Goal: Transaction & Acquisition: Book appointment/travel/reservation

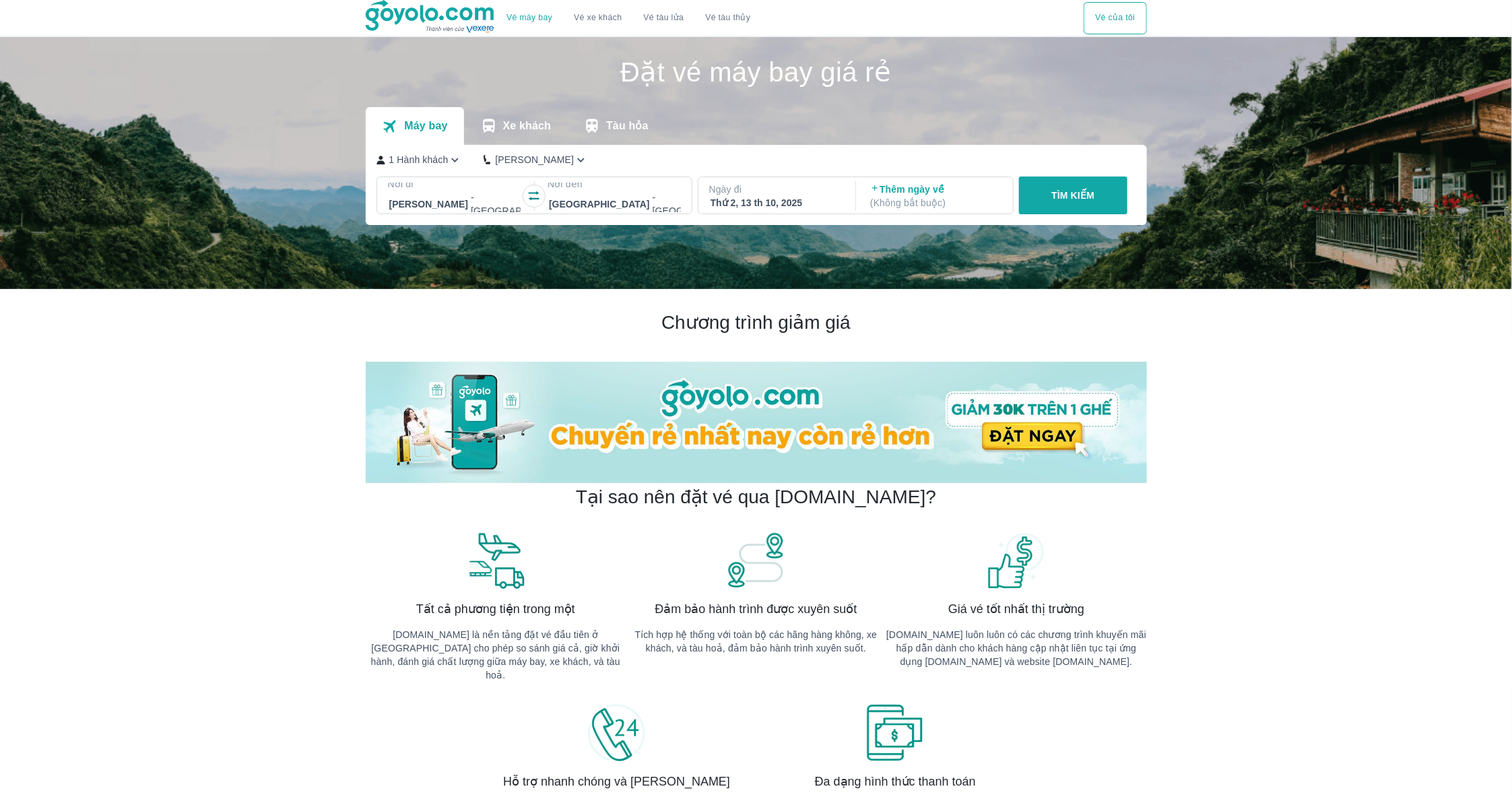
click at [538, 196] on icon "button" at bounding box center [534, 196] width 13 height 13
click at [443, 161] on p "1 Hành khách" at bounding box center [418, 160] width 59 height 13
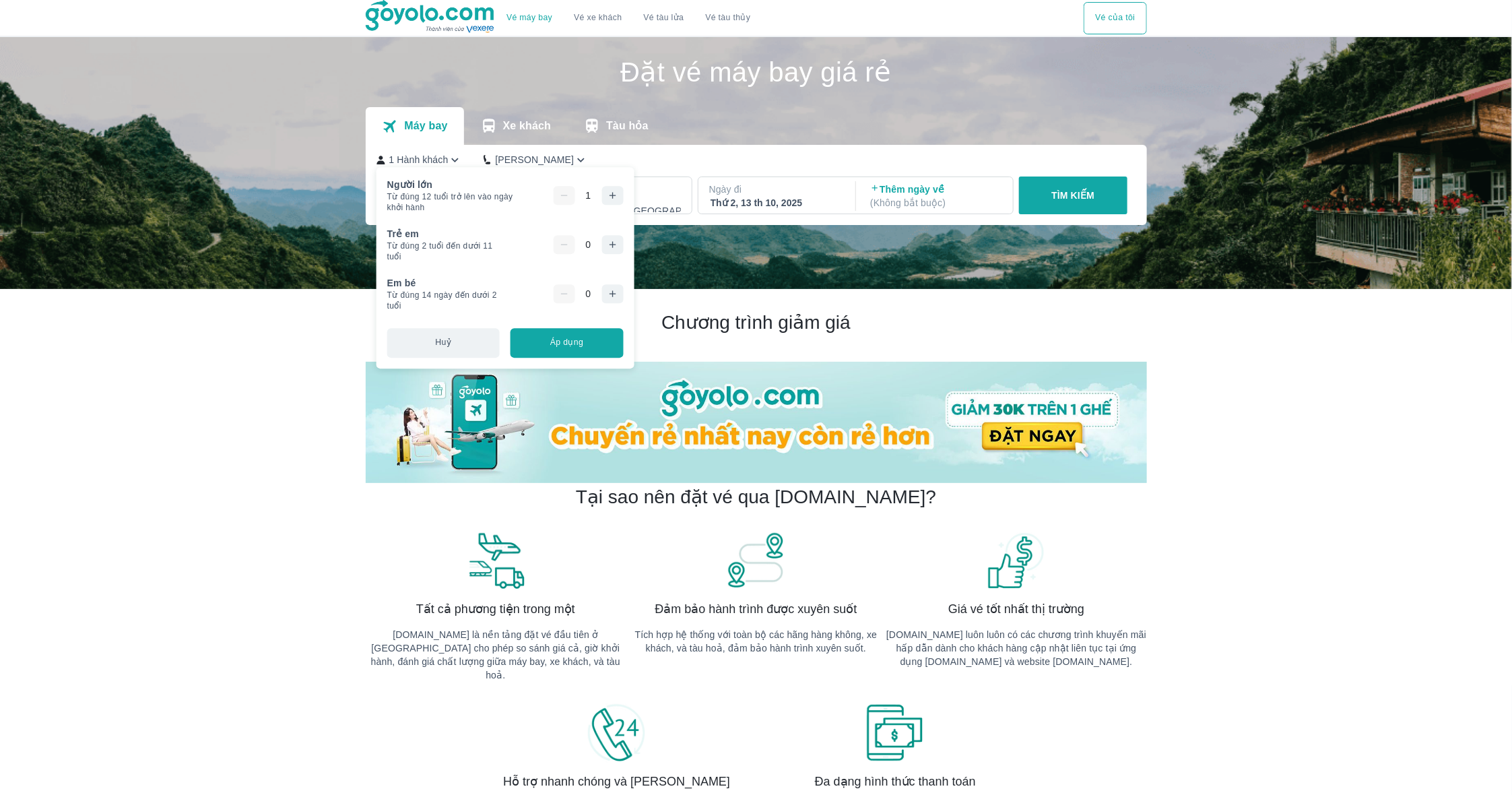
click at [617, 298] on icon "button" at bounding box center [611, 293] width 11 height 11
click at [595, 333] on button "Áp dụng" at bounding box center [566, 342] width 113 height 30
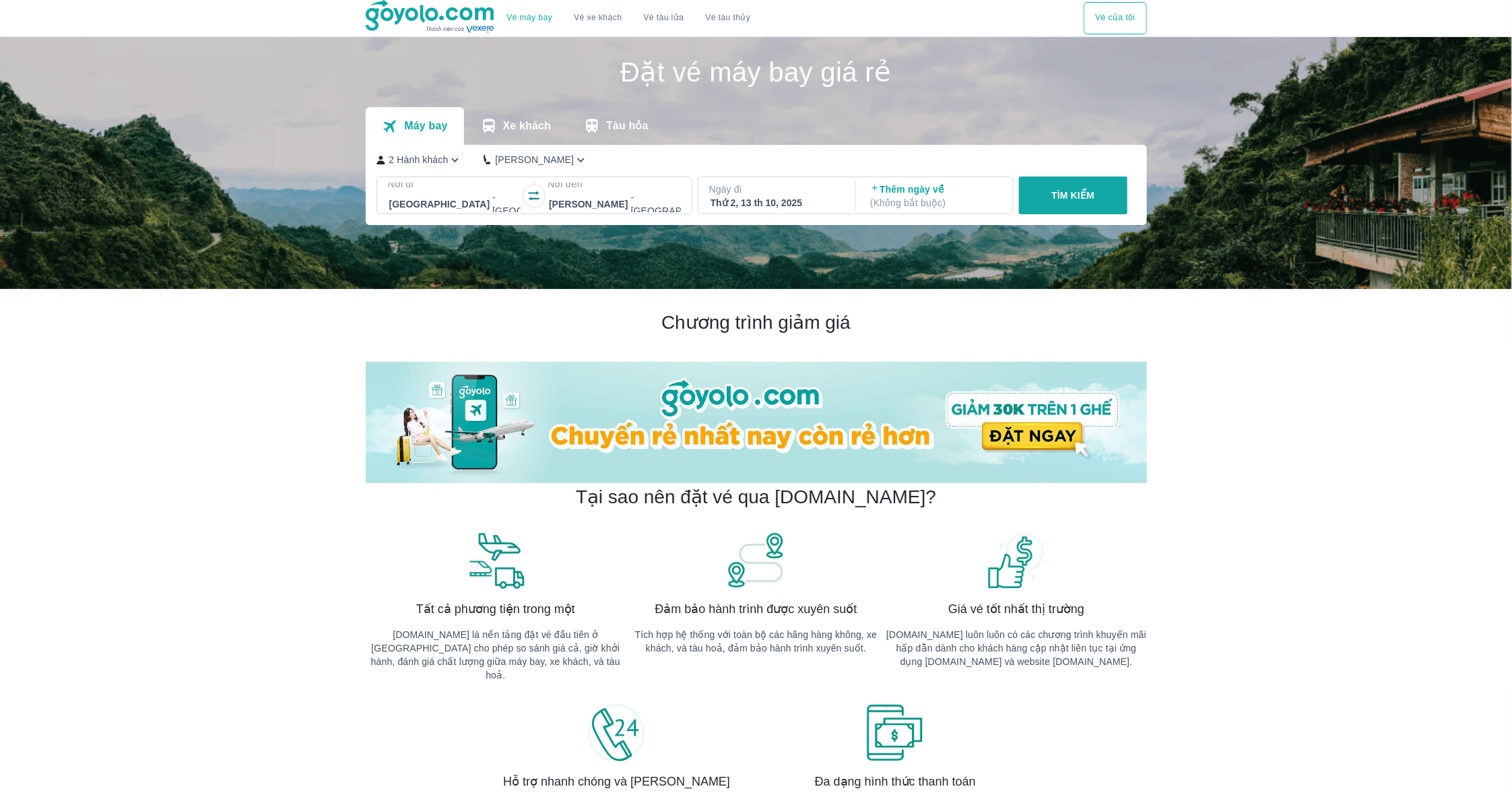
click at [827, 189] on p "Ngày đi" at bounding box center [776, 189] width 134 height 13
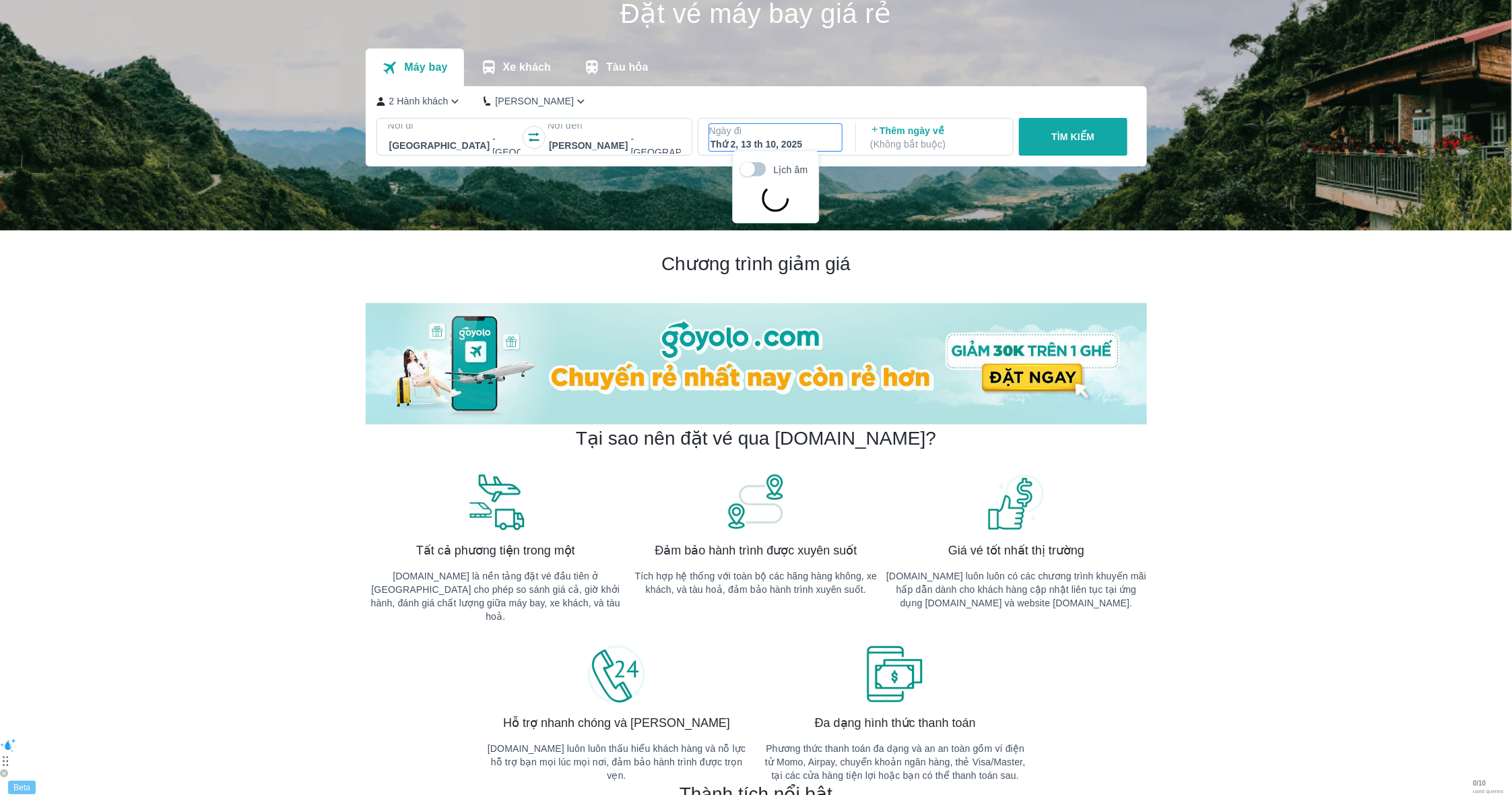
scroll to position [76, 0]
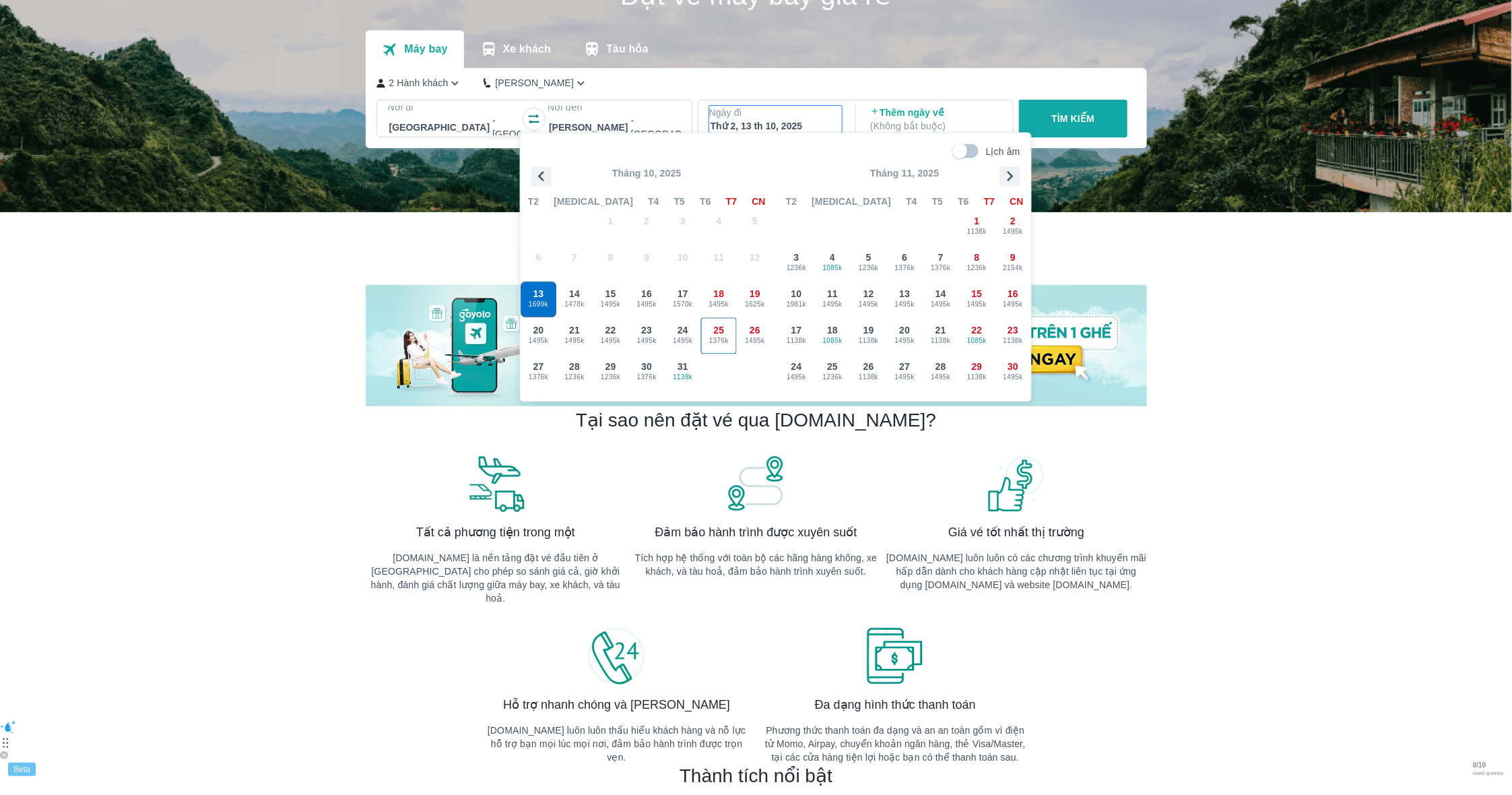
click at [701, 321] on button "25 1376k" at bounding box center [719, 336] width 36 height 36
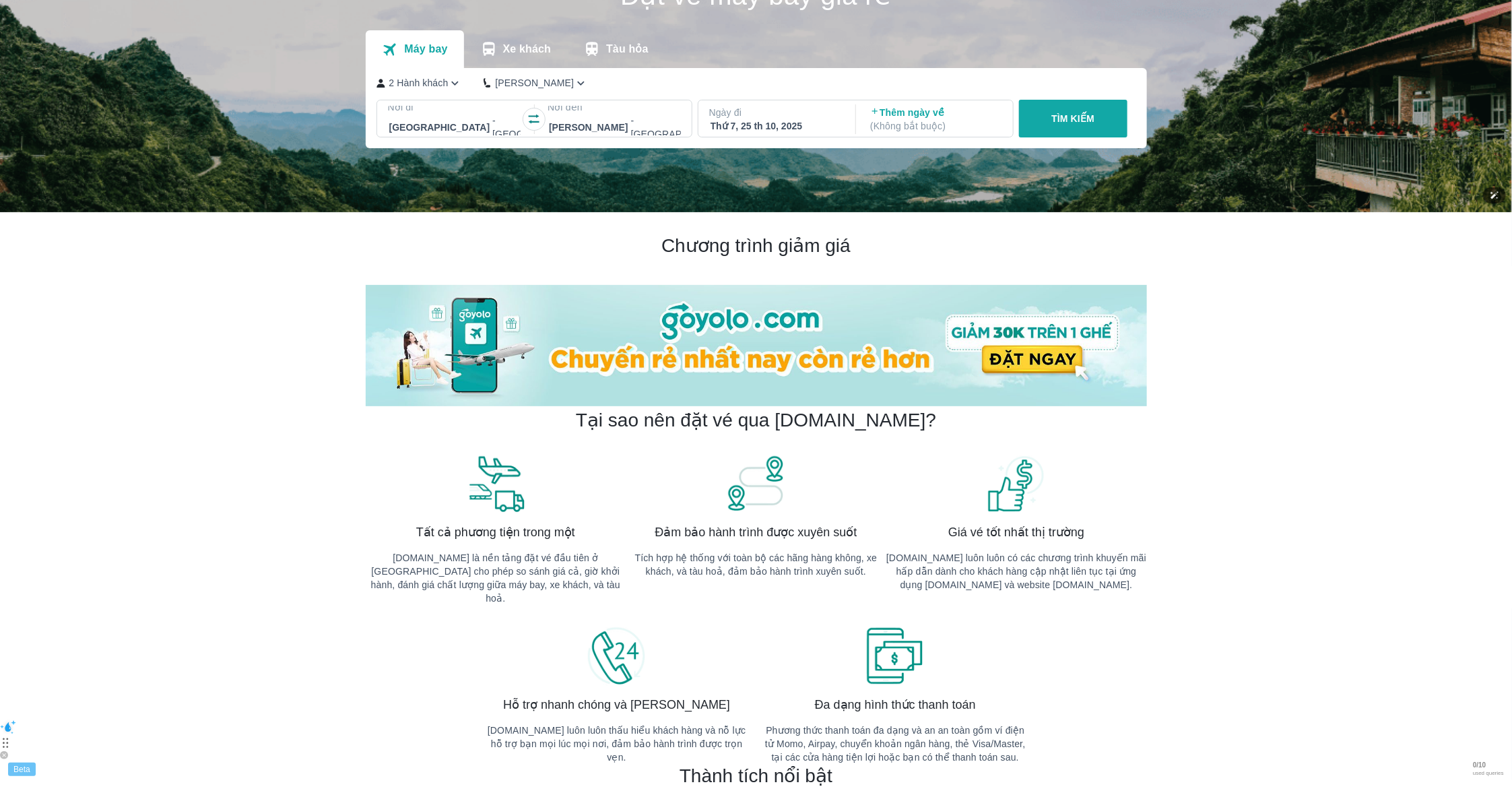
click at [1163, 37] on img at bounding box center [756, 86] width 1512 height 252
click at [1127, 70] on div "2 Hành khách Phổ Thông Nơi đi Hà Nội - Sân bay Nội Bài Nơi đến Hồ Chí Minh - Sâ…" at bounding box center [756, 108] width 781 height 80
click at [1090, 104] on div "TÌM KIẾM" at bounding box center [1070, 118] width 114 height 37
click at [1082, 118] on div "TÌM KIẾM" at bounding box center [1070, 118] width 114 height 37
click at [1077, 119] on div "TÌM KIẾM" at bounding box center [1070, 118] width 114 height 37
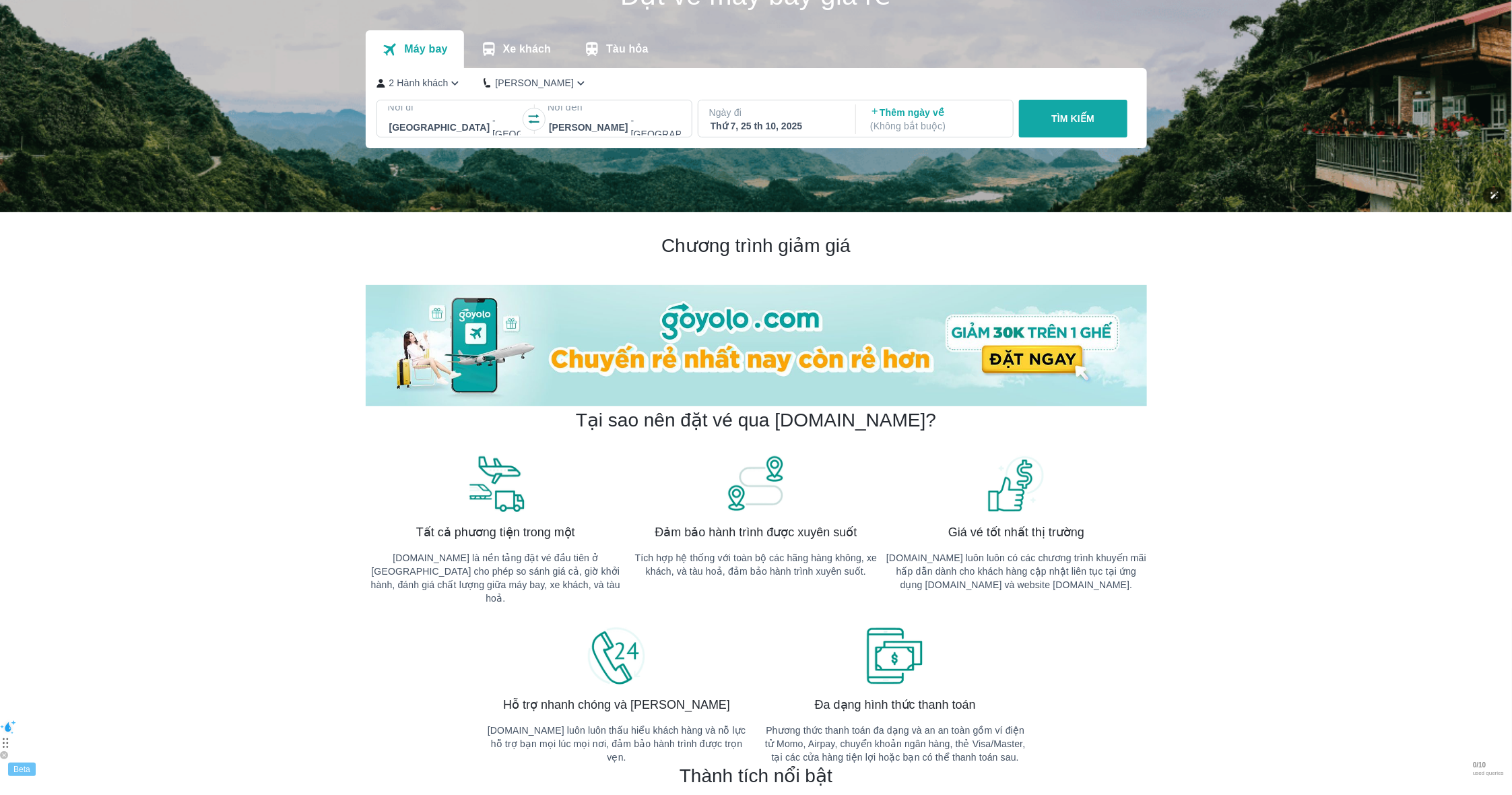
click at [983, 183] on img at bounding box center [756, 86] width 1512 height 252
click at [1052, 126] on div "TÌM KIẾM" at bounding box center [1070, 118] width 114 height 37
click at [1051, 113] on div "TÌM KIẾM" at bounding box center [1070, 118] width 114 height 37
click at [1051, 122] on div "TÌM KIẾM" at bounding box center [1070, 118] width 114 height 37
click at [1049, 124] on div "TÌM KIẾM" at bounding box center [1070, 118] width 114 height 37
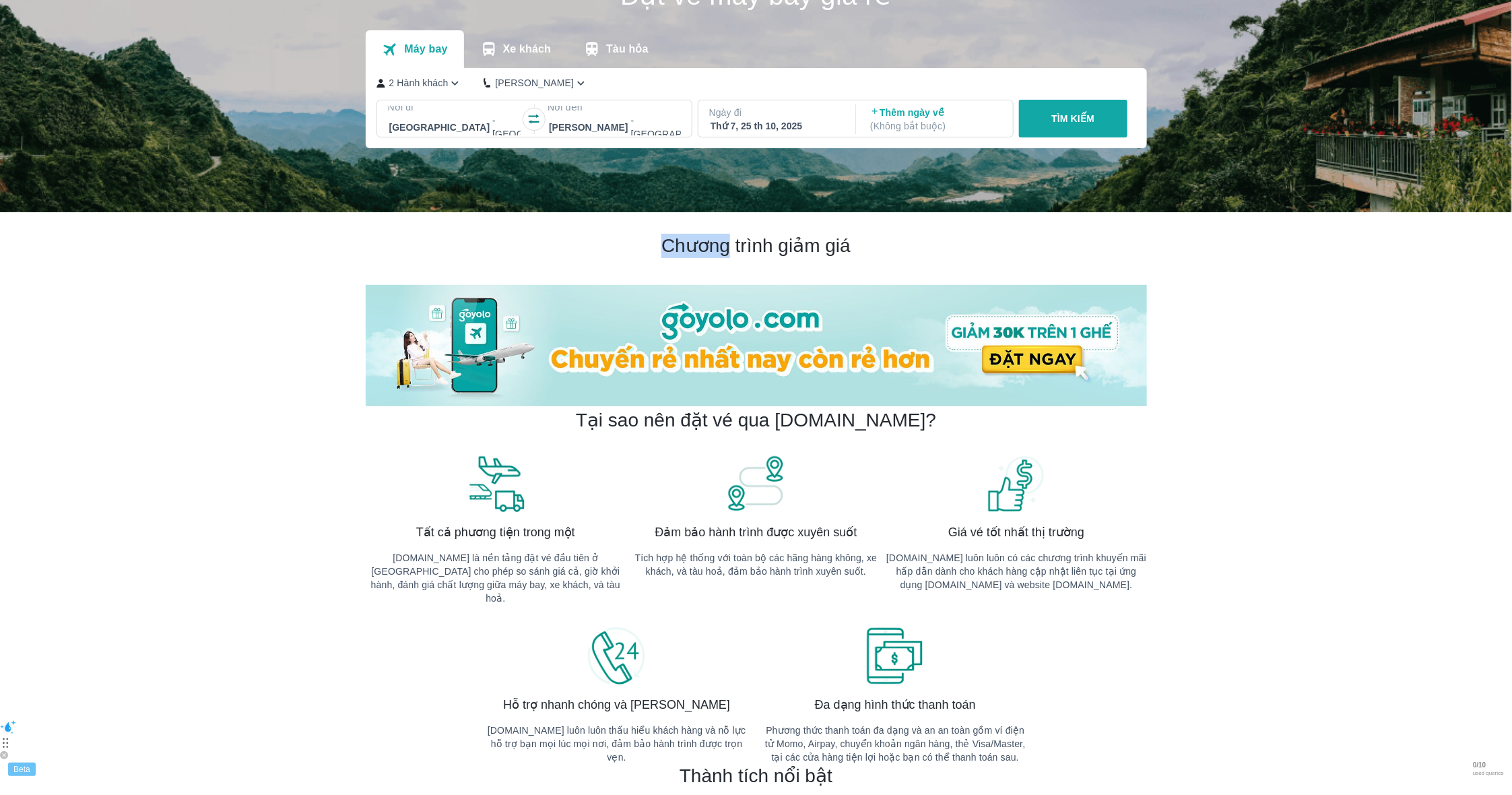
click at [1049, 124] on div "TÌM KIẾM" at bounding box center [1070, 118] width 114 height 37
click at [606, 83] on div "2 Hành khách Phổ Thông" at bounding box center [753, 83] width 753 height 14
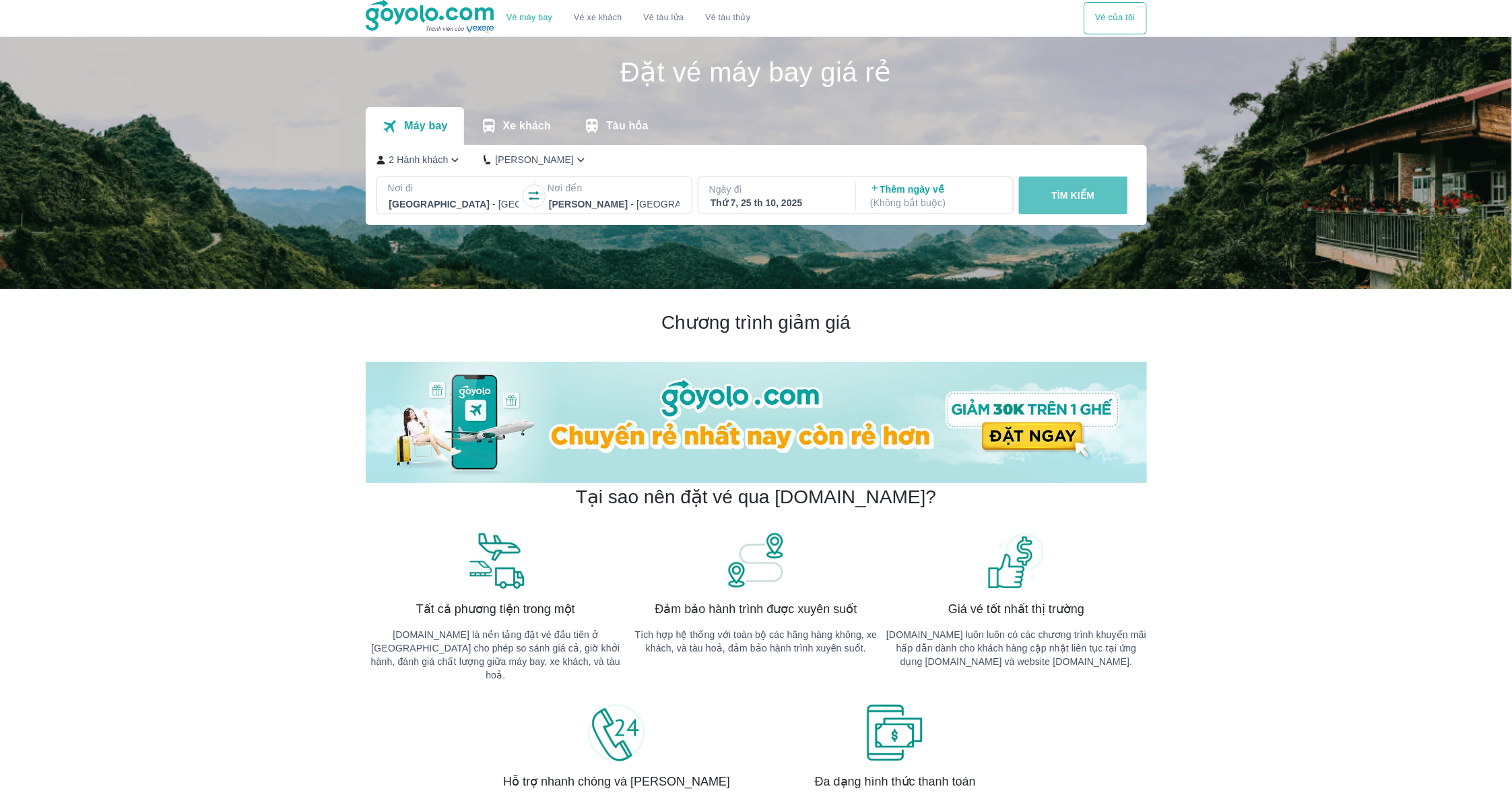
click at [1042, 197] on button "TÌM KIẾM" at bounding box center [1074, 195] width 109 height 37
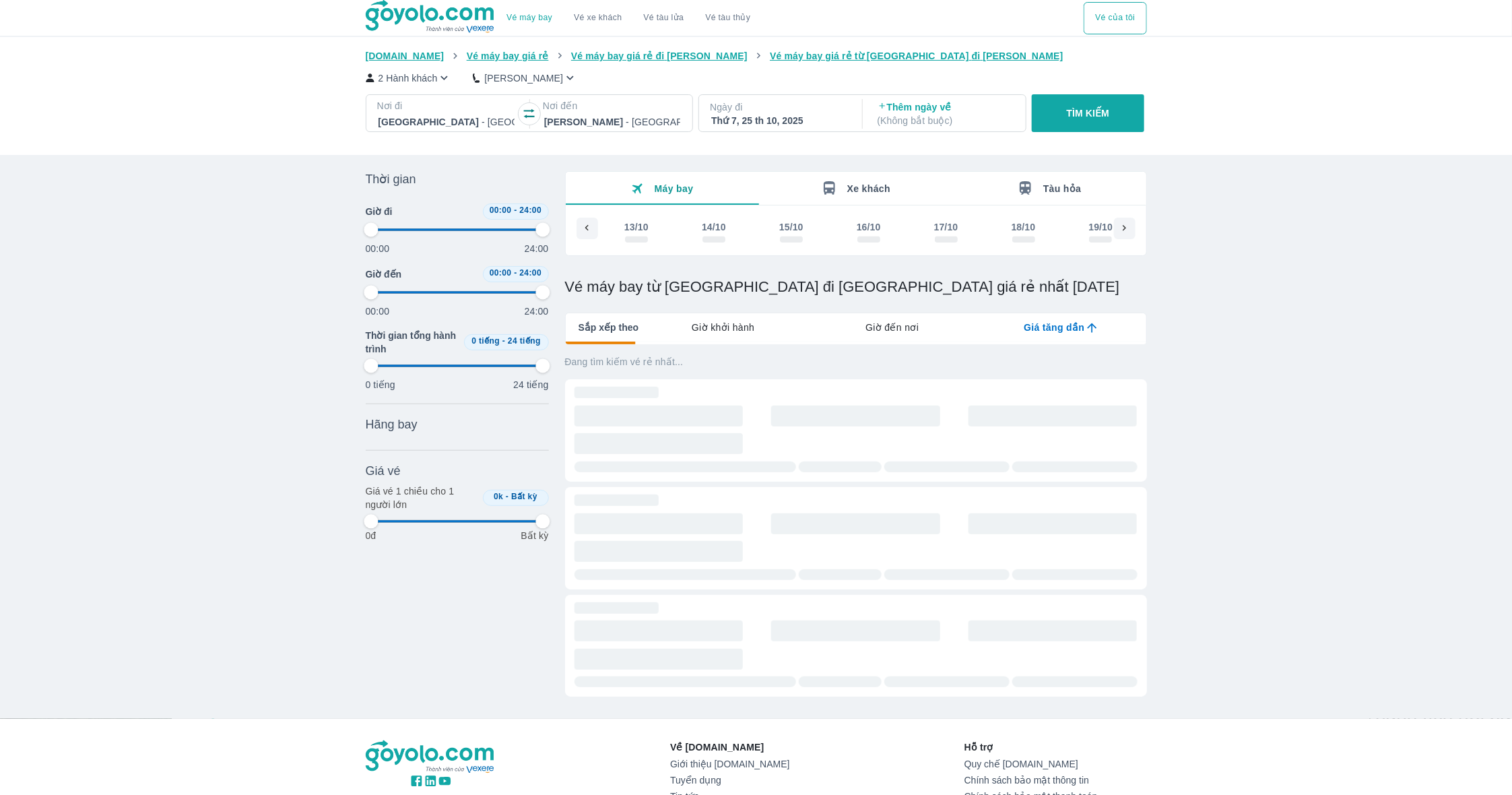
scroll to position [0, 531]
type input "97.9166666666667"
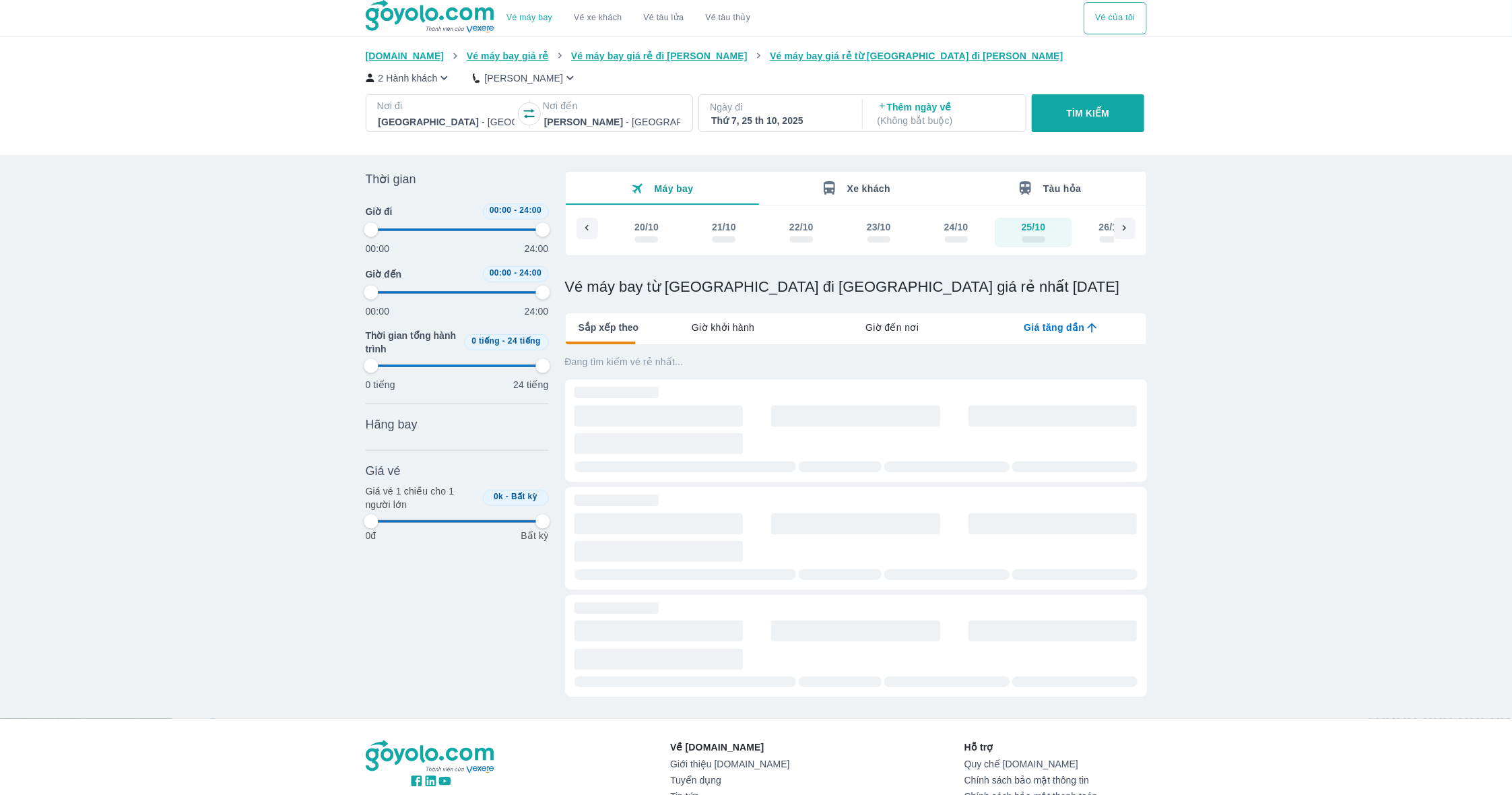
type input "97.9166666666667"
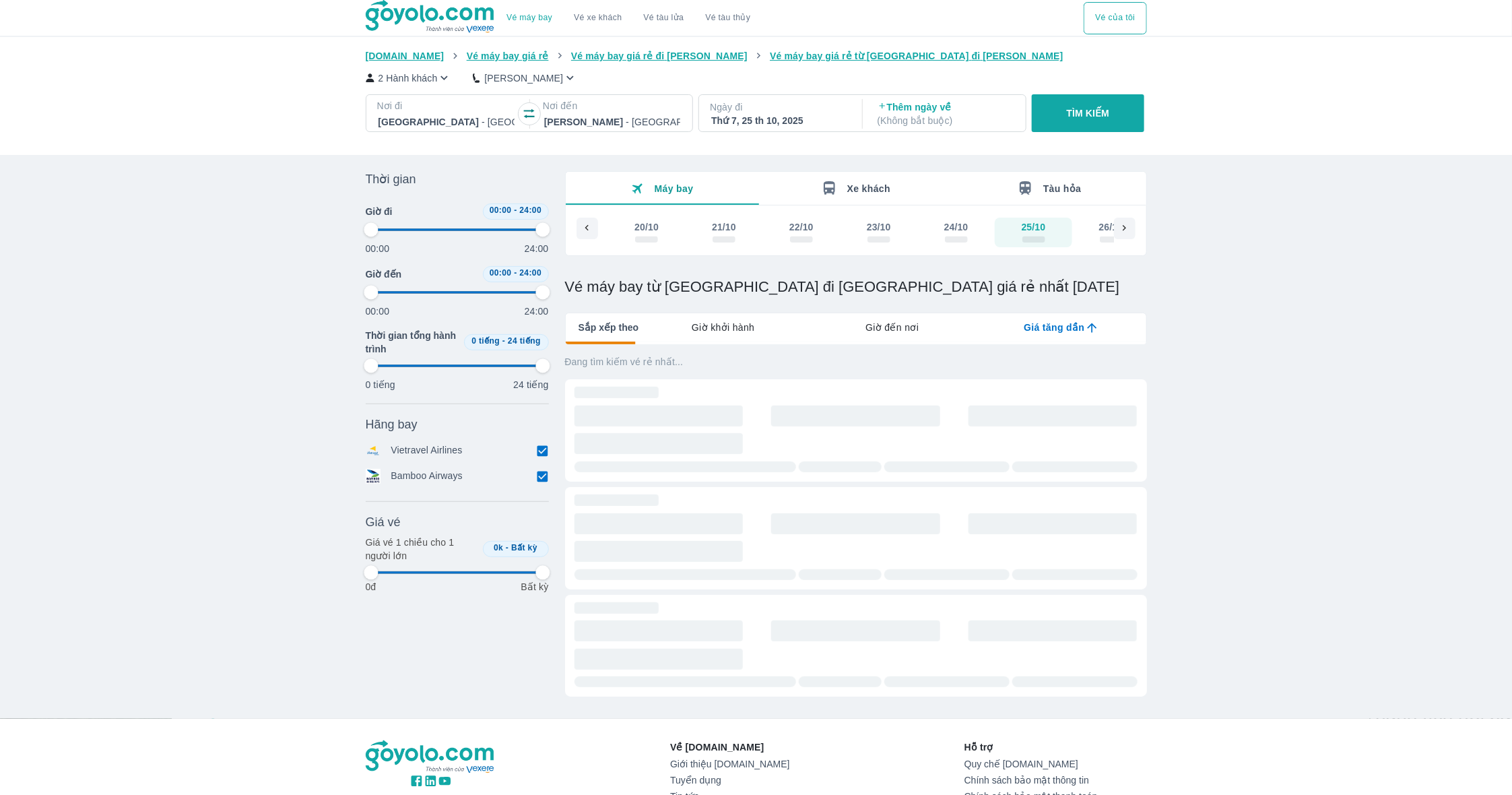
type input "97.9166666666667"
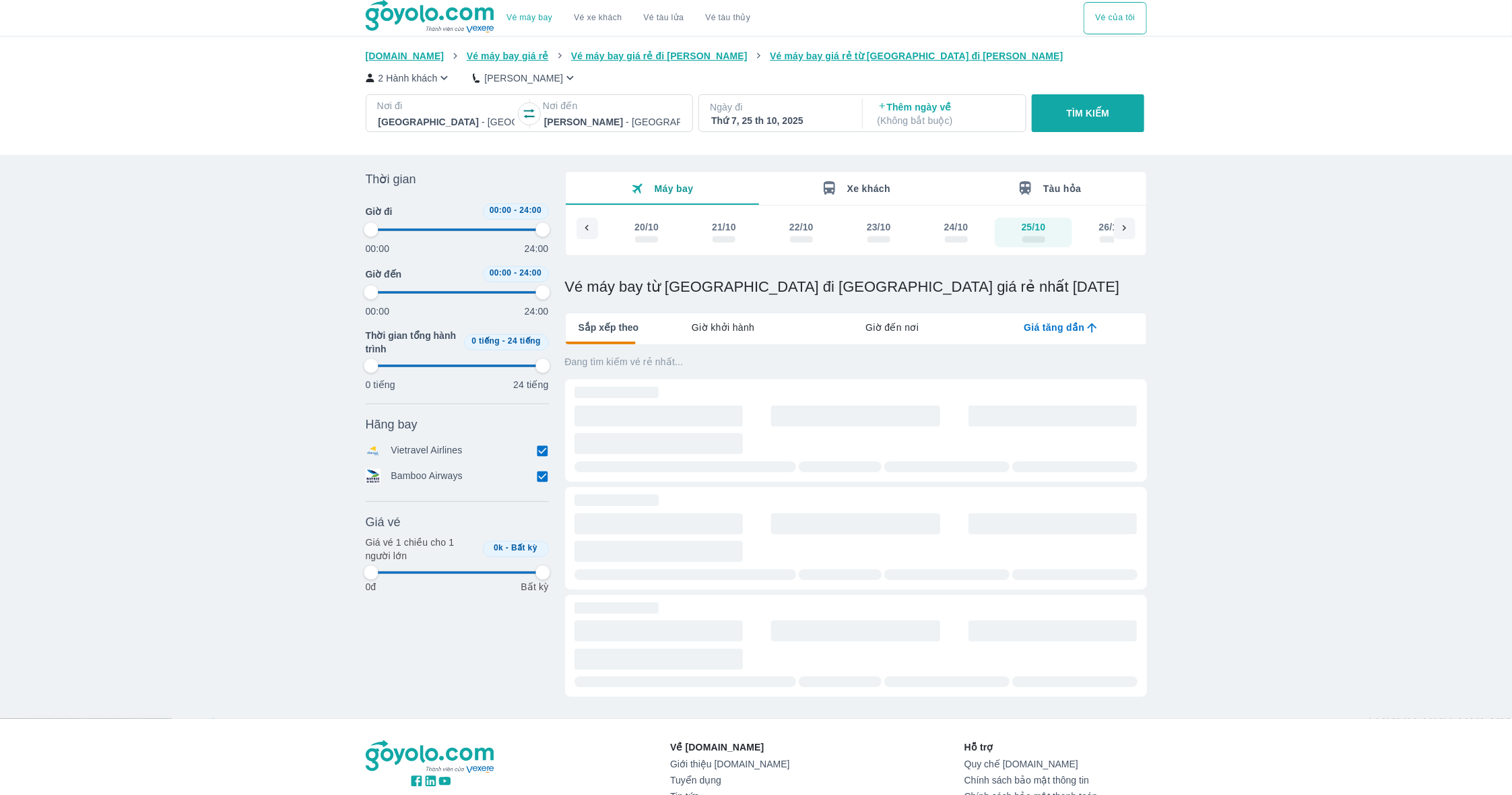
type input "97.9166666666667"
click at [546, 474] on input "checkbox" at bounding box center [543, 476] width 12 height 12
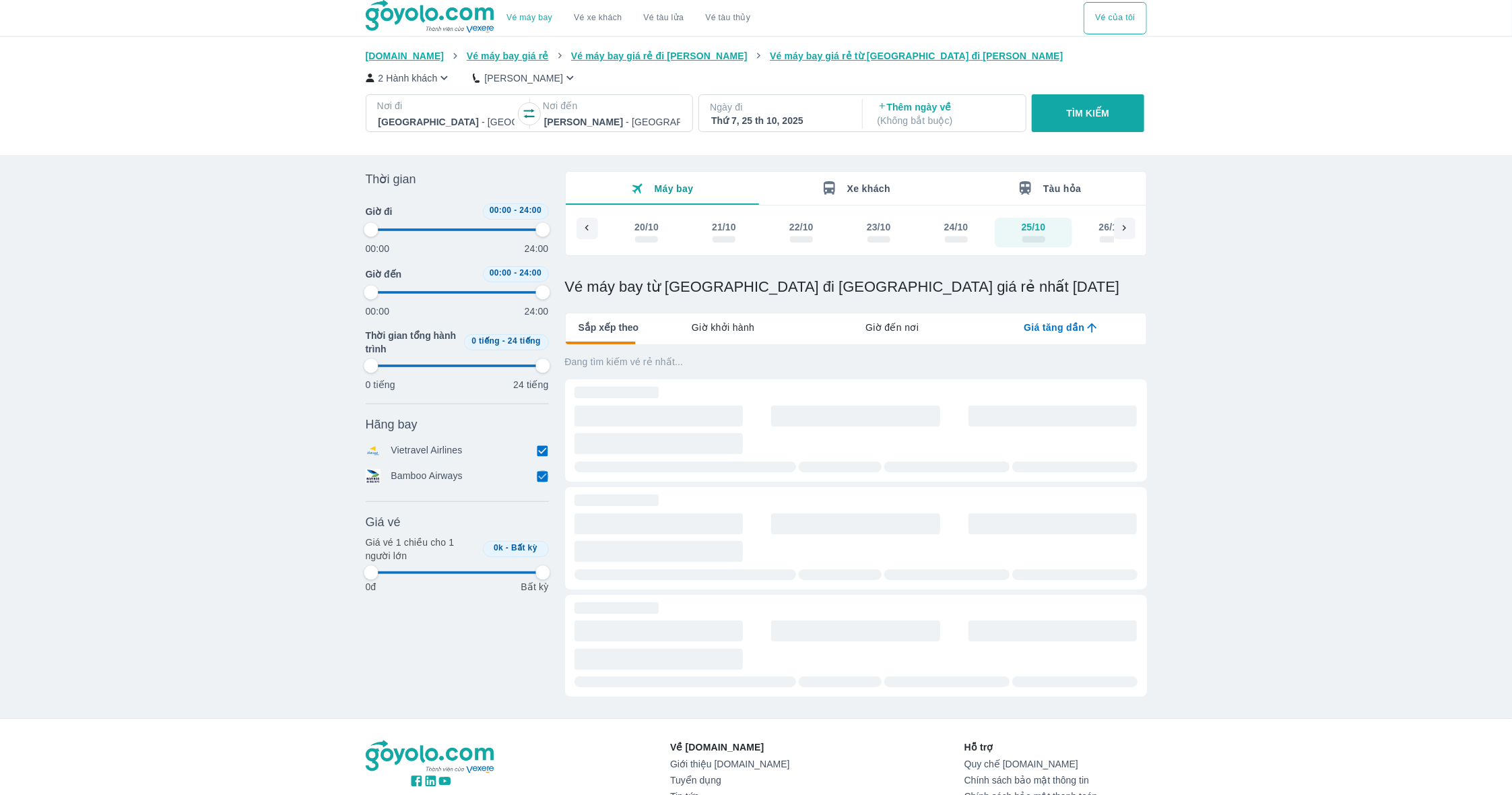
checkbox input "false"
type input "97.9166666666667"
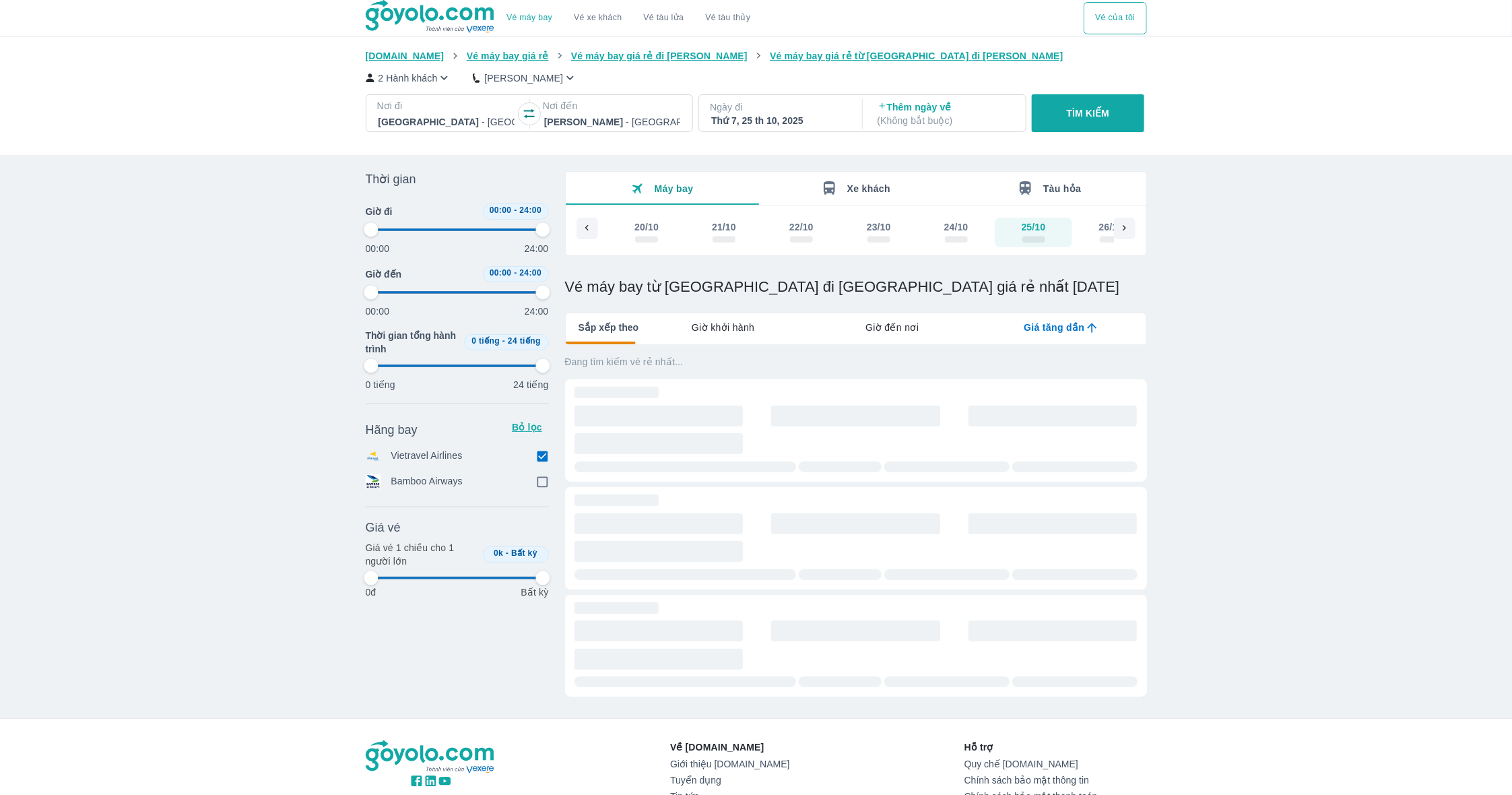
type input "97.9166666666667"
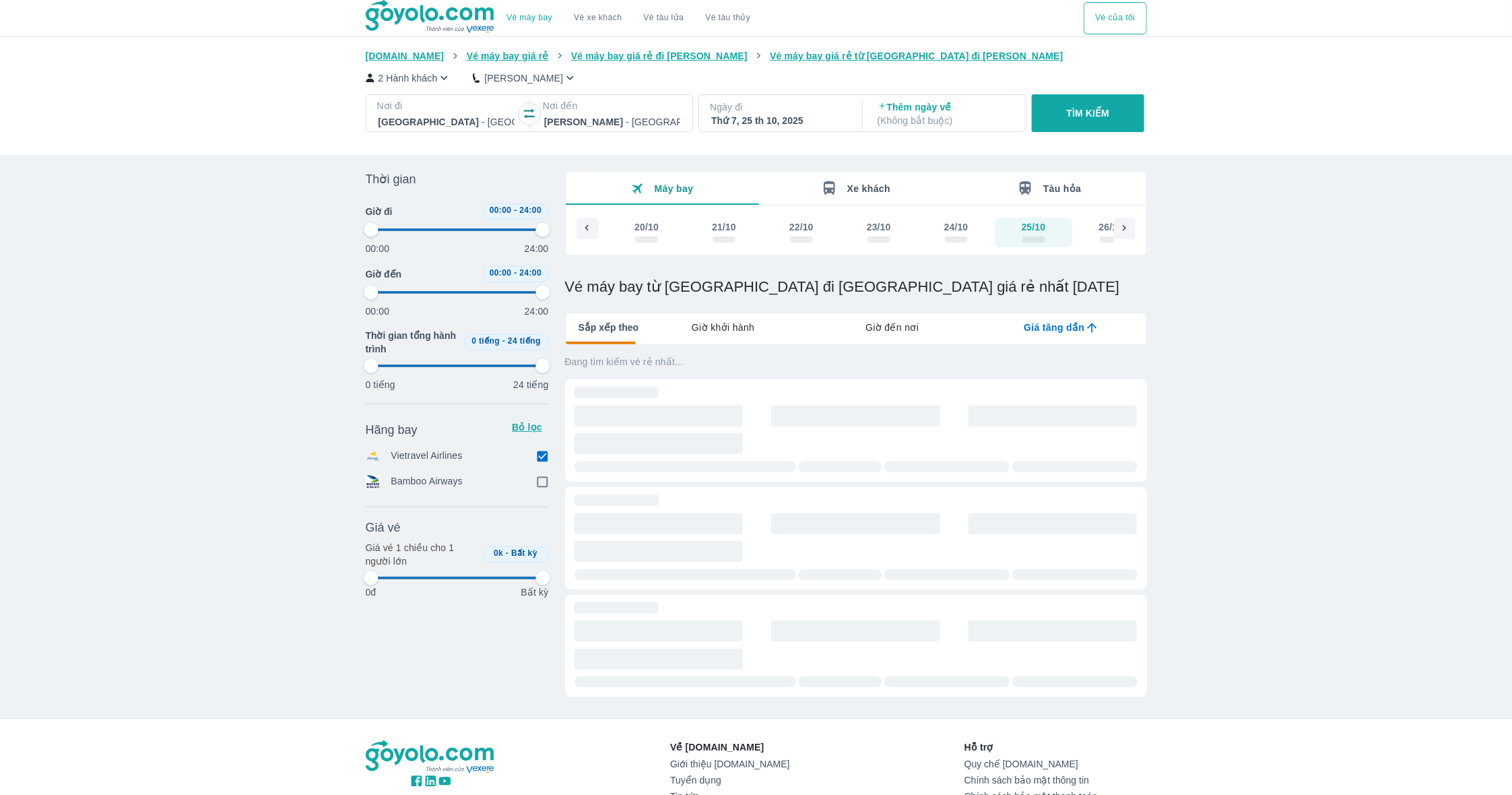
type input "97.9166666666667"
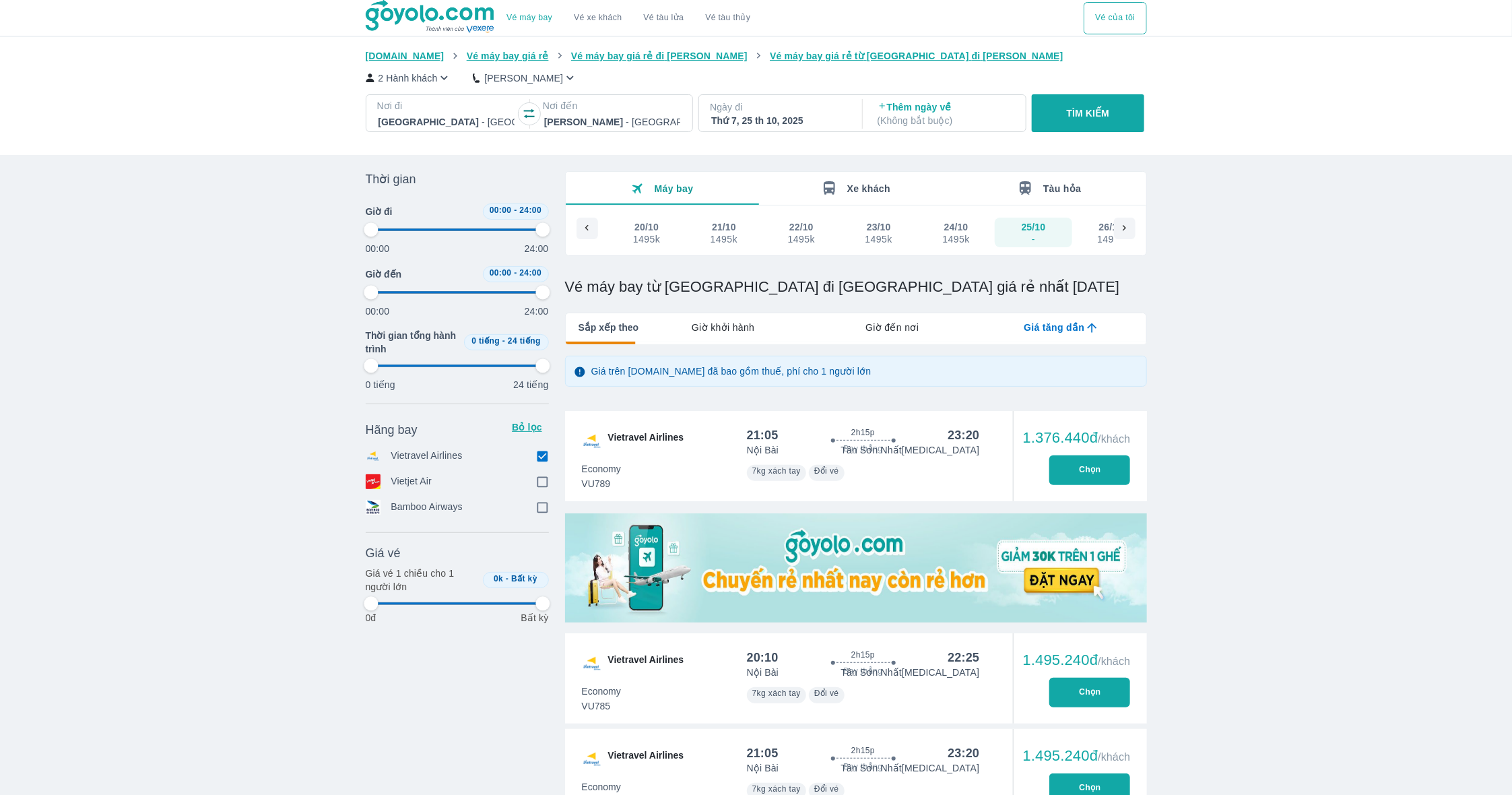
type input "97.9166666666667"
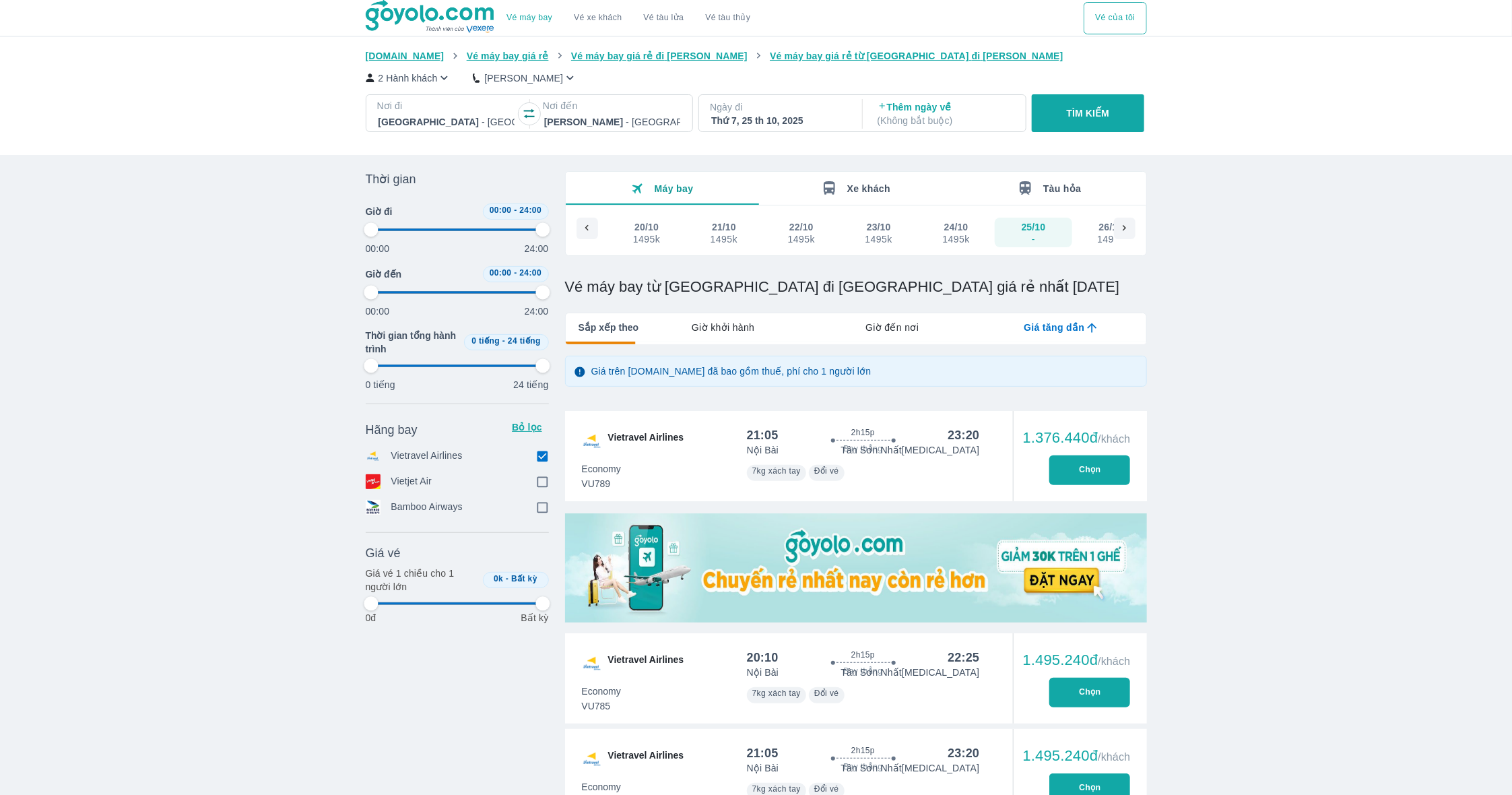
type input "97.9166666666667"
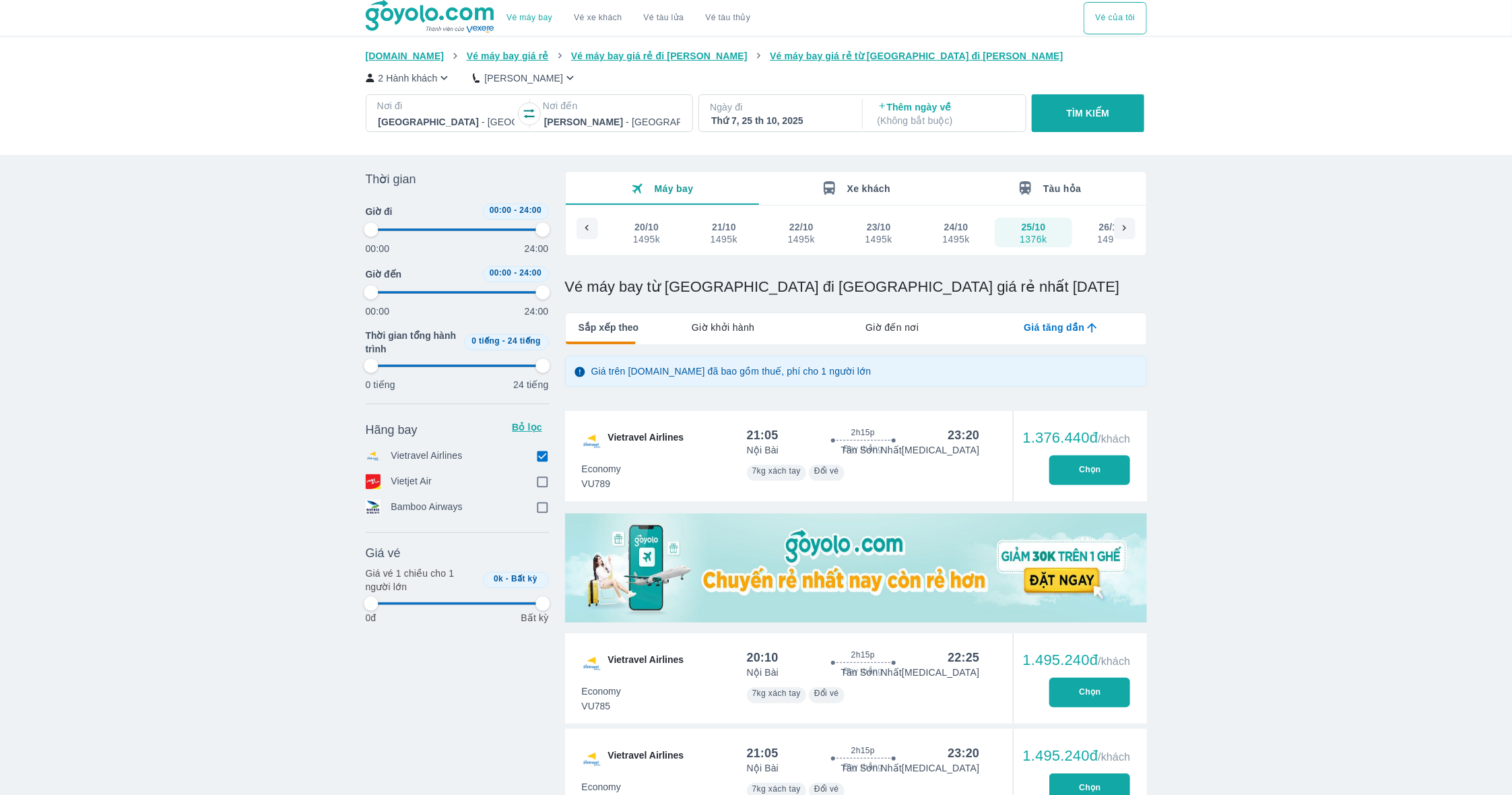
type input "97.9166666666667"
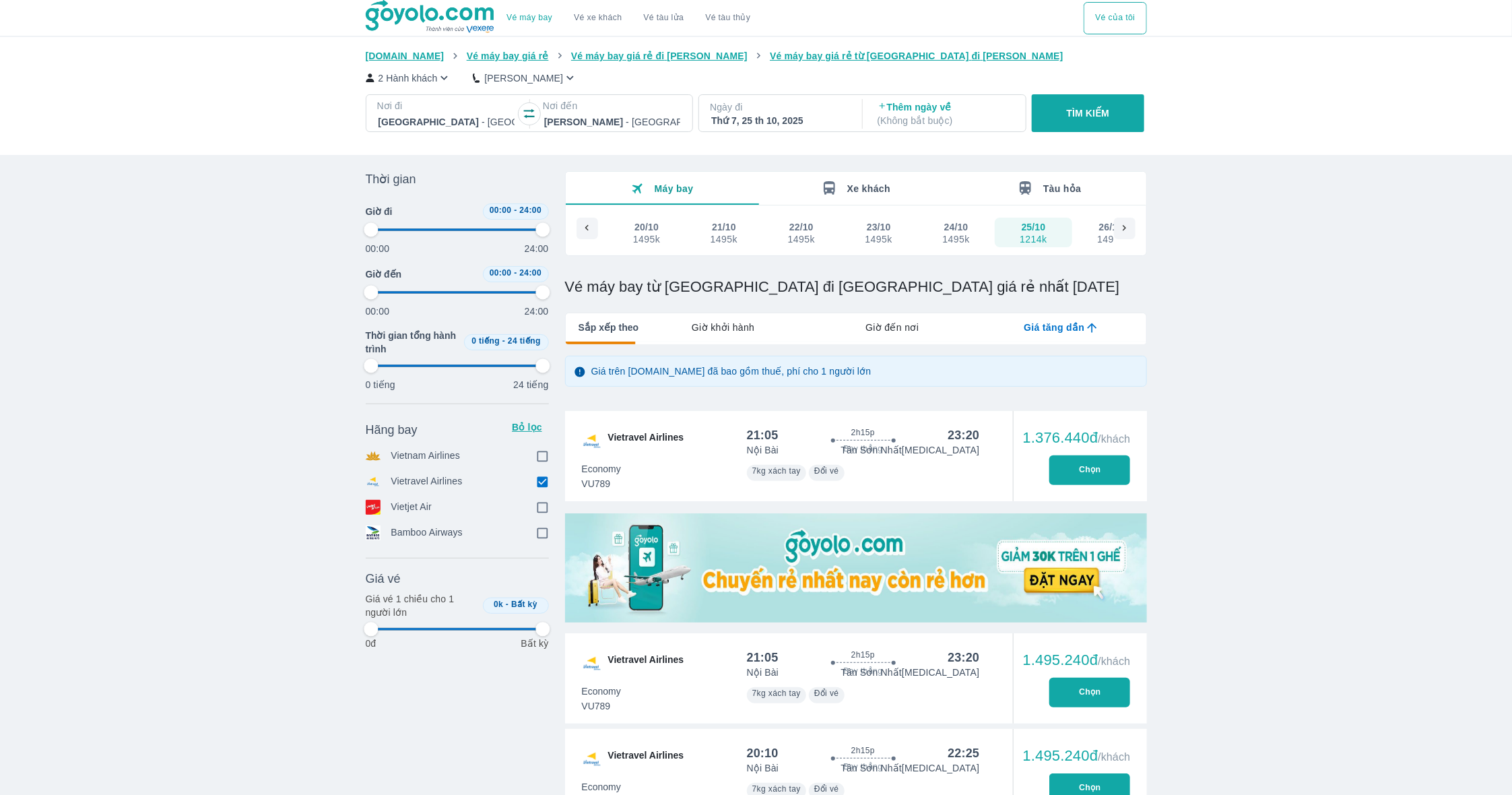
type input "97.9166666666667"
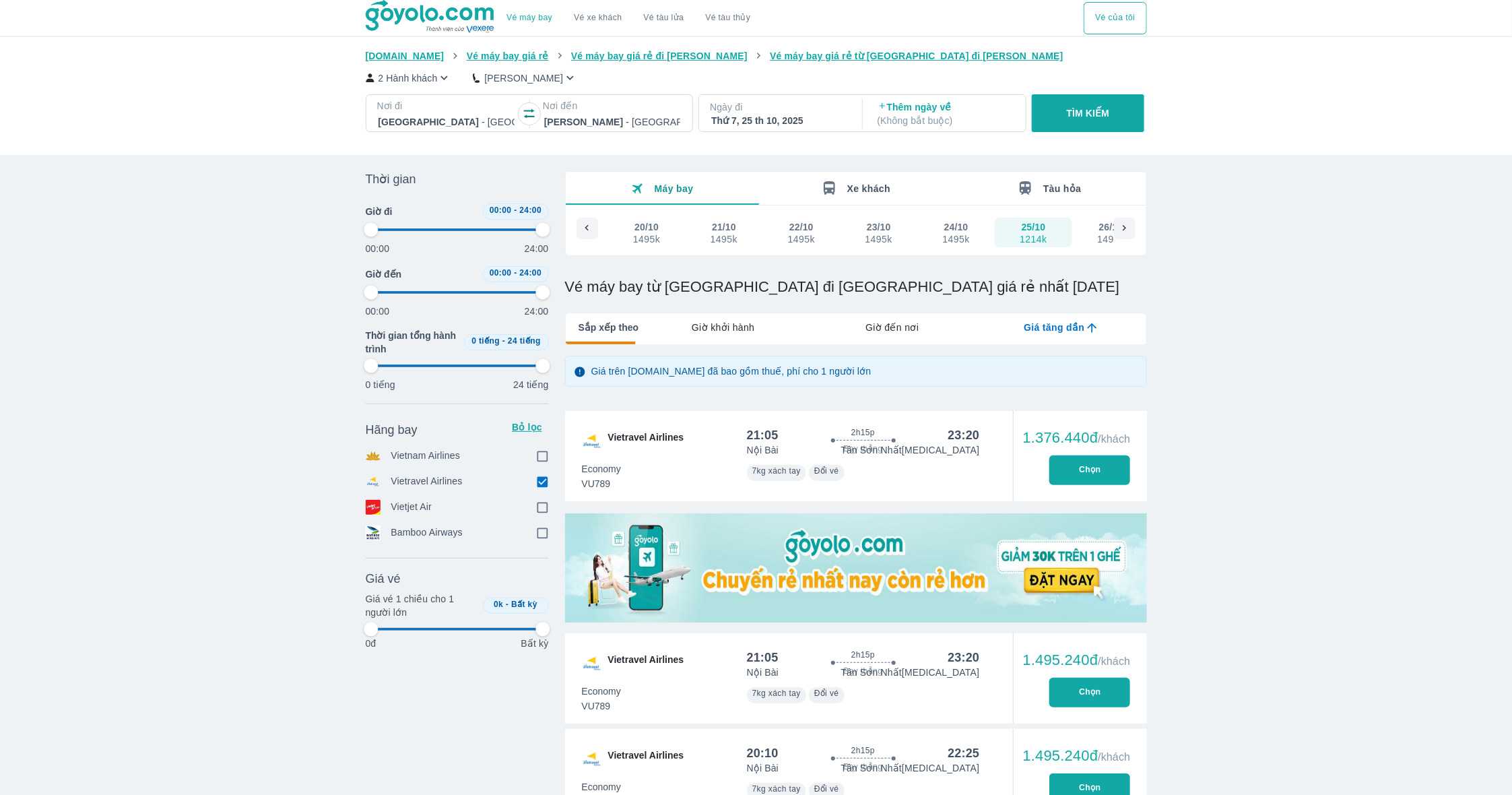
type input "97.9166666666667"
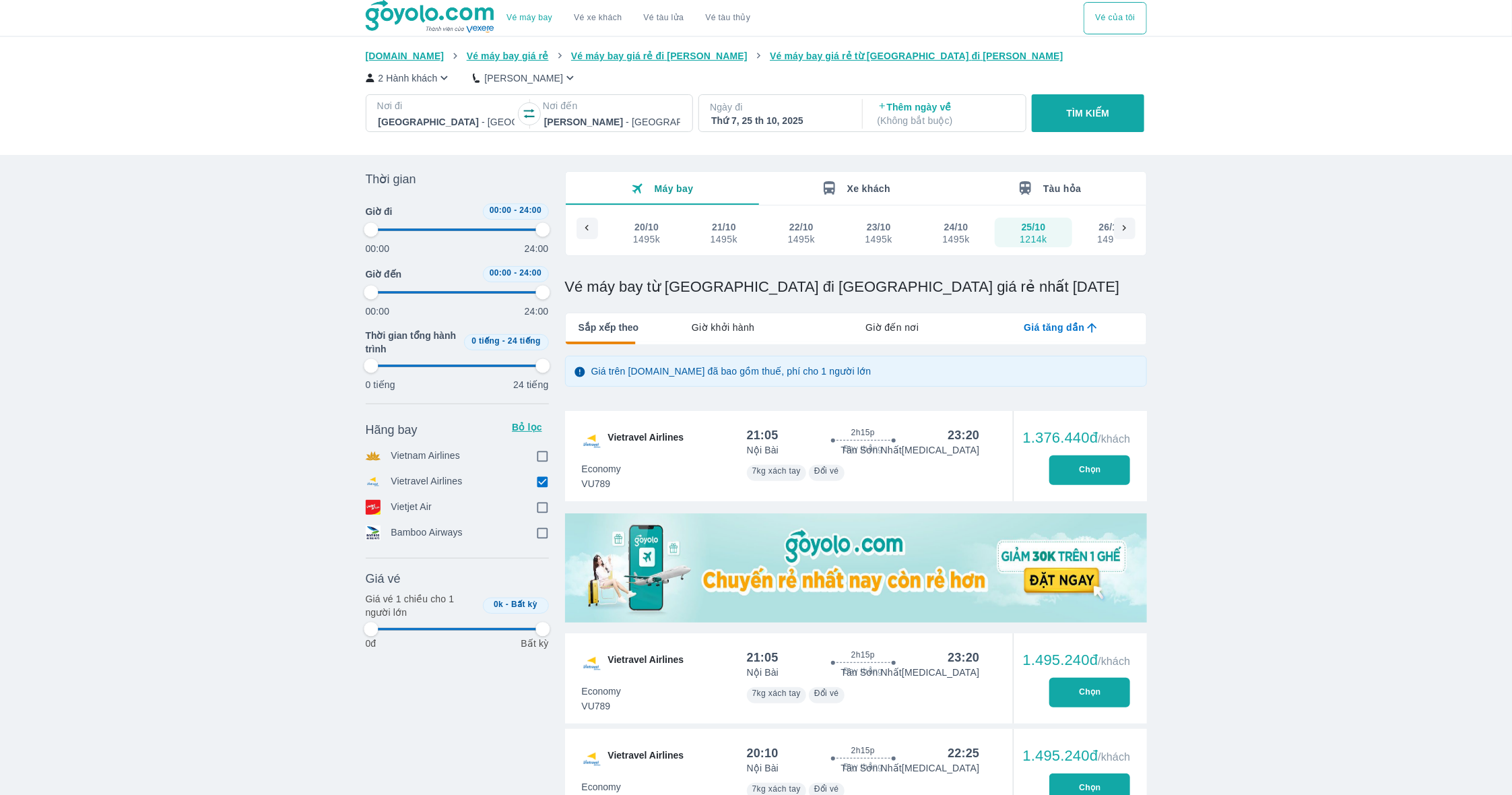
type input "97.9166666666667"
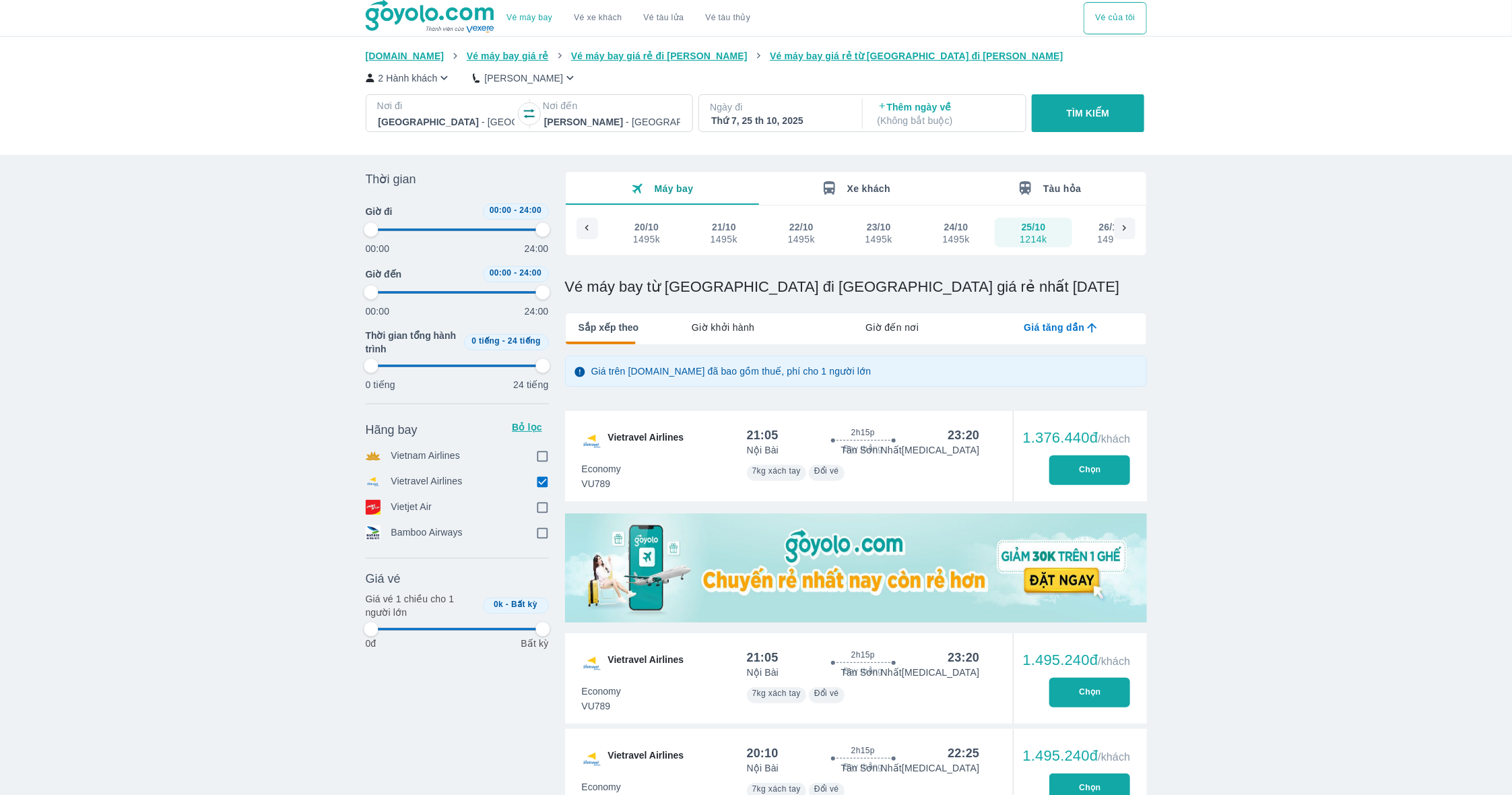
type input "97.9166666666667"
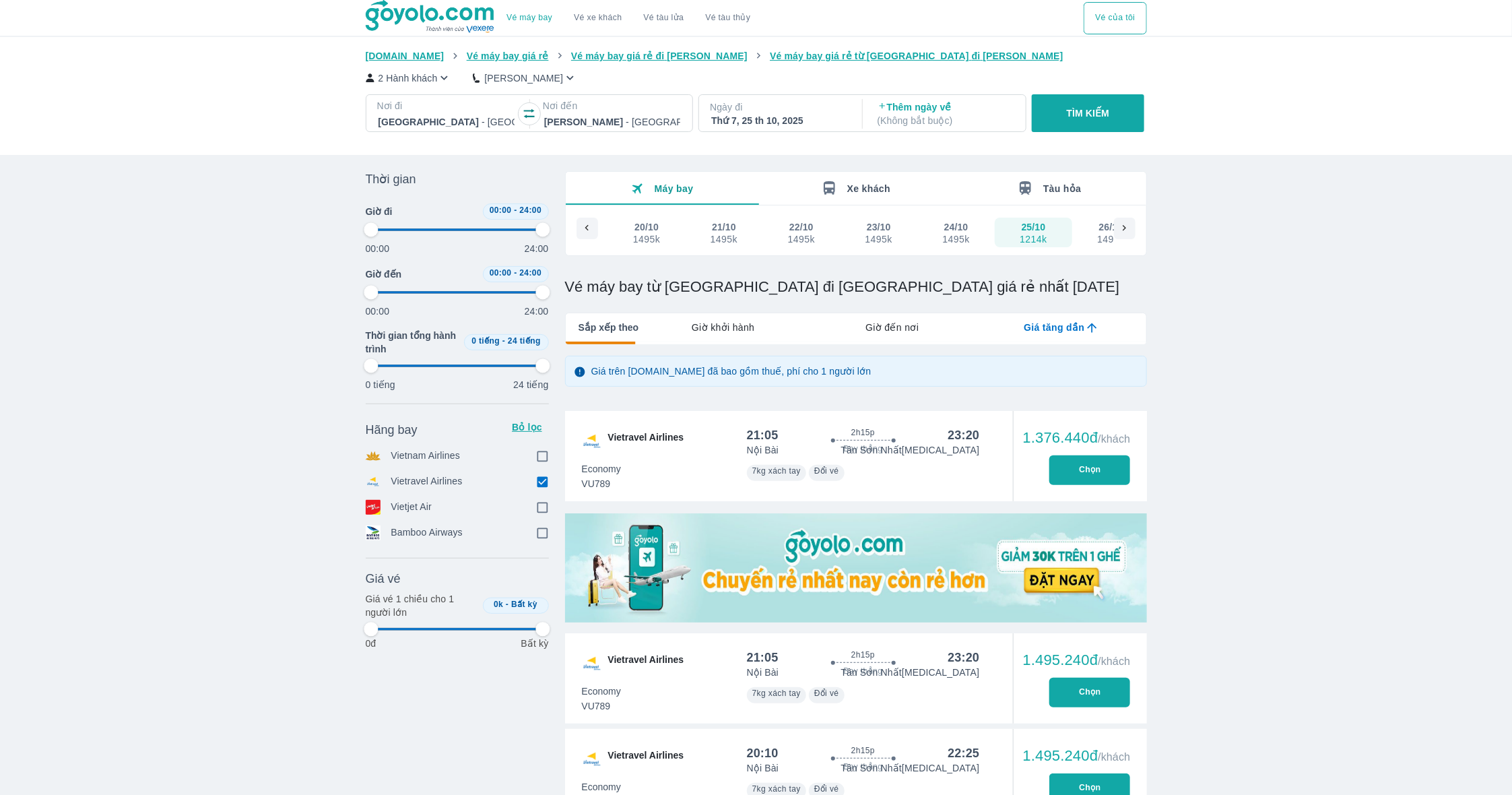
type input "97.9166666666667"
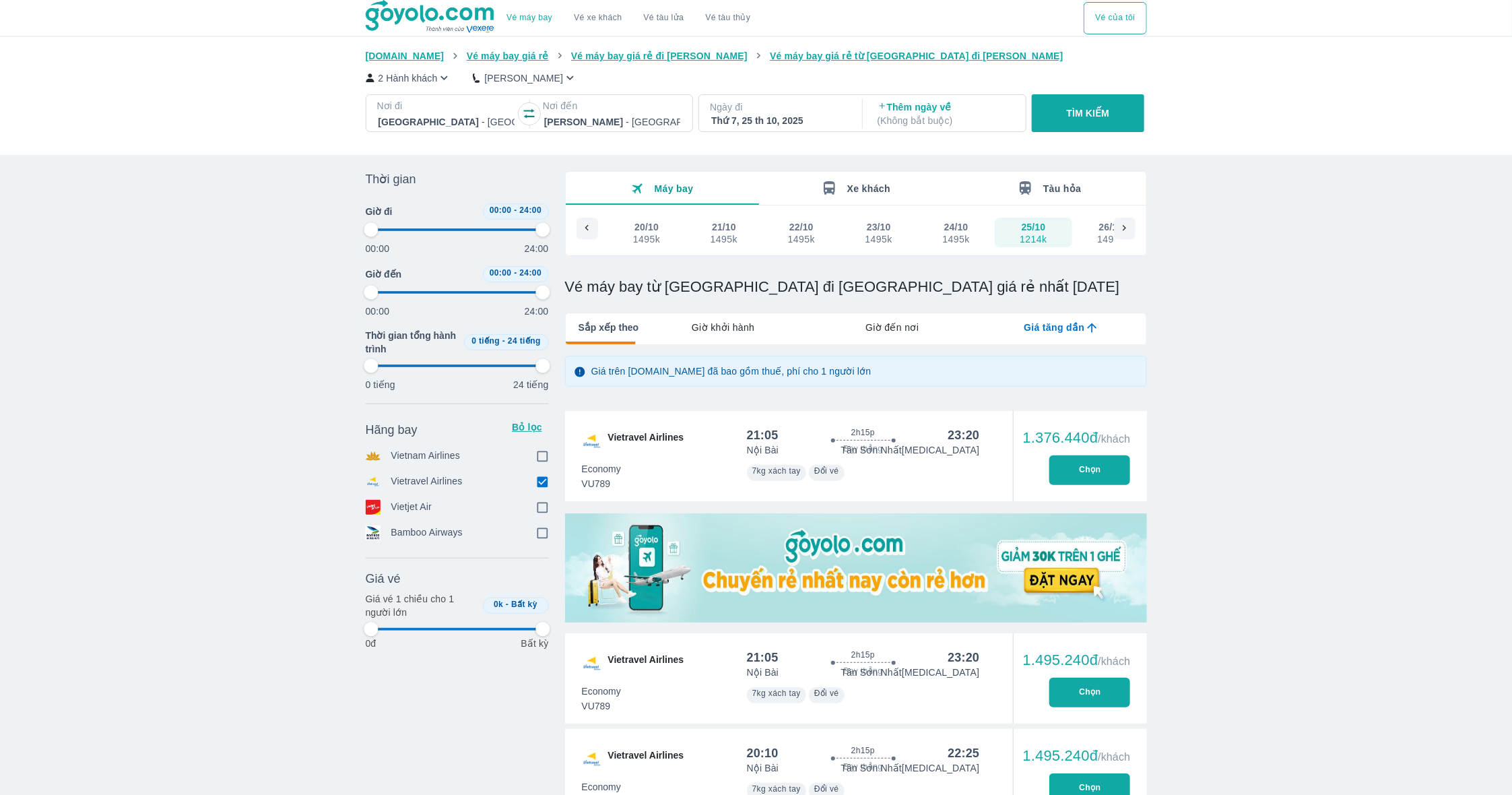
type input "97.9166666666667"
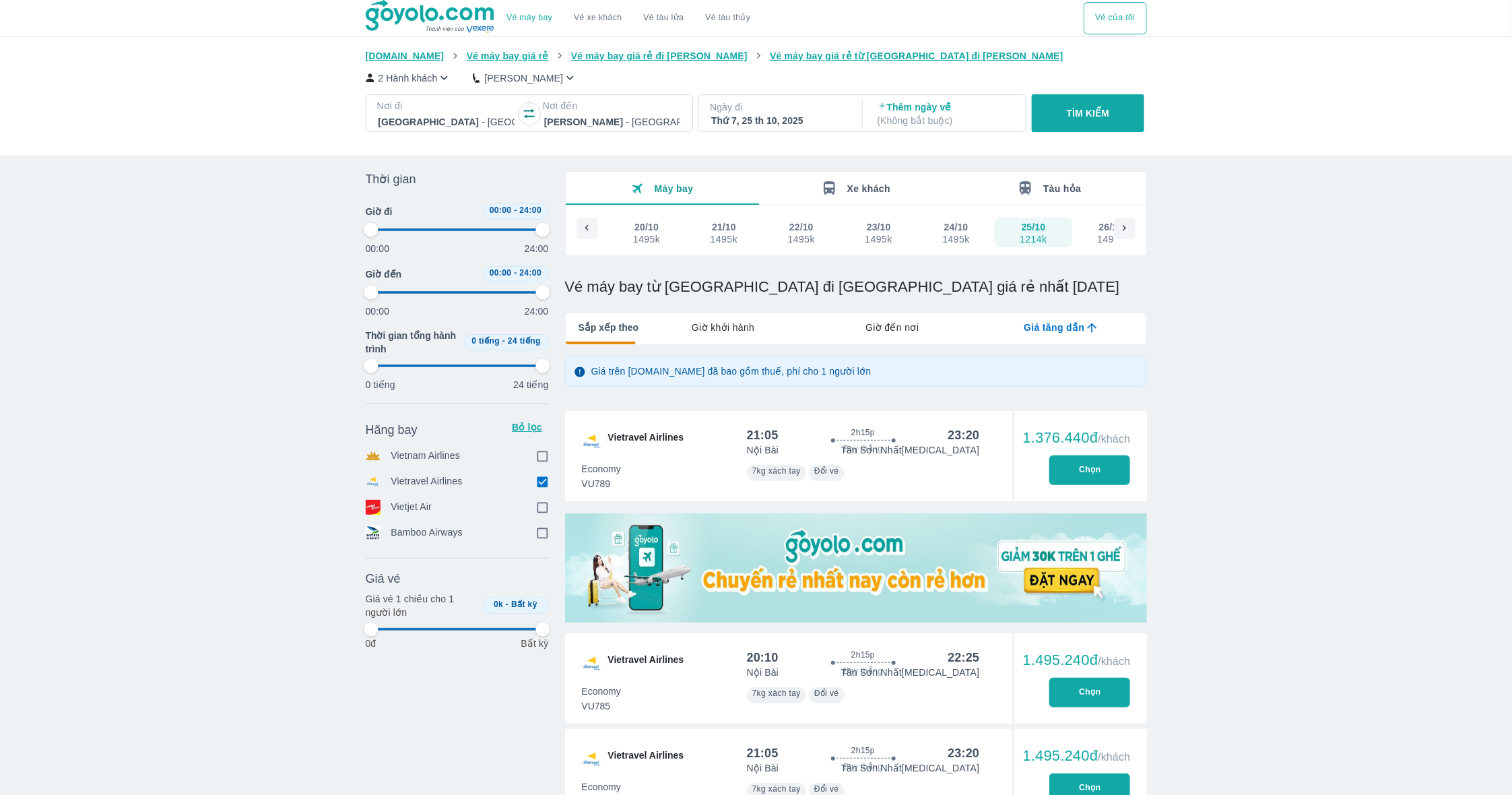
type input "97.9166666666667"
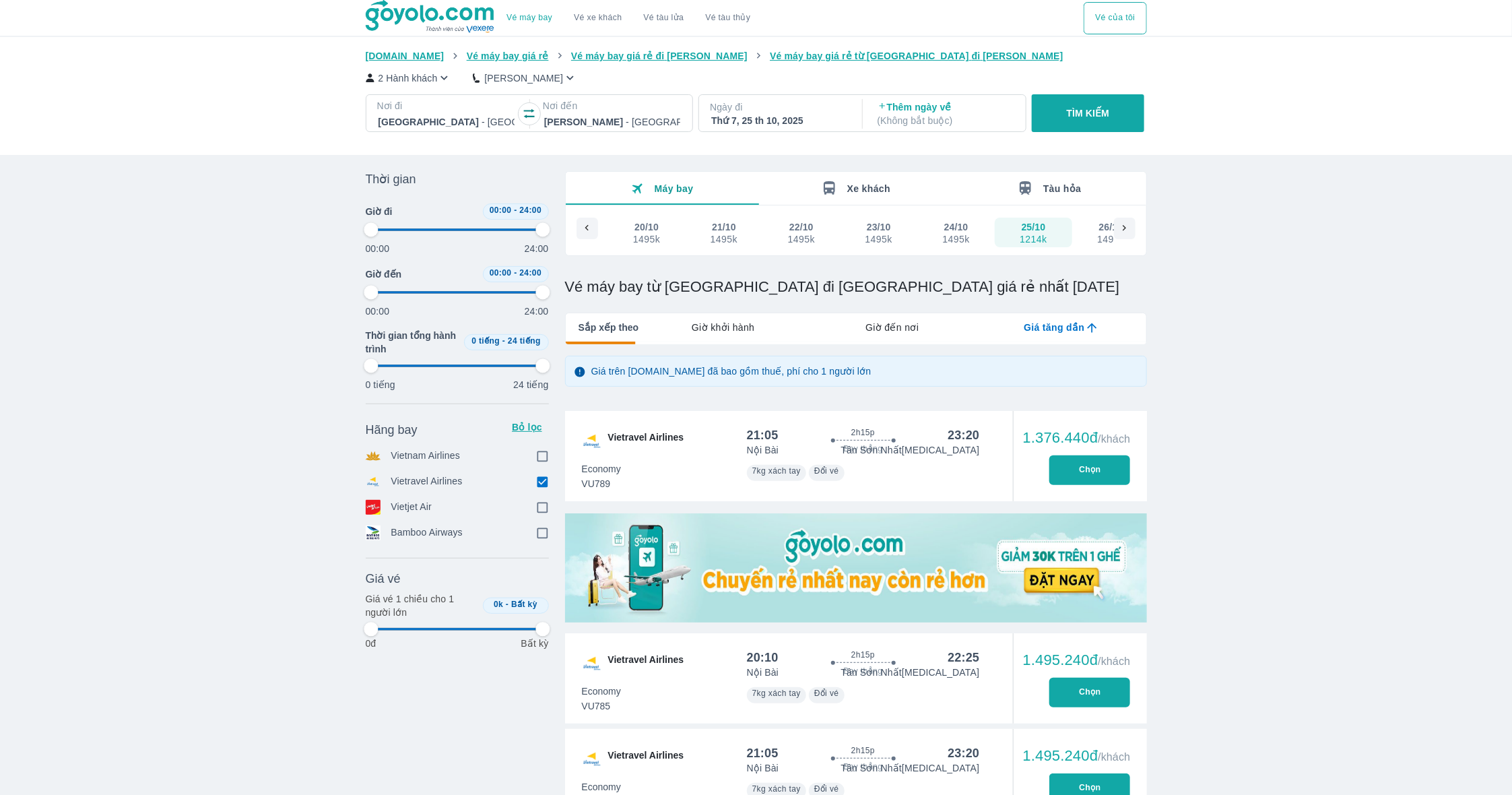
type input "97.9166666666667"
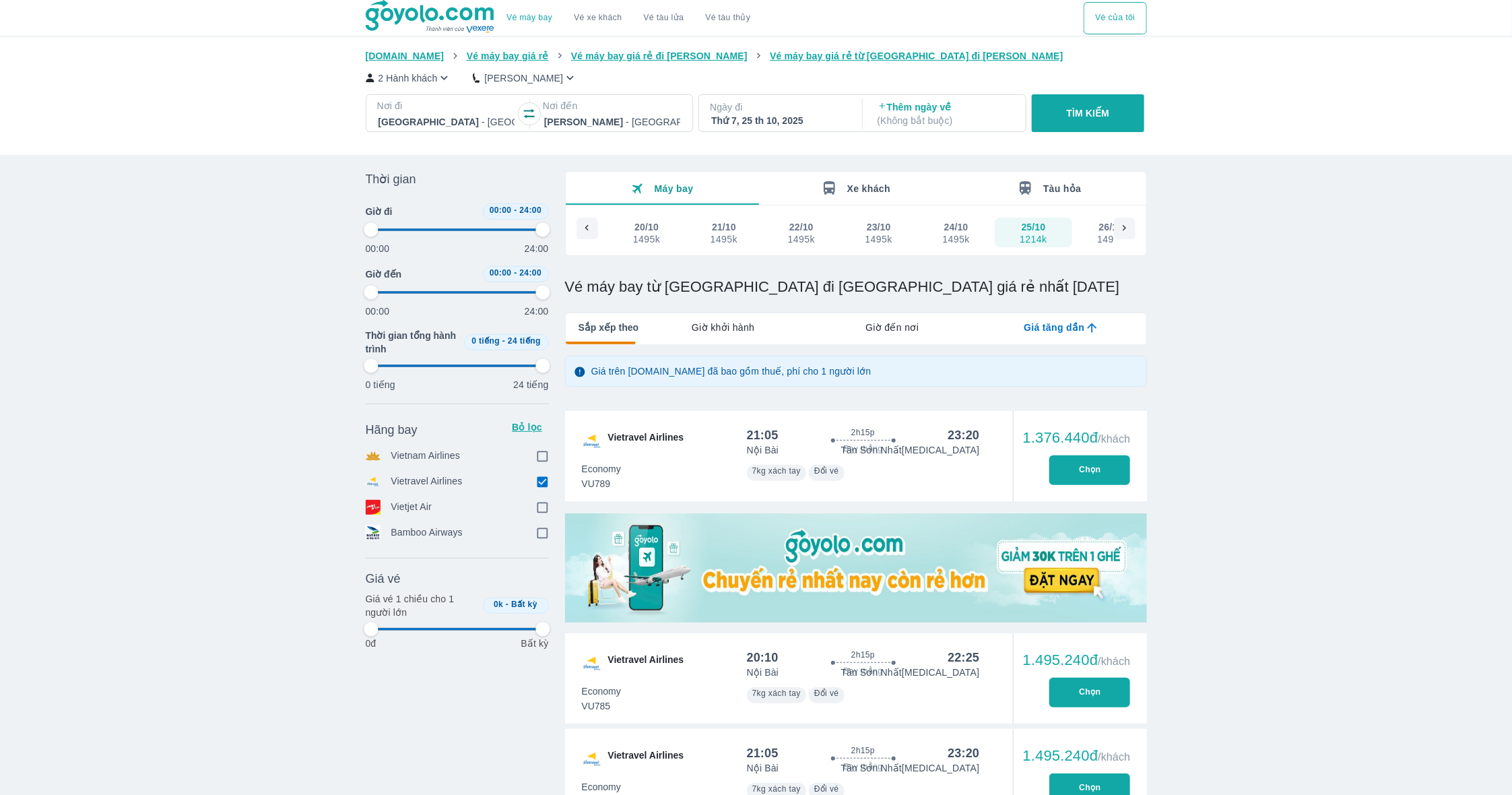
type input "97.9166666666667"
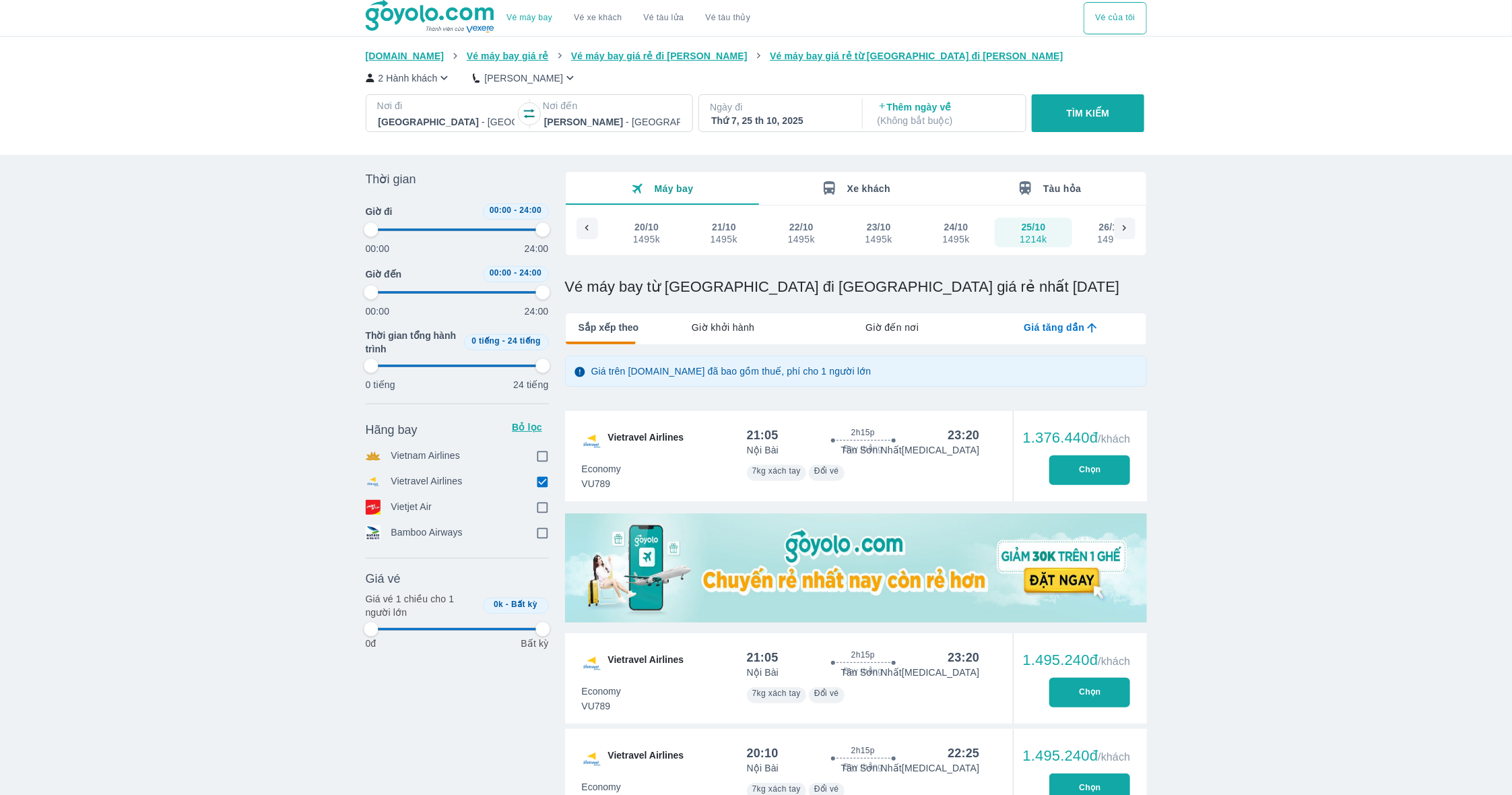
type input "97.9166666666667"
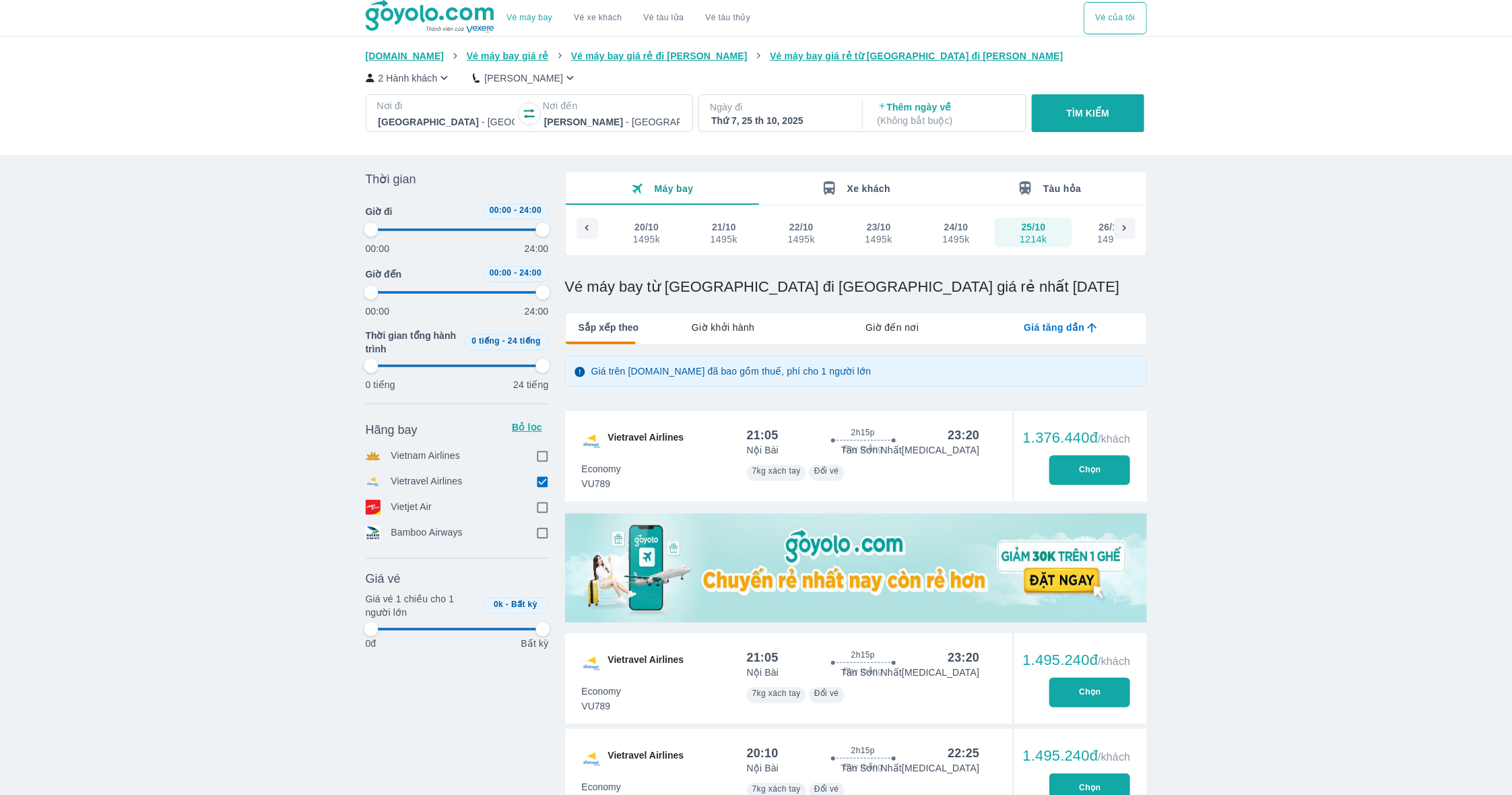
type input "97.9166666666667"
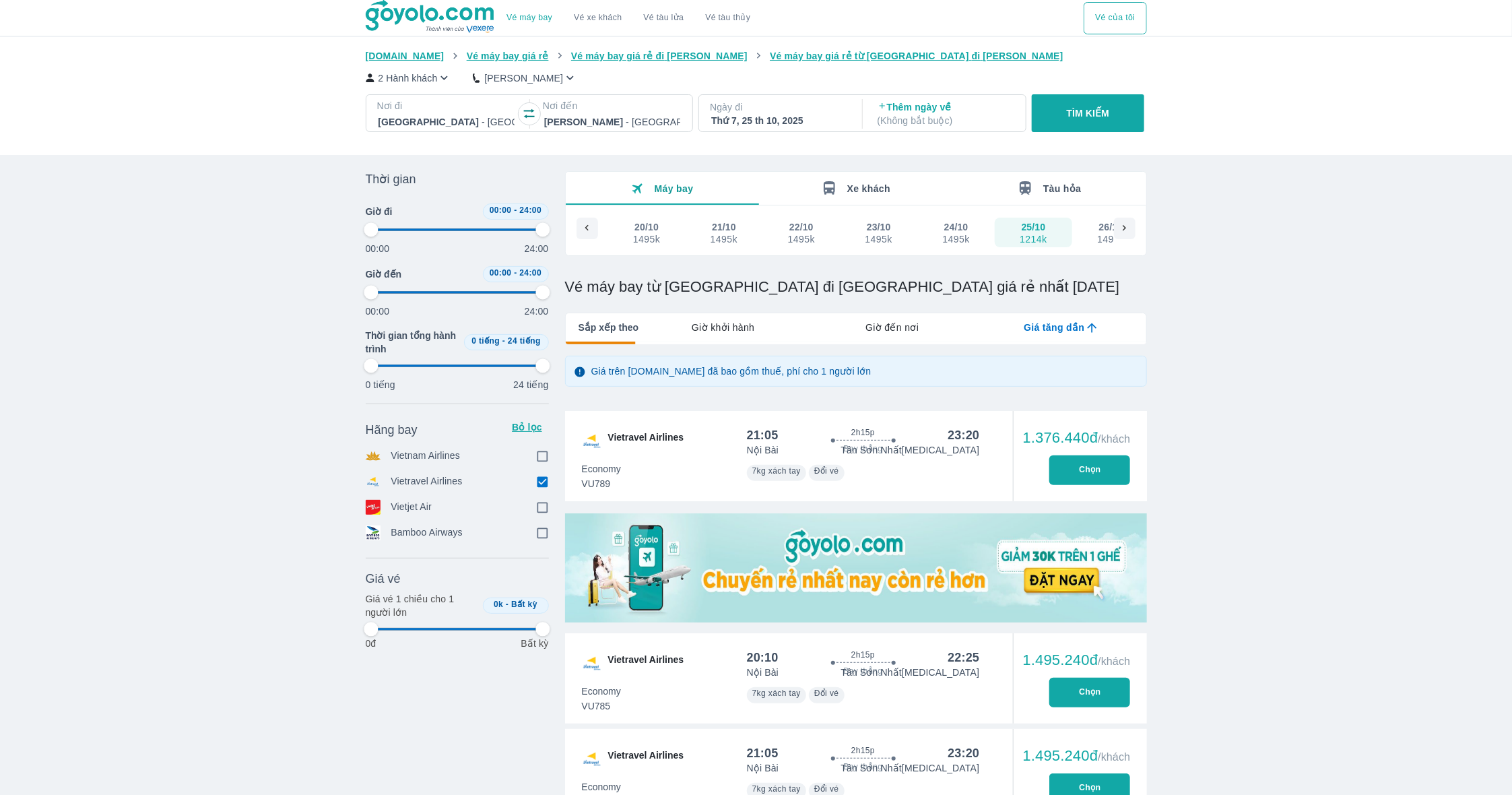
type input "97.9166666666667"
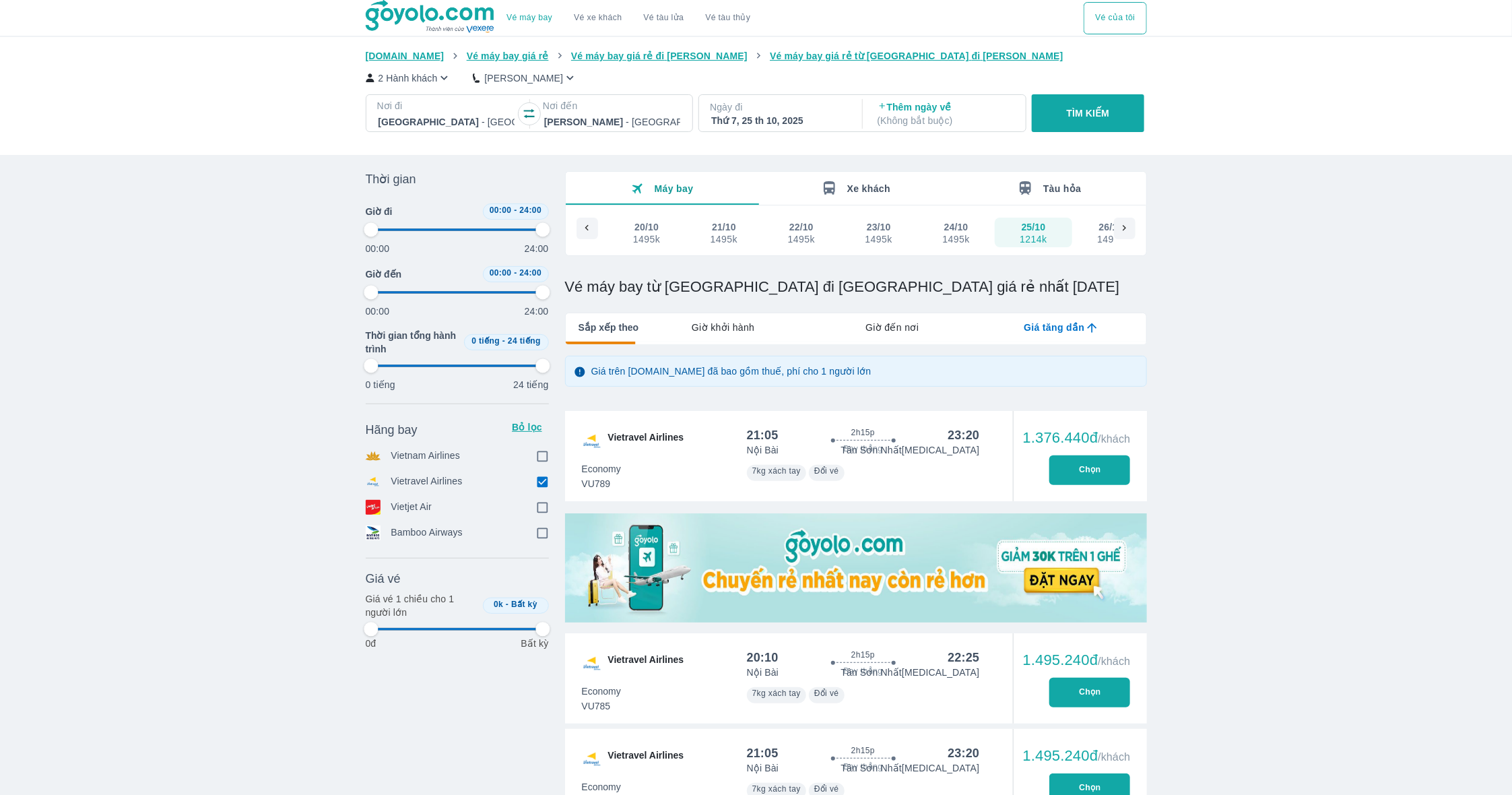
type input "97.9166666666667"
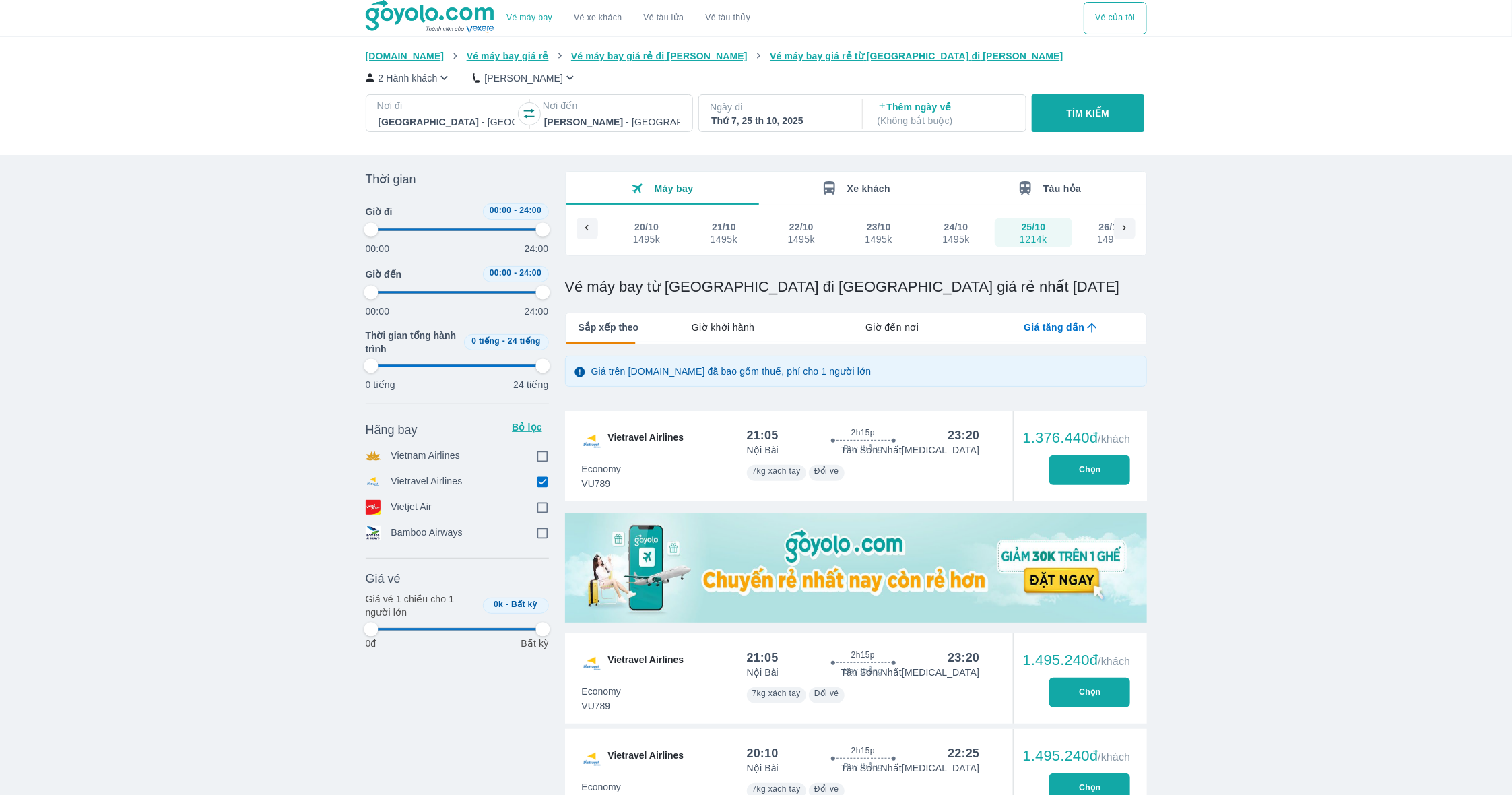
type input "97.9166666666667"
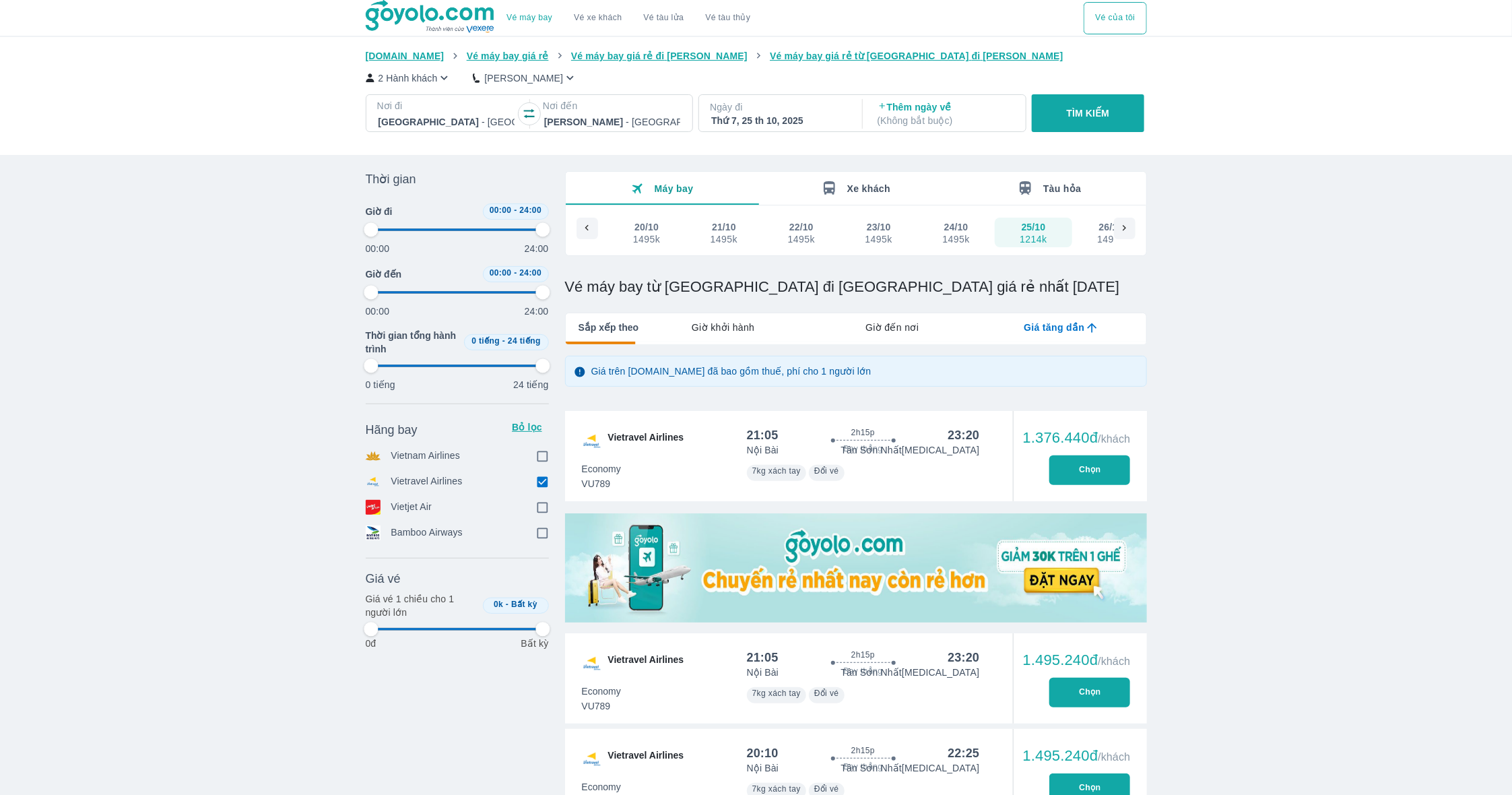
type input "97.9166666666667"
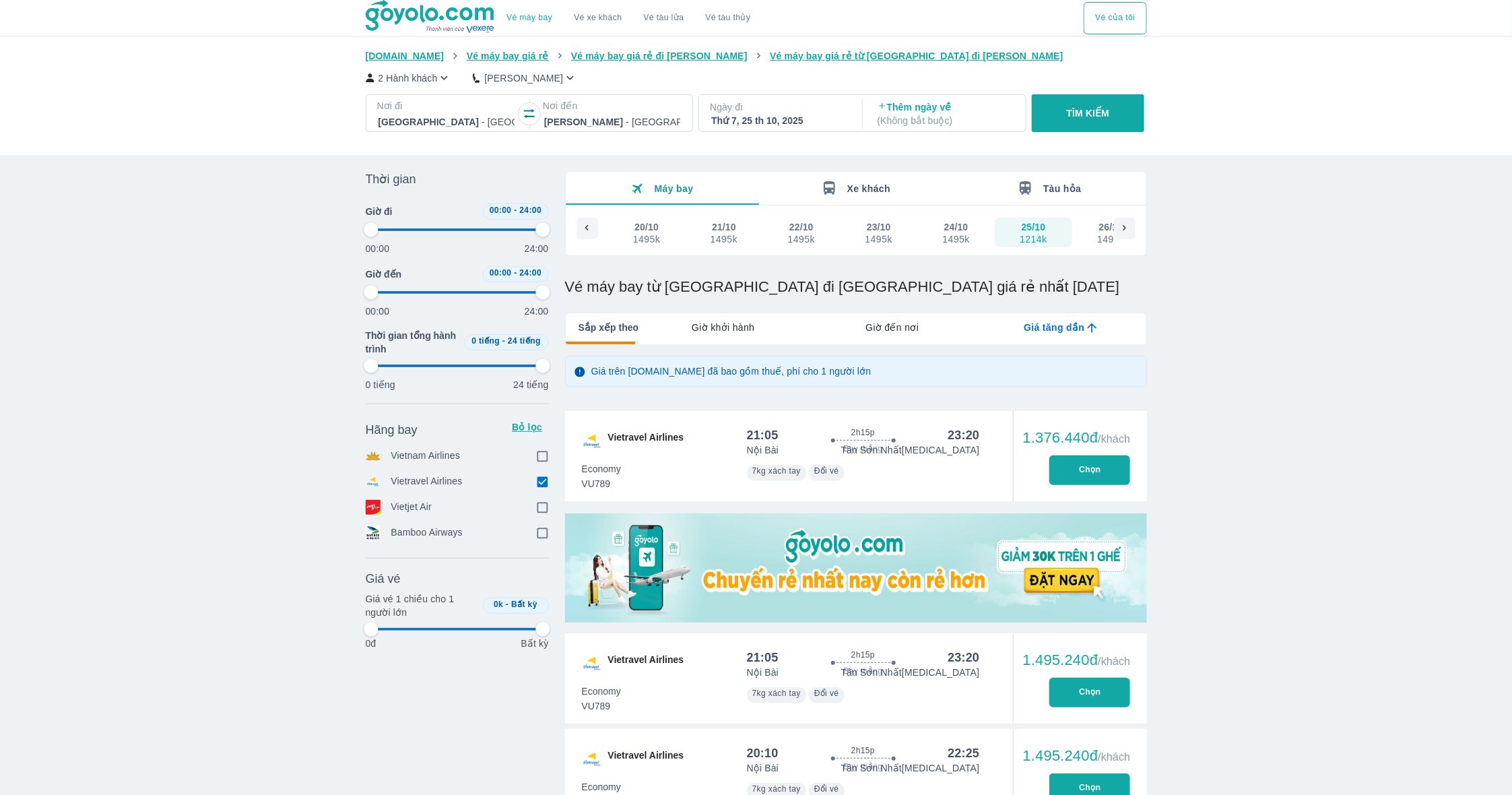
type input "97.9166666666667"
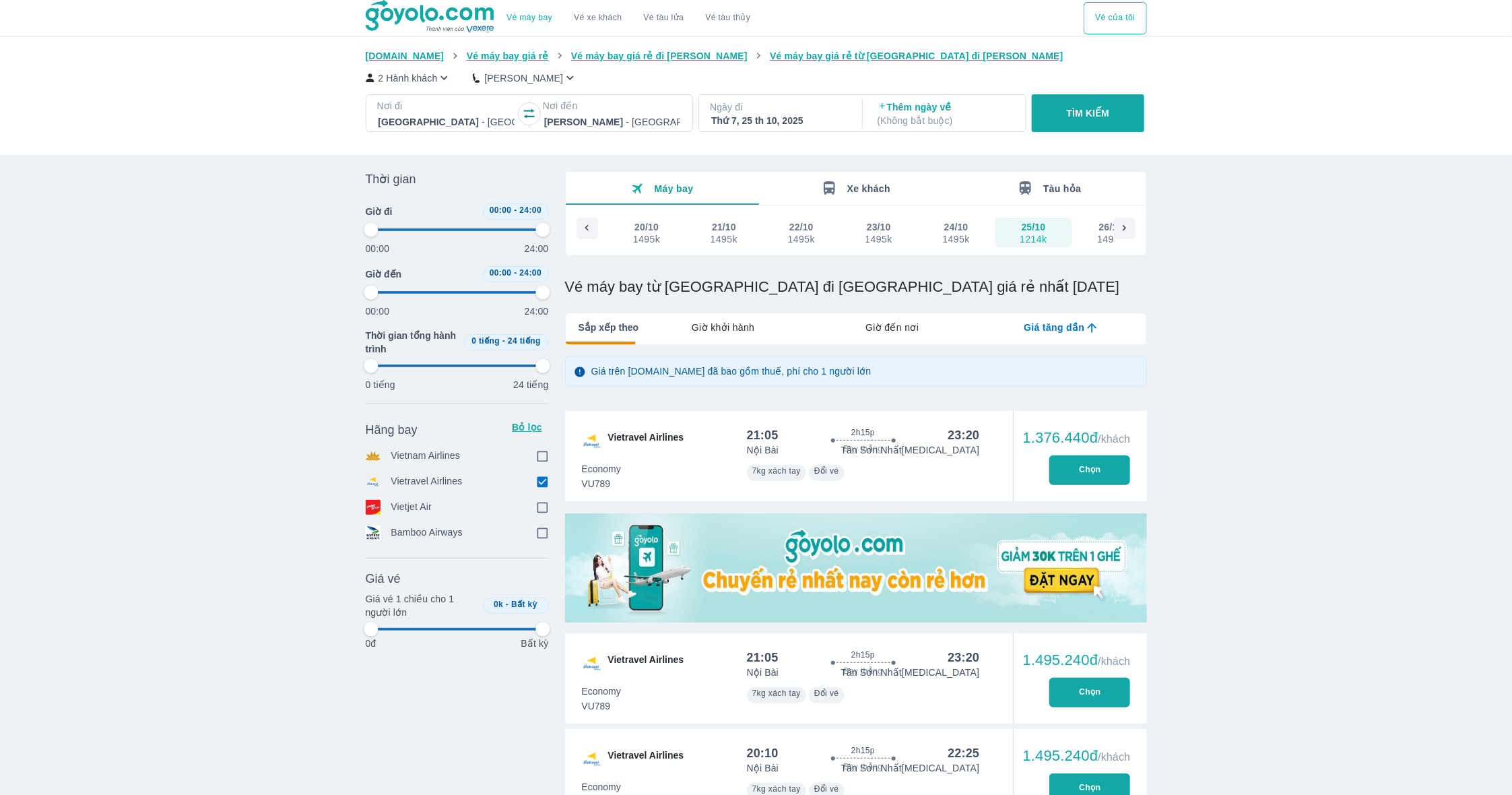
type input "97.9166666666667"
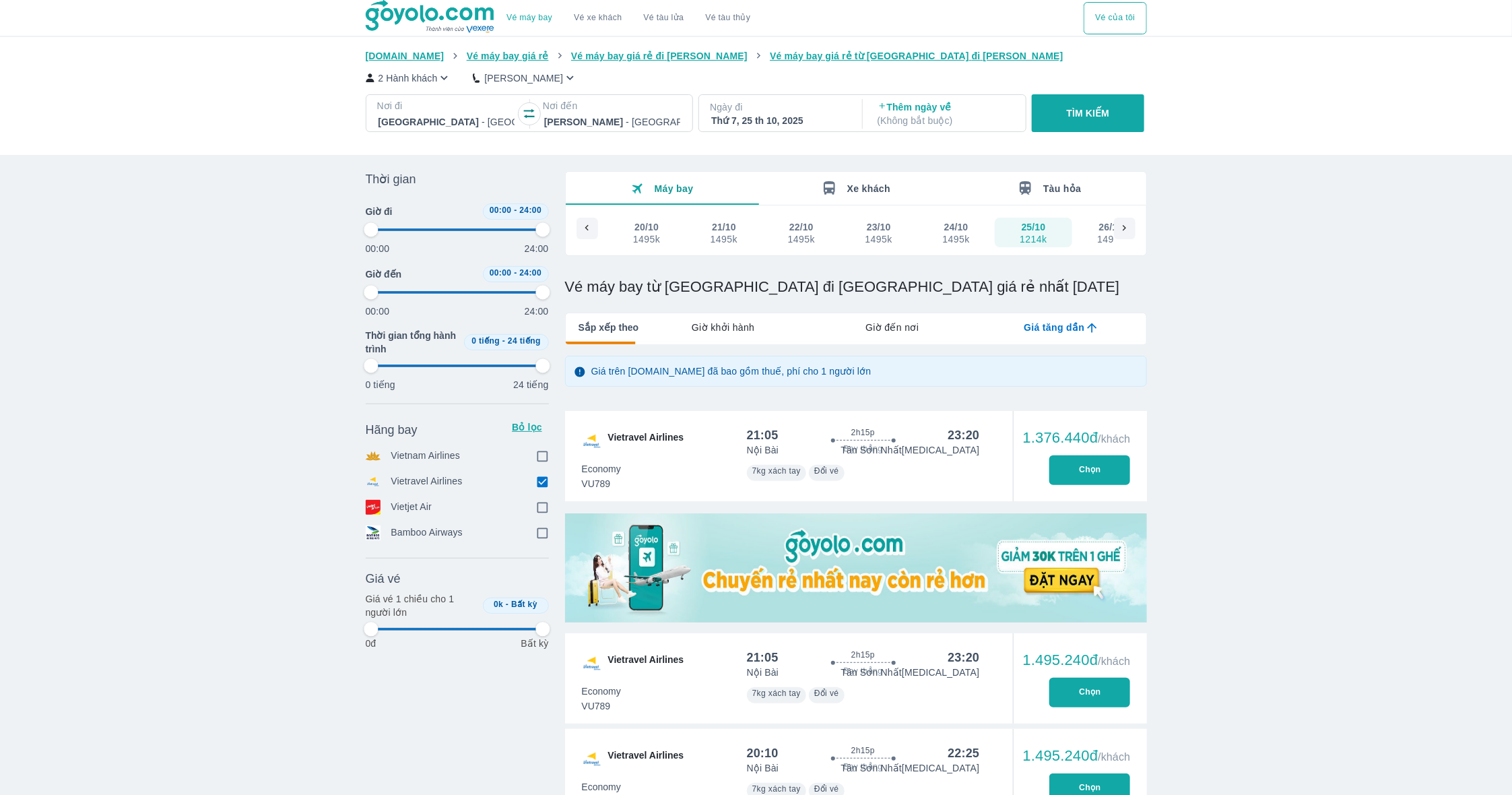
type input "97.9166666666667"
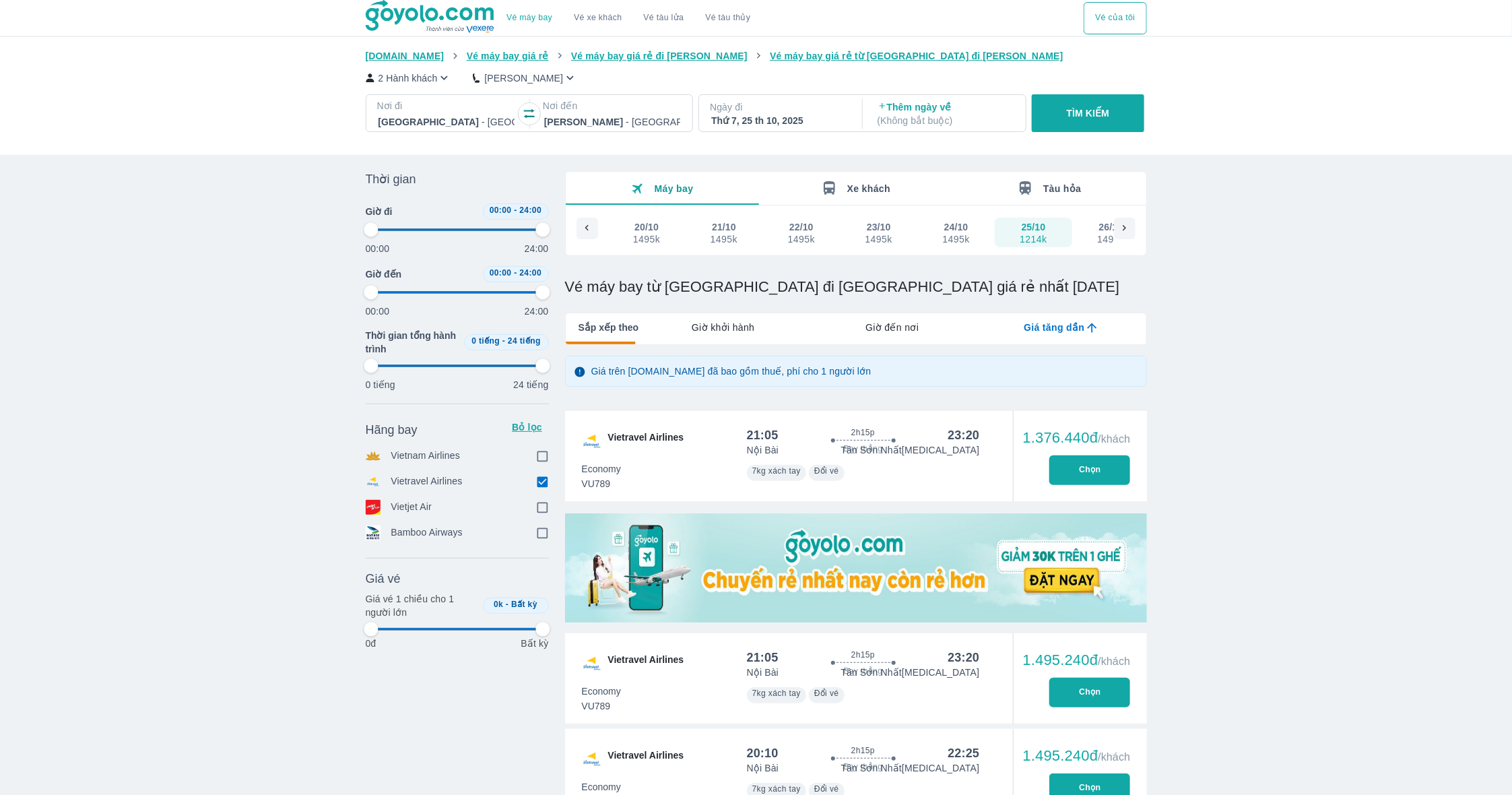
type input "97.9166666666667"
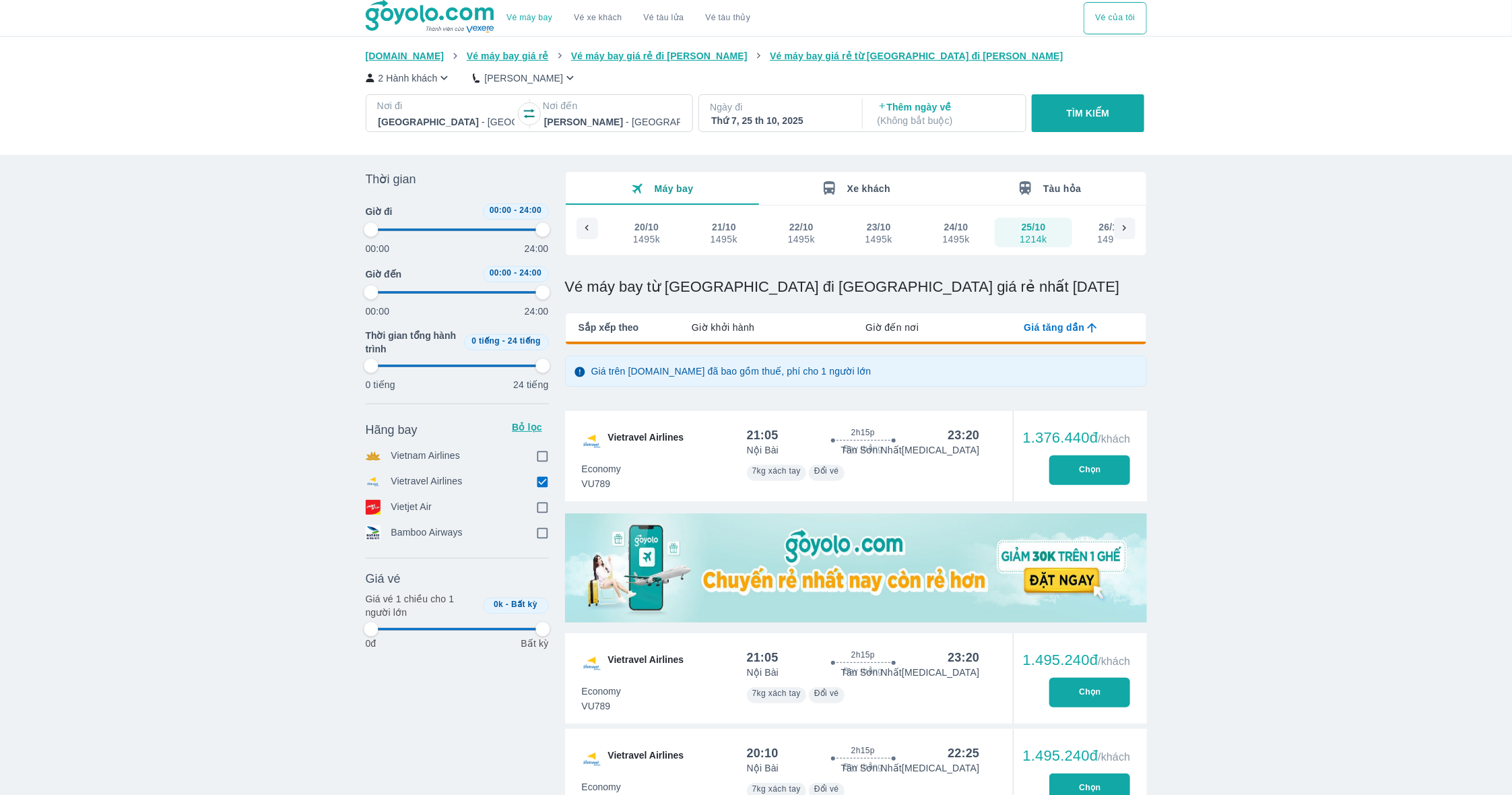
type input "97.9166666666667"
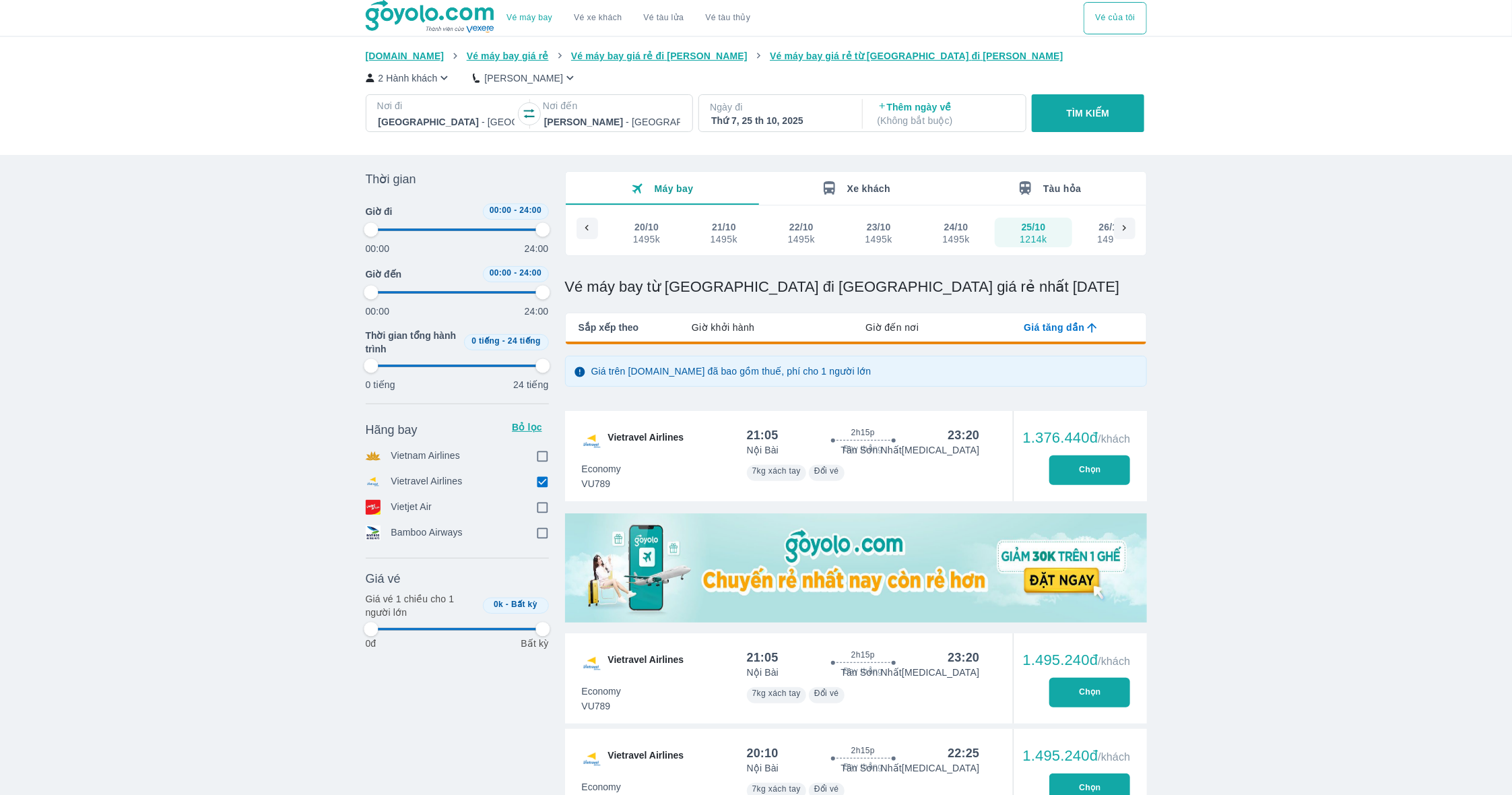
type input "97.9166666666667"
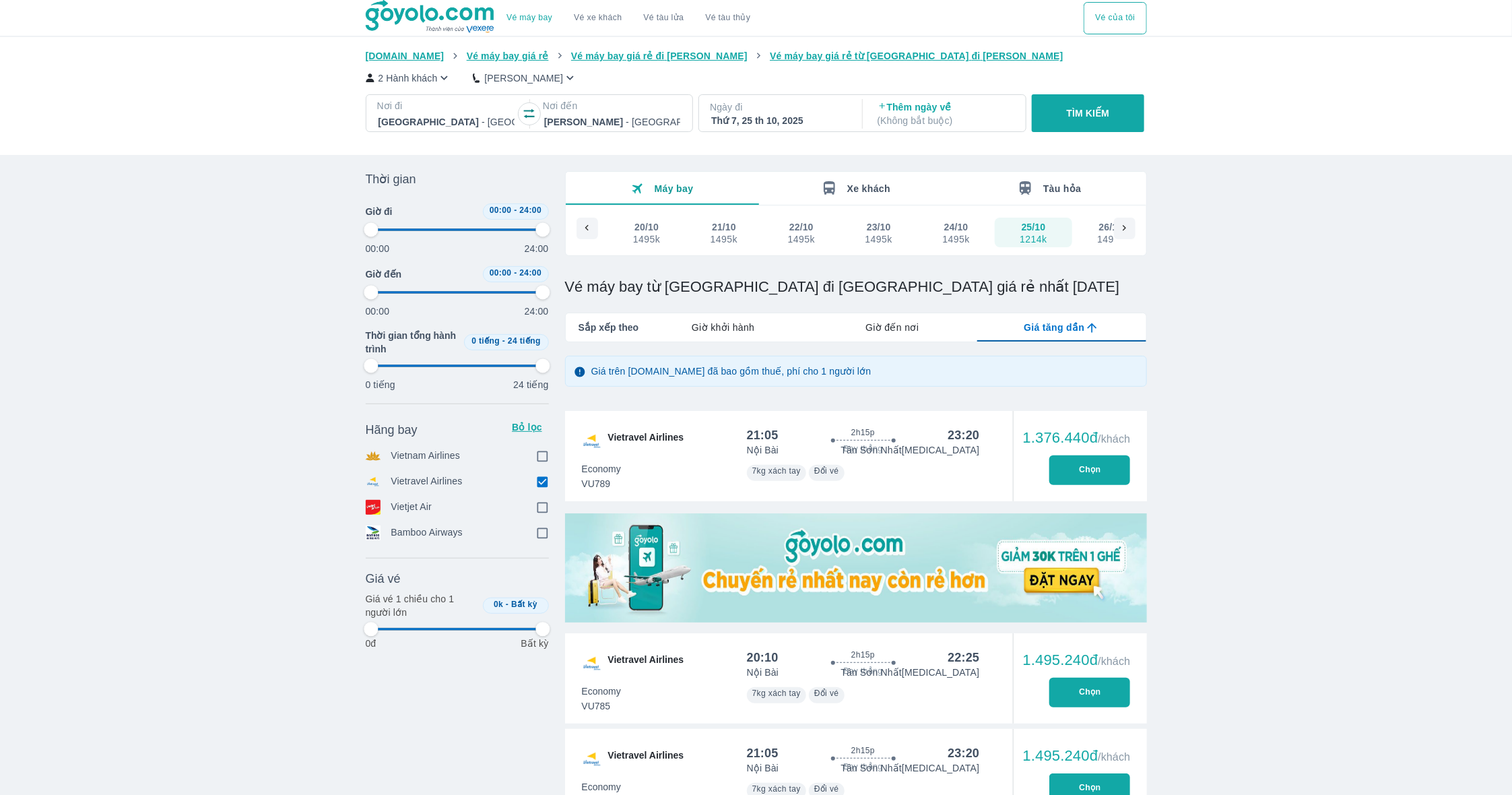
type input "97.9166666666667"
click at [587, 234] on div at bounding box center [586, 228] width 22 height 22
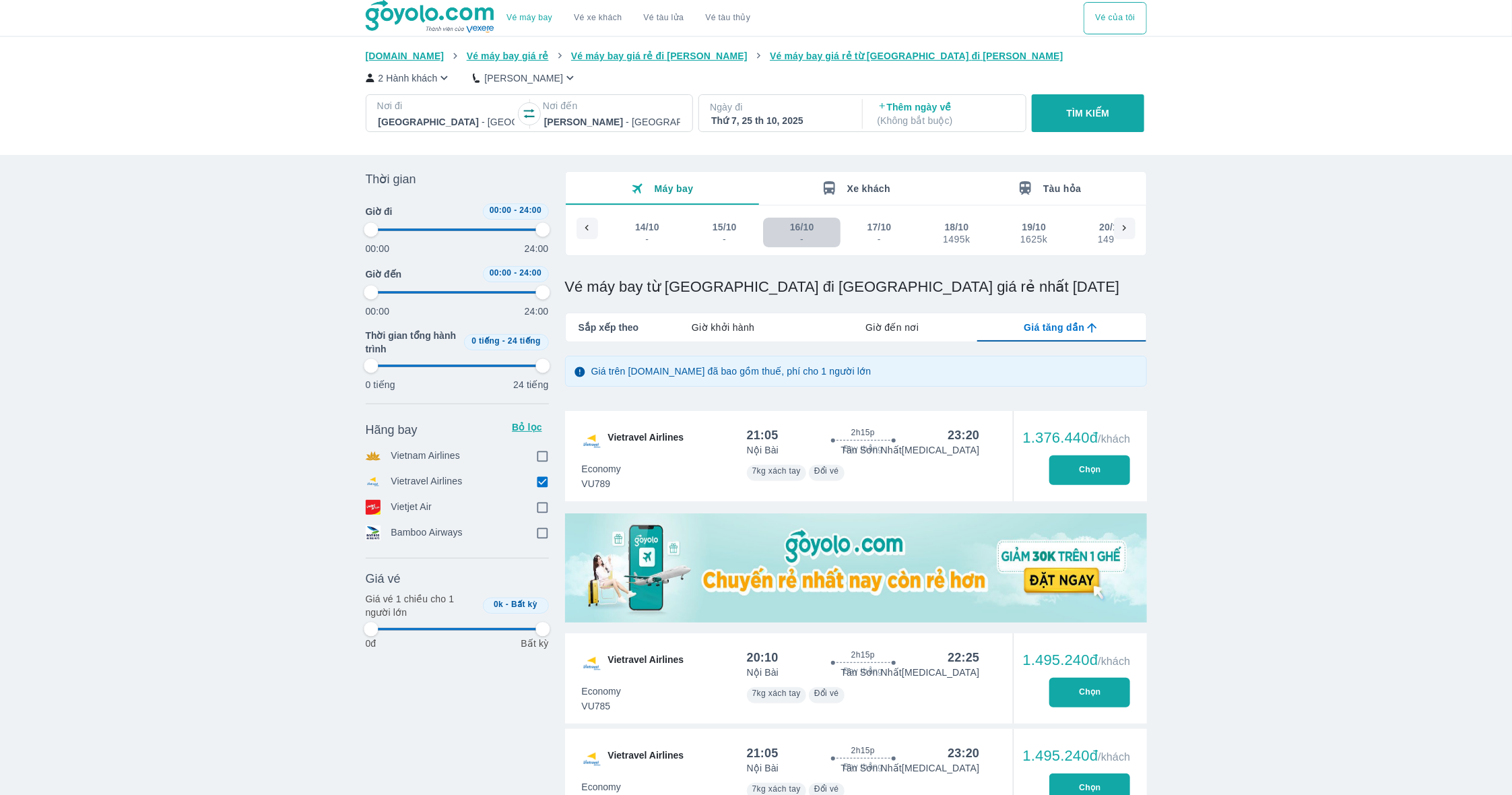
click at [811, 234] on div "-" at bounding box center [802, 239] width 23 height 11
type input "97.9166666666667"
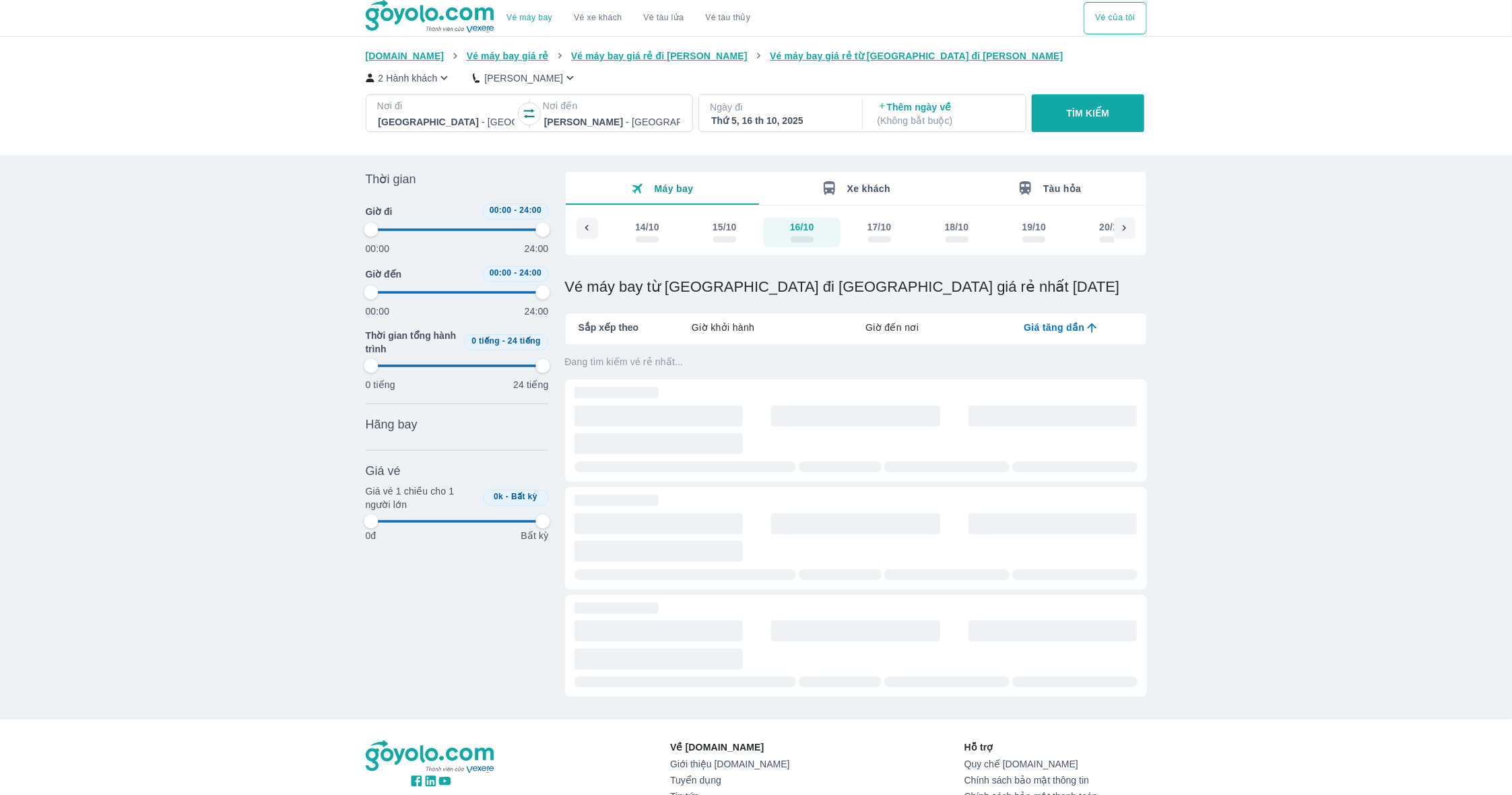
type input "97.9166666666667"
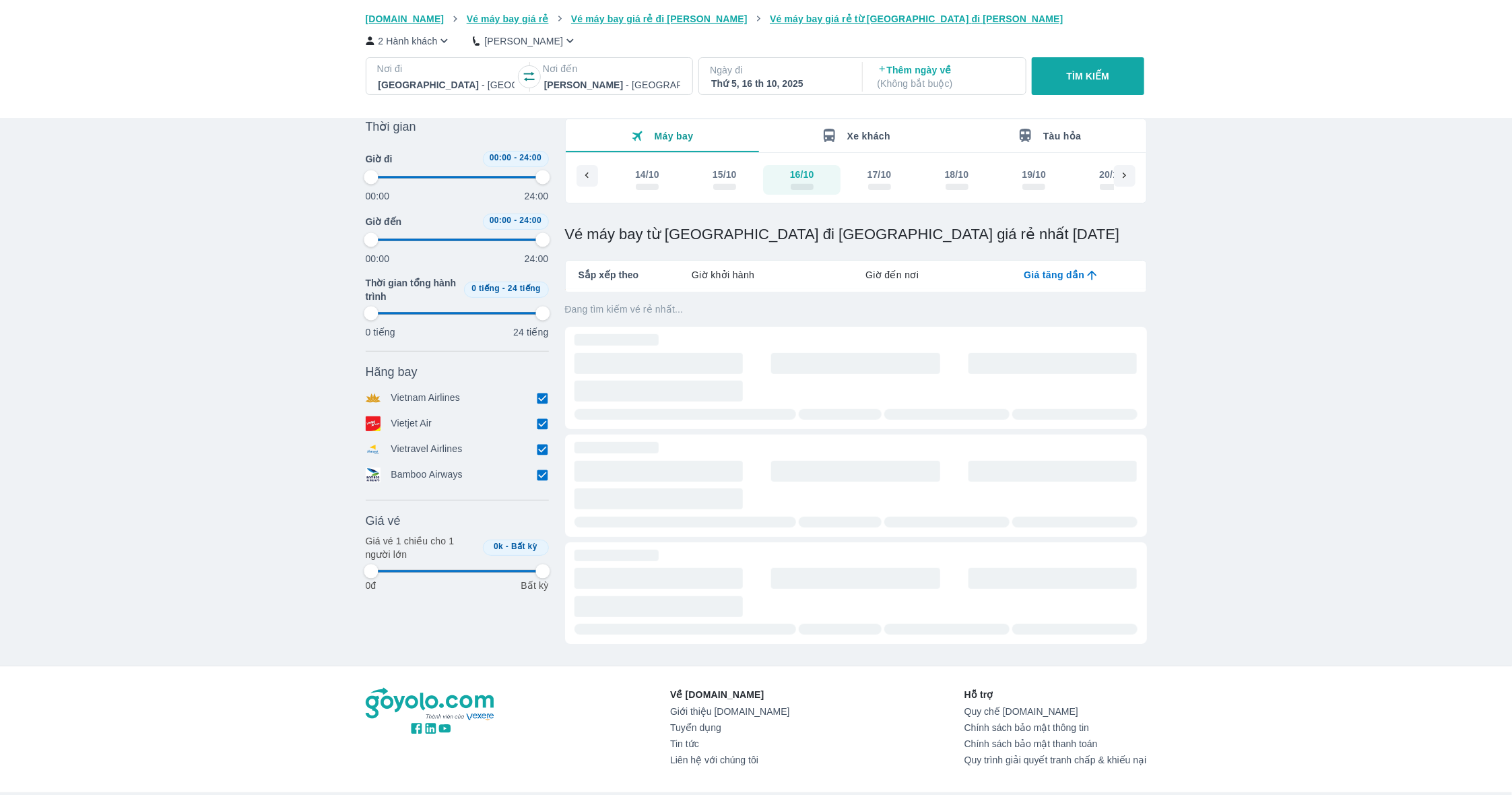
scroll to position [54, 0]
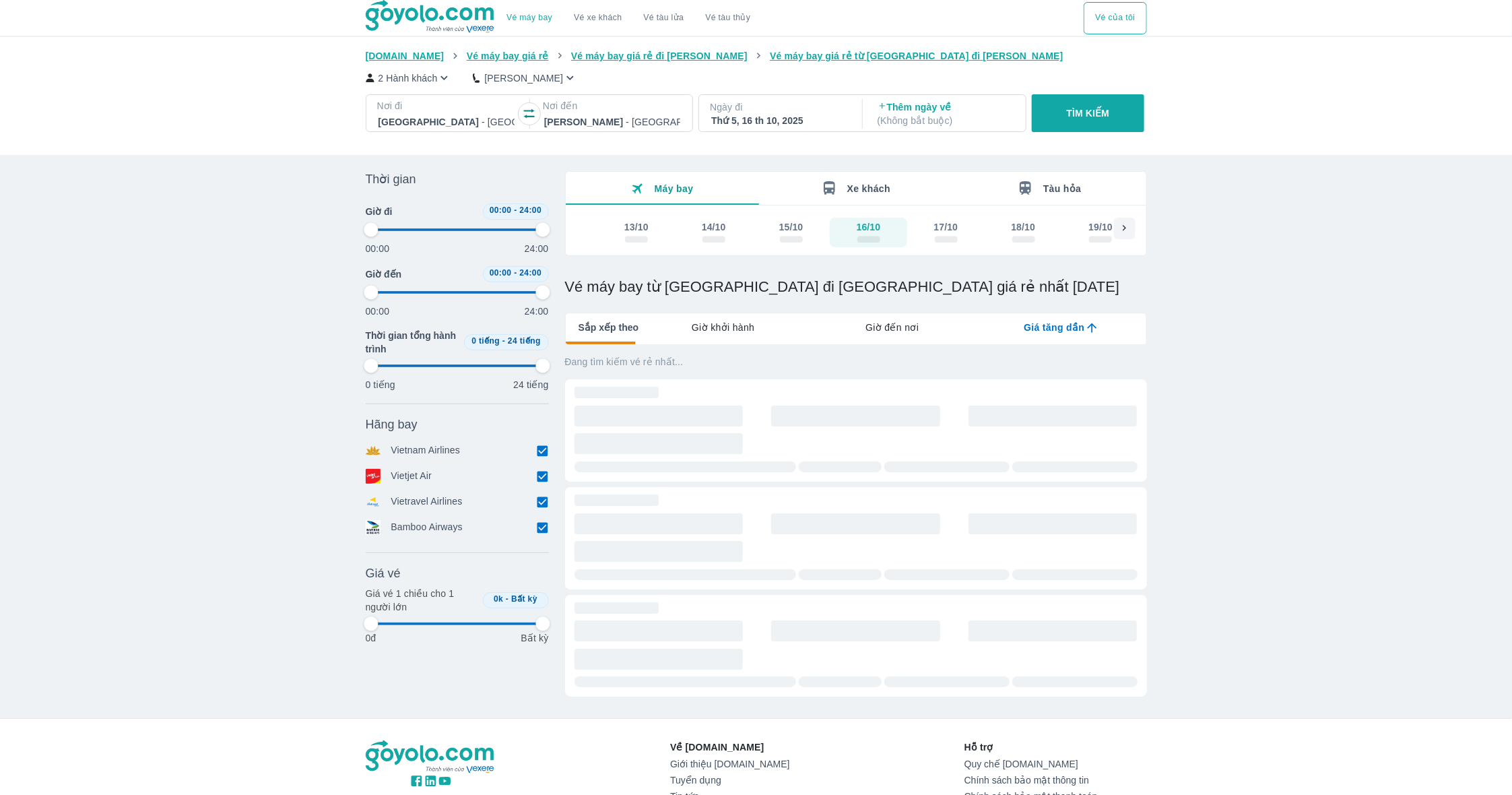
type input "97.9166666666667"
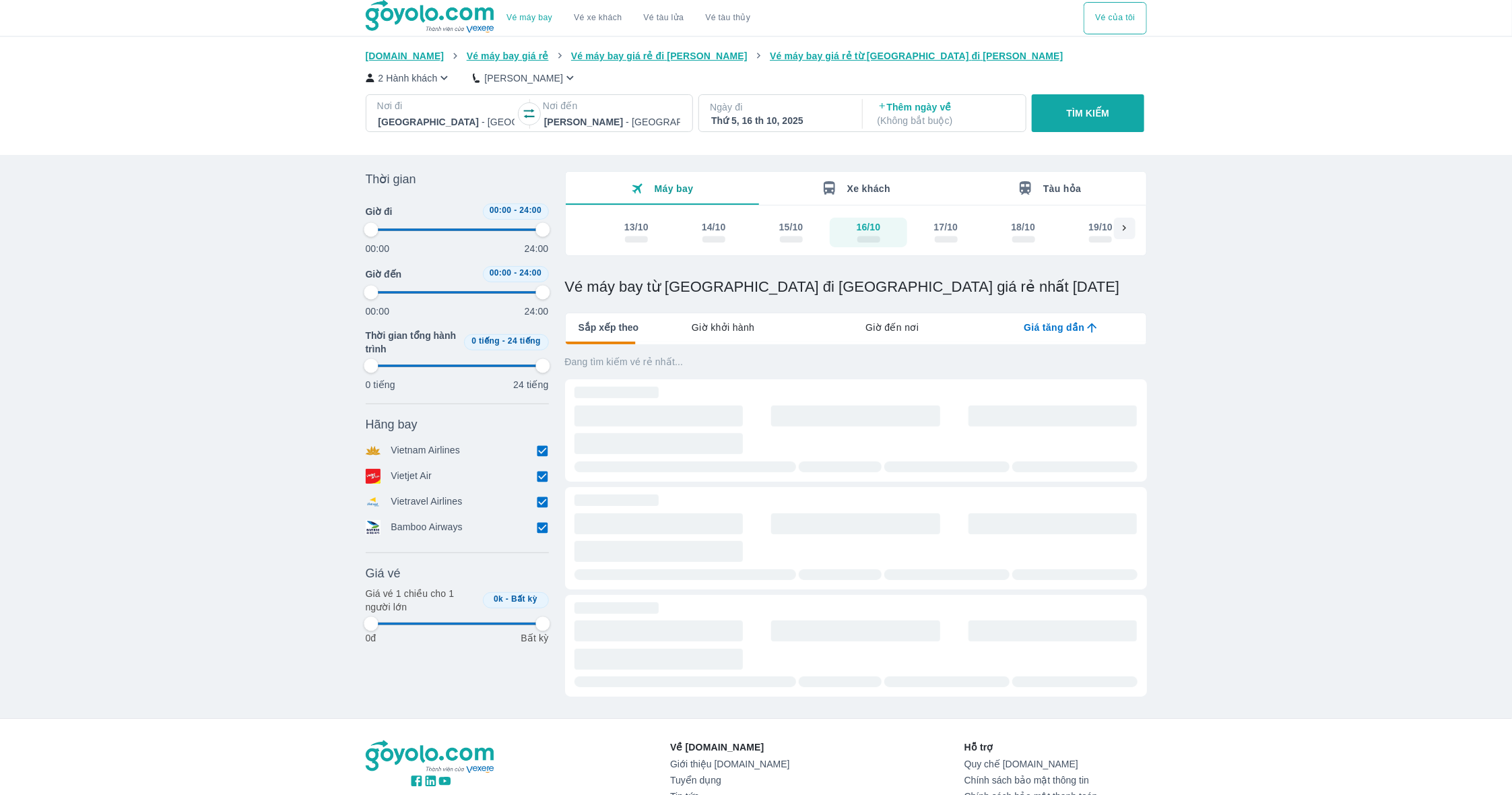
type input "97.9166666666667"
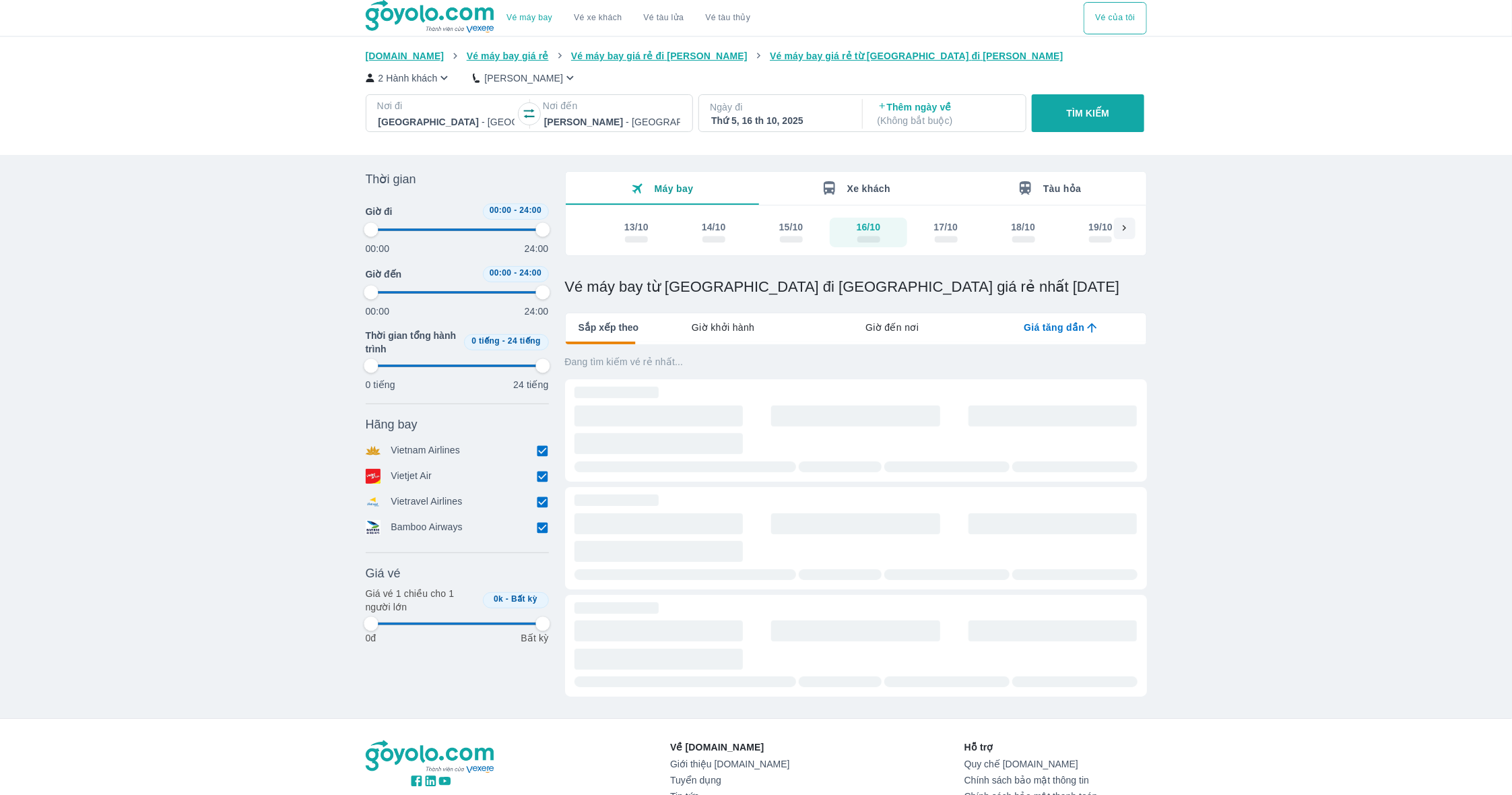
type input "97.9166666666667"
click at [431, 81] on p "2 Hành khách" at bounding box center [408, 78] width 59 height 13
type input "97.9166666666667"
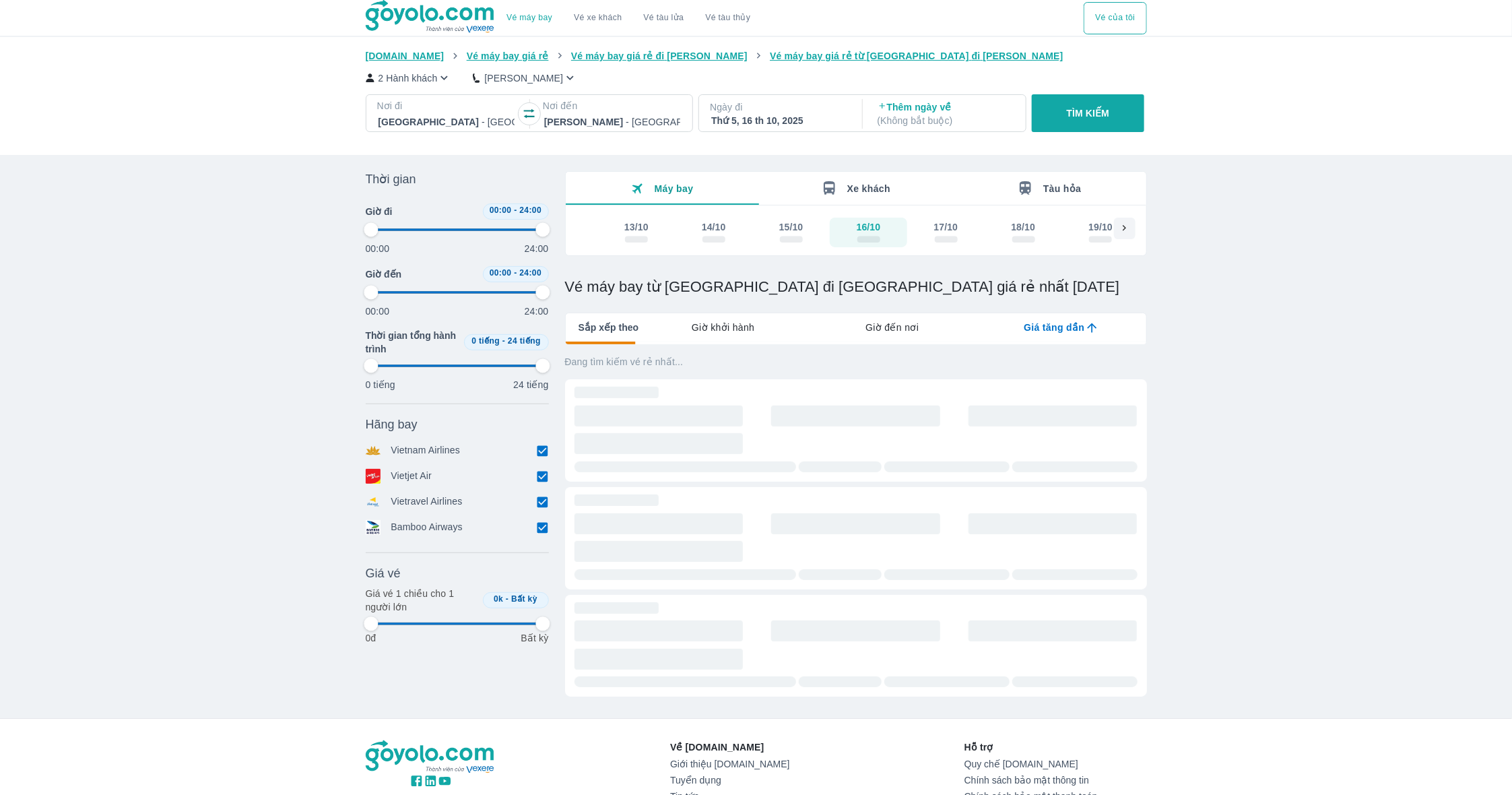
type input "97.9166666666667"
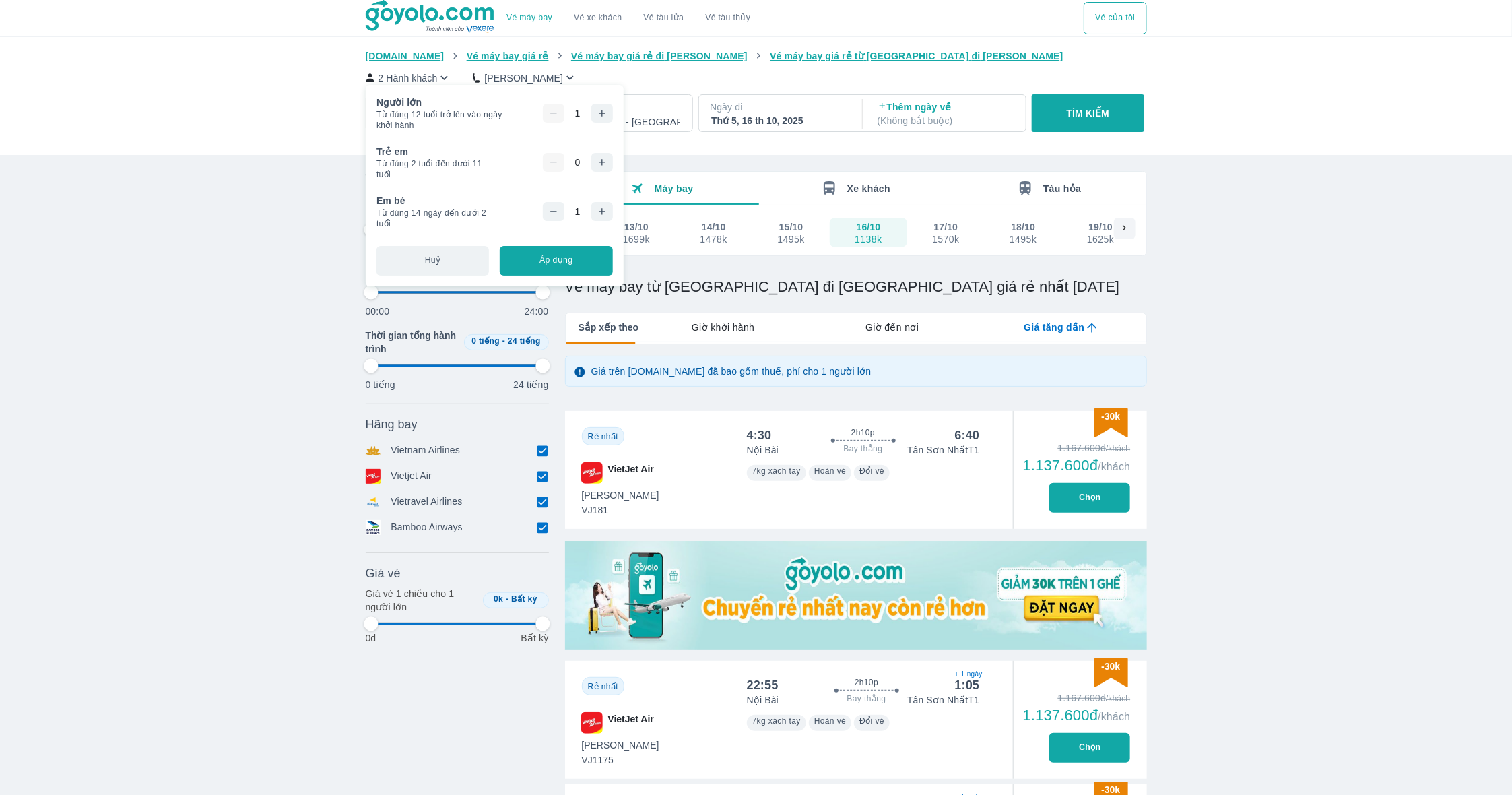
type input "97.9166666666667"
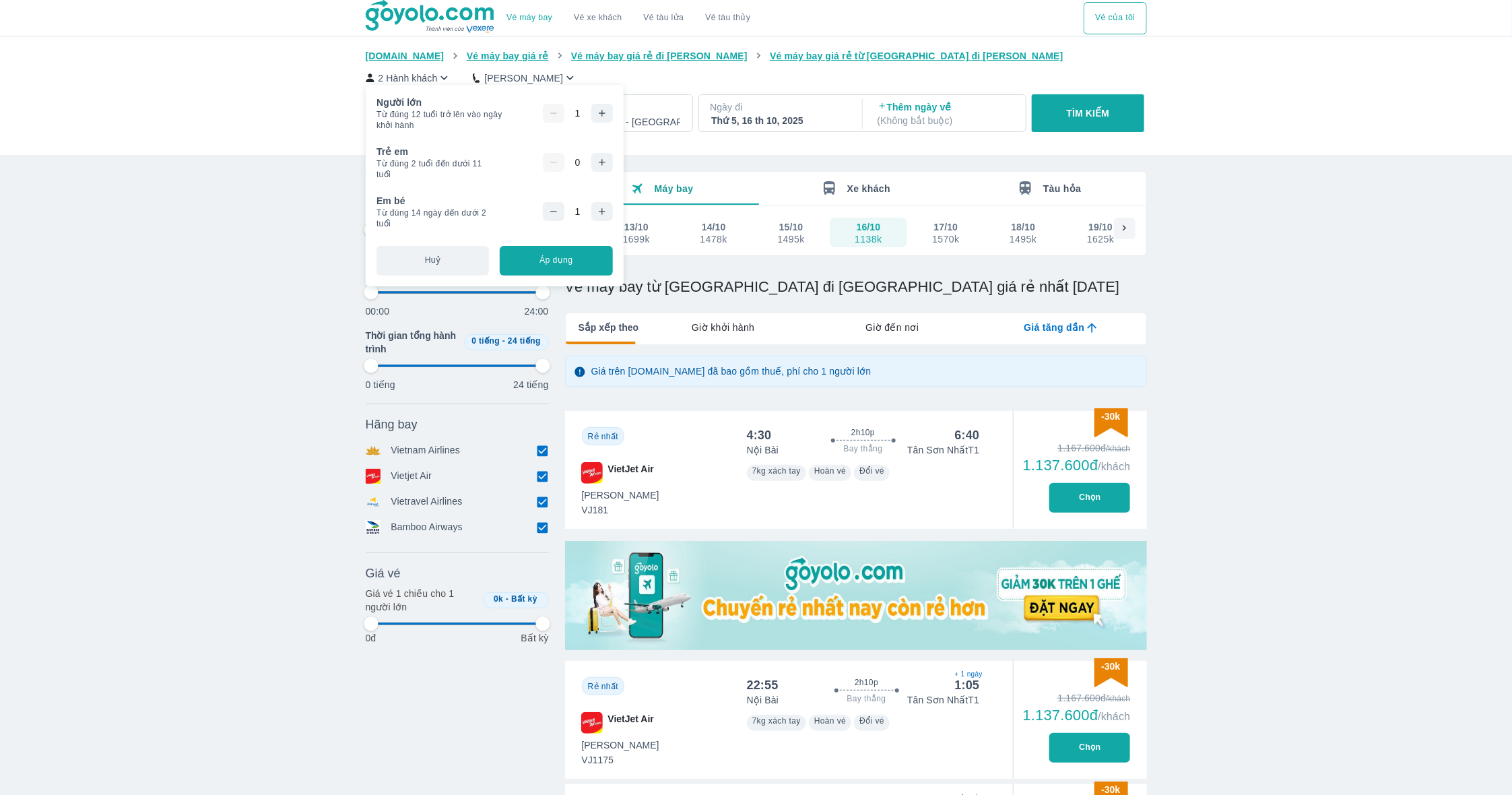
type input "97.9166666666667"
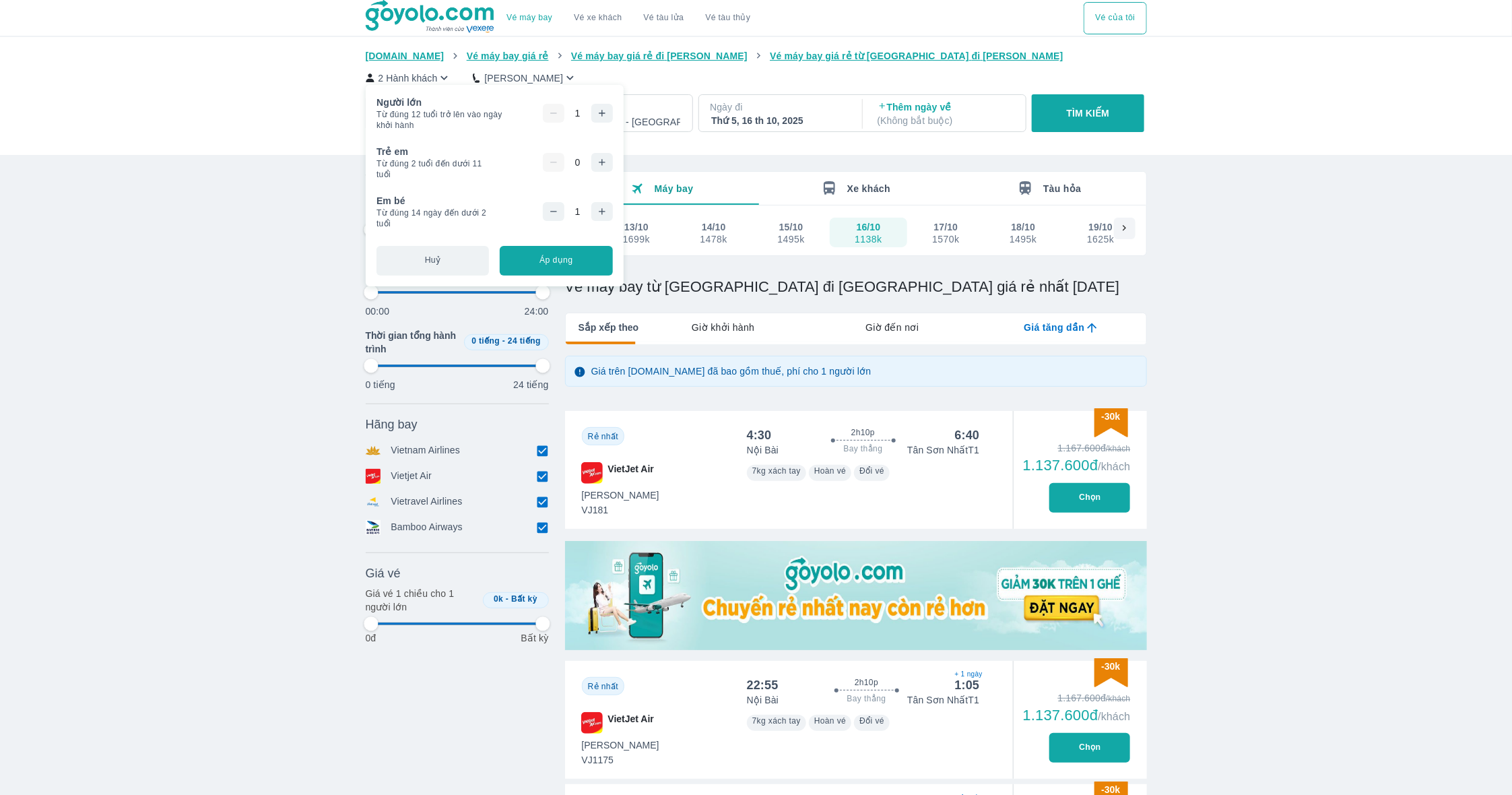
type input "97.9166666666667"
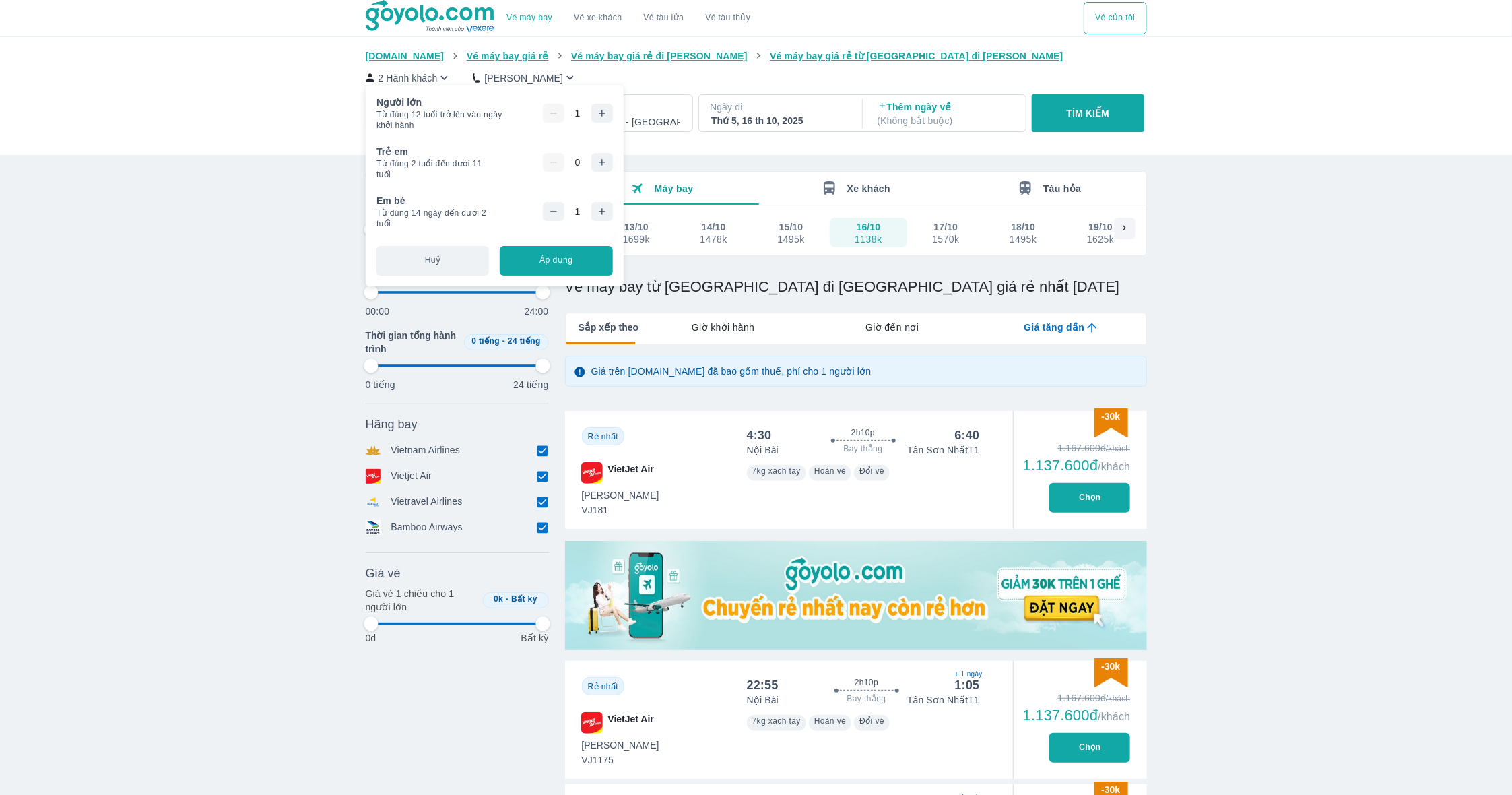
type input "97.9166666666667"
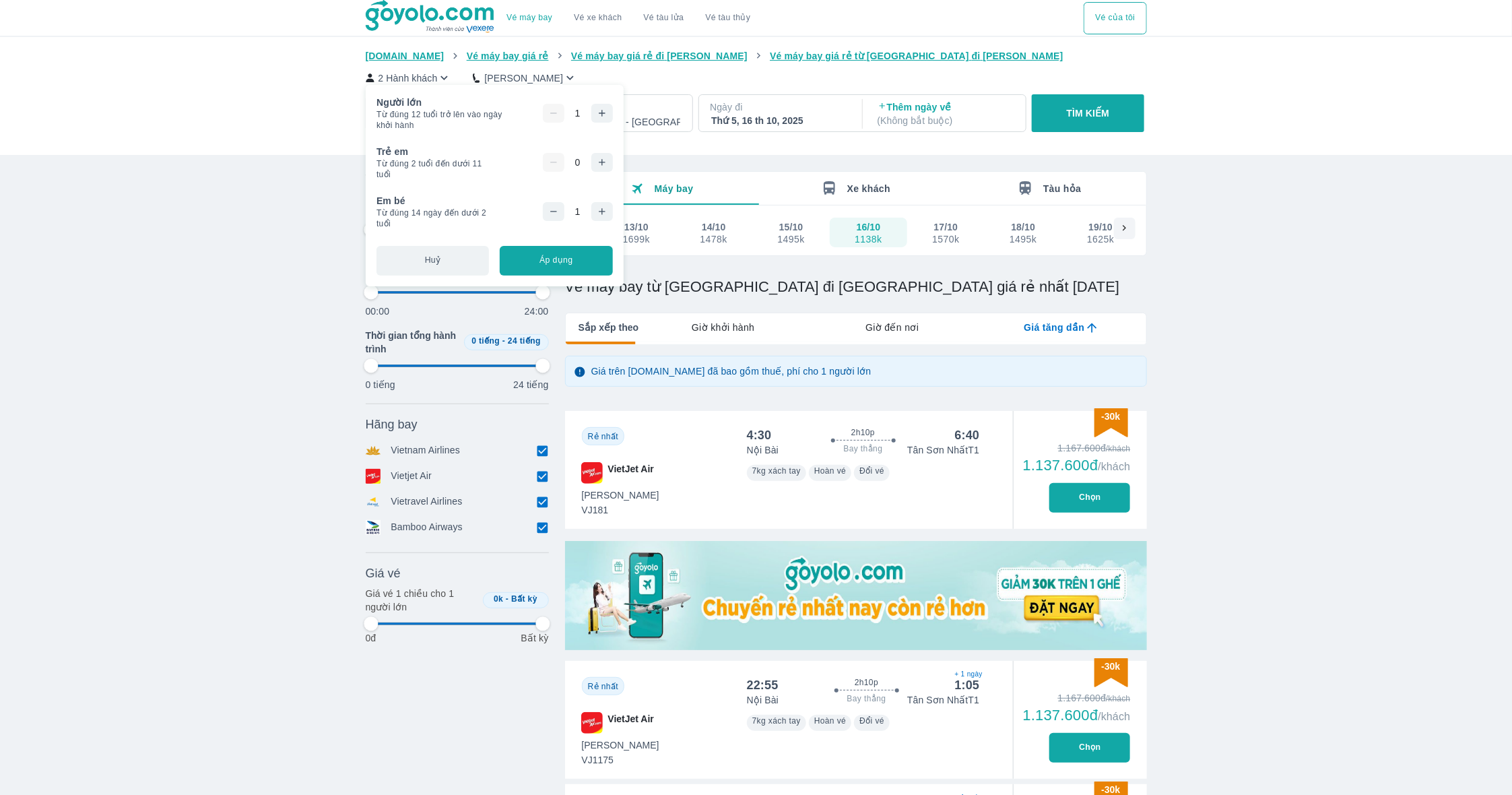
type input "97.9166666666667"
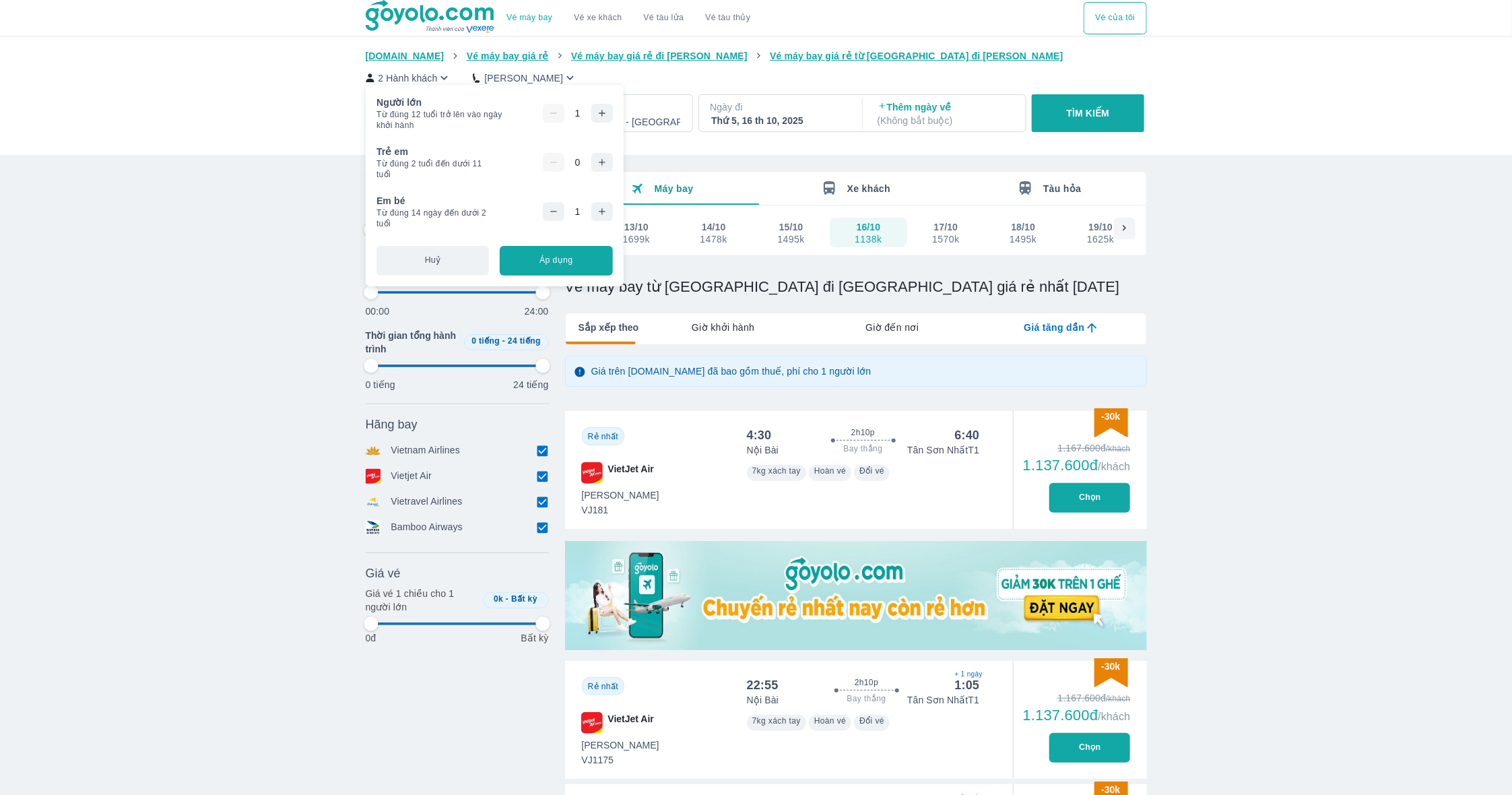
click at [557, 206] on icon "button" at bounding box center [553, 211] width 11 height 11
click at [602, 157] on icon "button" at bounding box center [602, 161] width 11 height 11
click at [576, 250] on button "Áp dụng" at bounding box center [556, 260] width 113 height 30
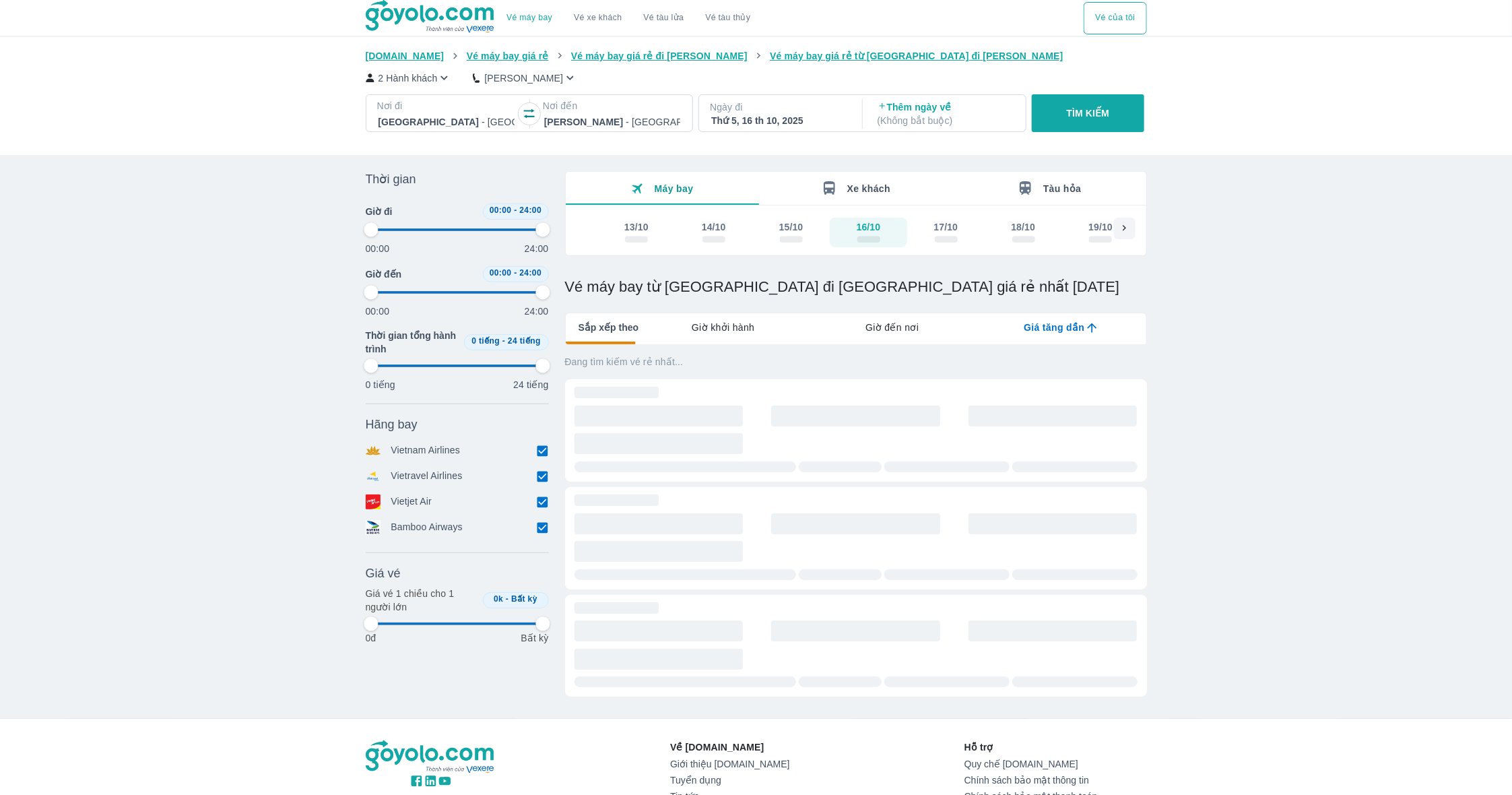
click at [529, 474] on div "Vietravel Airlines" at bounding box center [458, 477] width 183 height 15
click at [538, 449] on input "checkbox" at bounding box center [543, 450] width 12 height 12
click at [538, 506] on input "checkbox" at bounding box center [543, 507] width 12 height 12
click at [544, 526] on span at bounding box center [543, 532] width 12 height 12
click at [541, 530] on input "checkbox" at bounding box center [543, 532] width 12 height 12
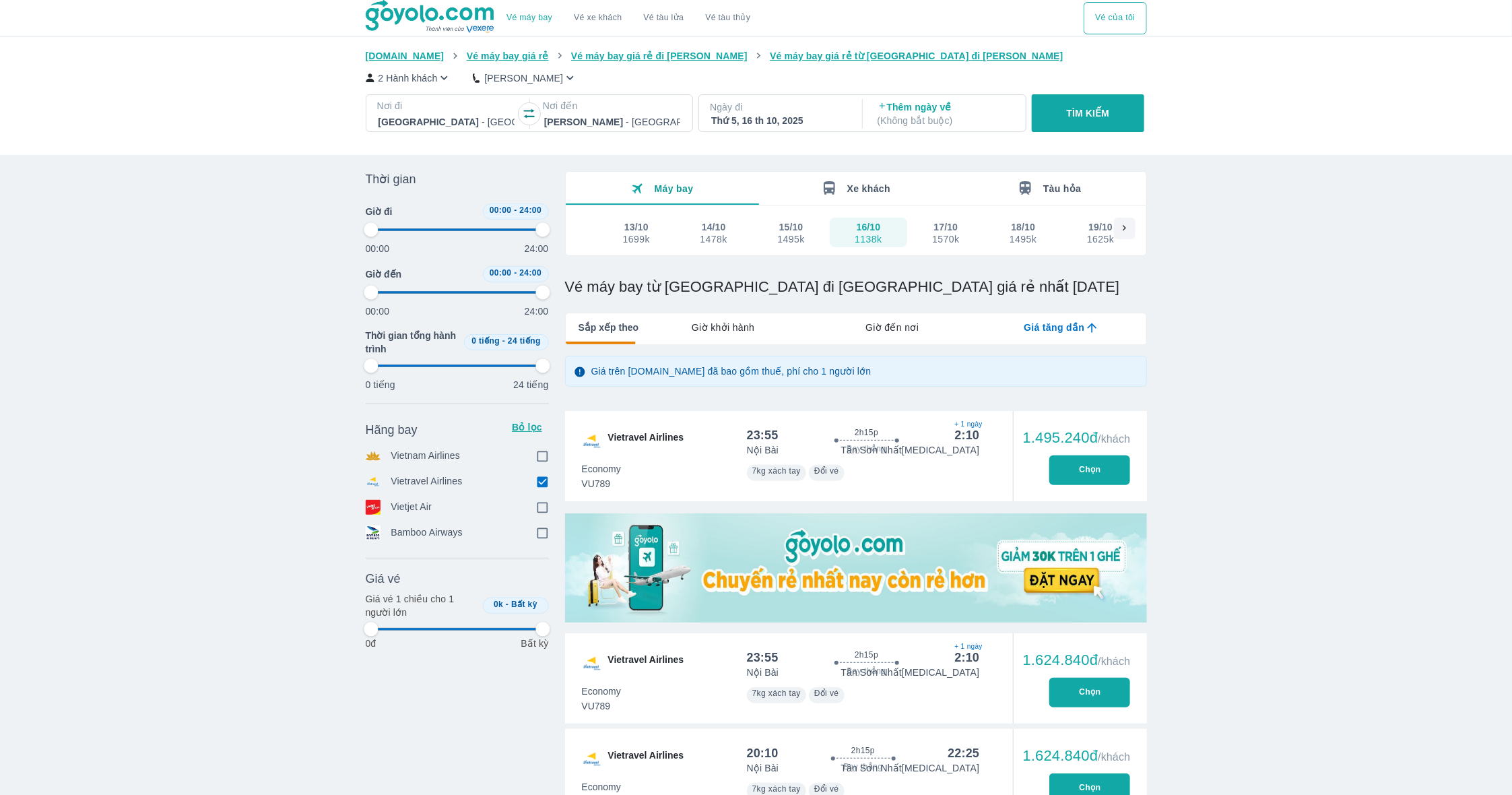
click at [449, 81] on icon "button" at bounding box center [444, 77] width 14 height 14
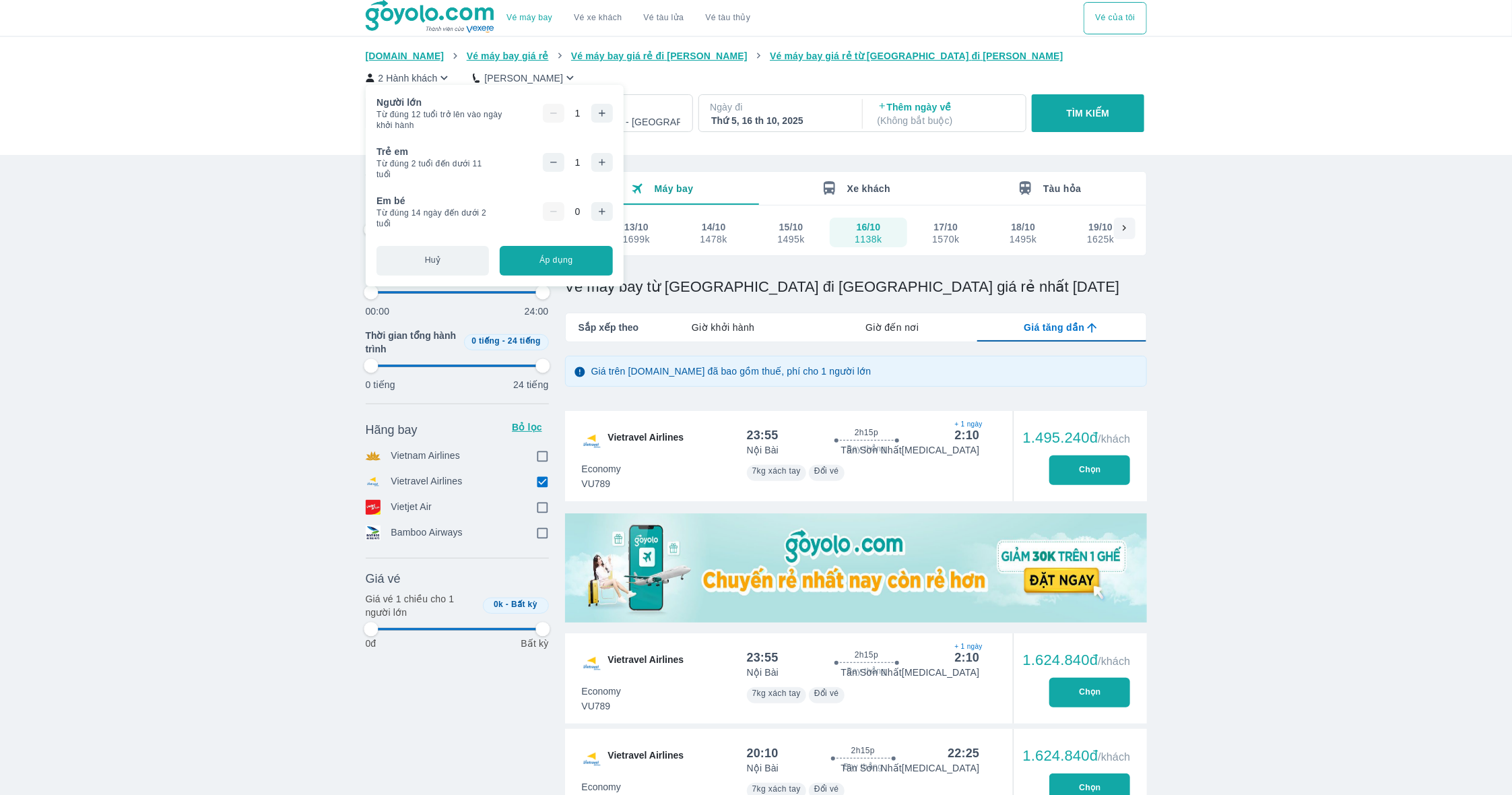
click at [1106, 474] on button "Chọn" at bounding box center [1089, 470] width 81 height 30
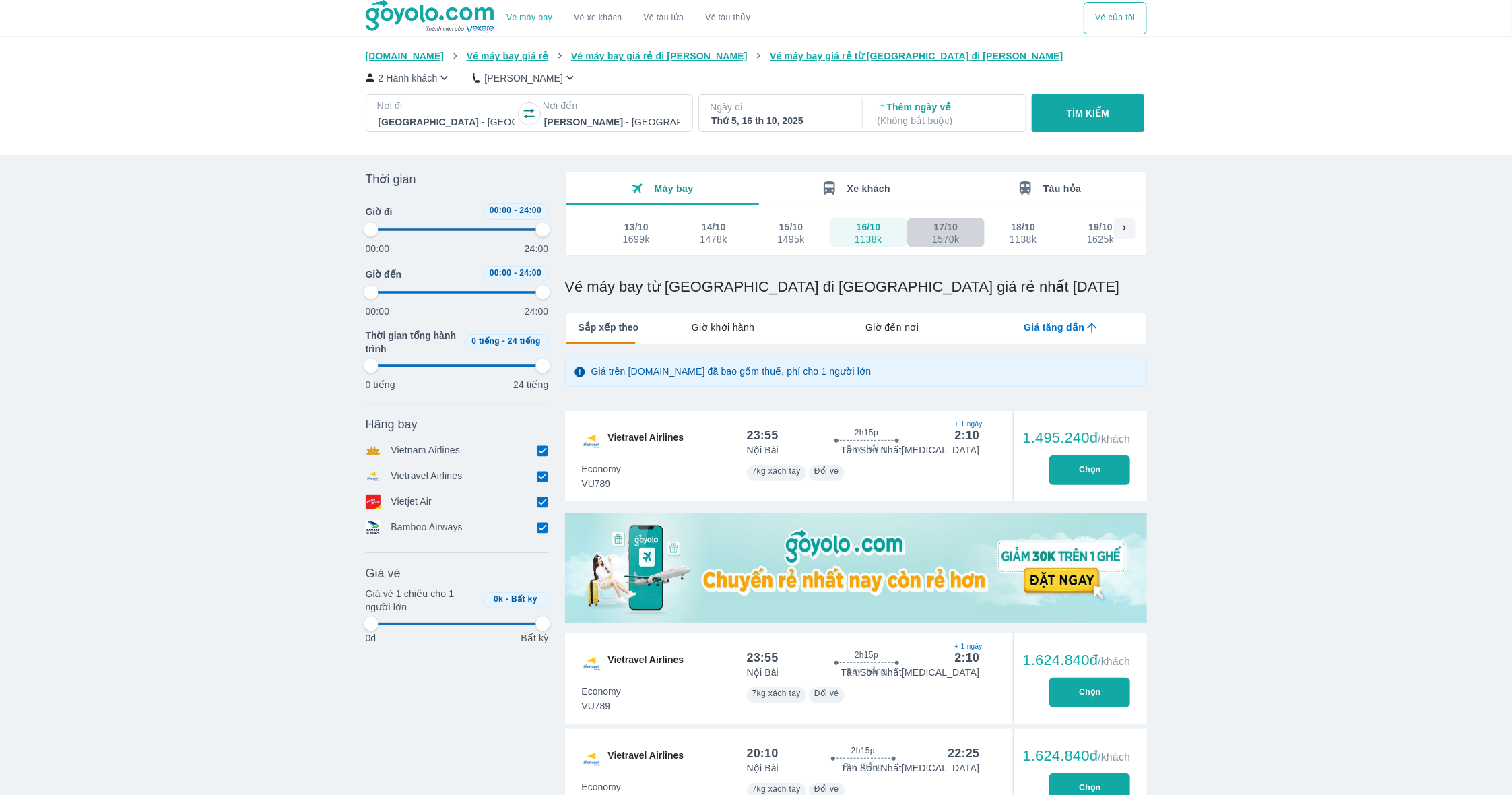
click at [926, 244] on button "17/10 1570k" at bounding box center [946, 232] width 77 height 30
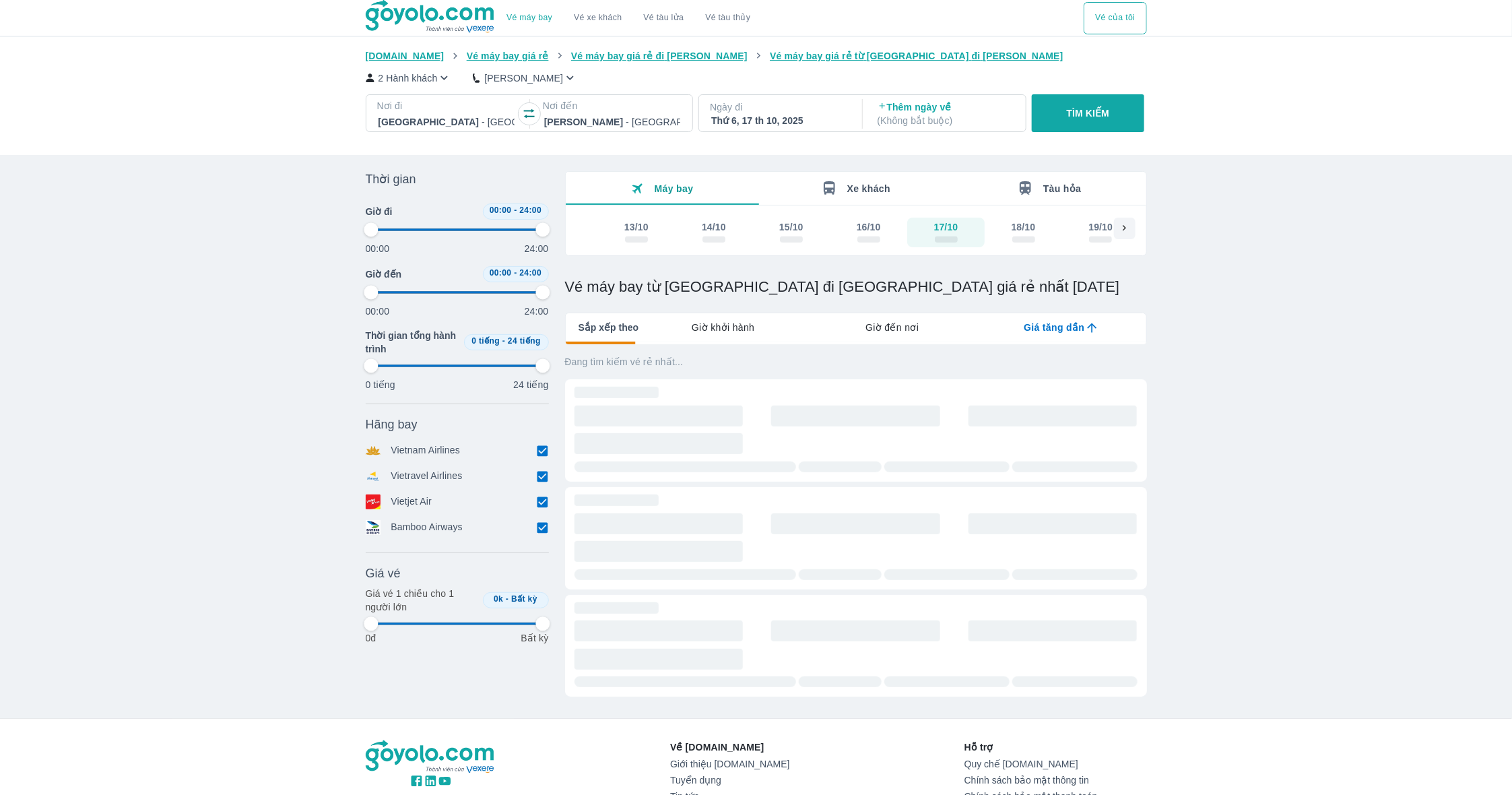
click at [419, 85] on div "2 Hành khách Phổ Thông Nơi đi [GEOGRAPHIC_DATA] - [GEOGRAPHIC_DATA] Nơi đến [GE…" at bounding box center [756, 103] width 781 height 80
click at [419, 84] on p "2 Hành khách" at bounding box center [408, 78] width 59 height 13
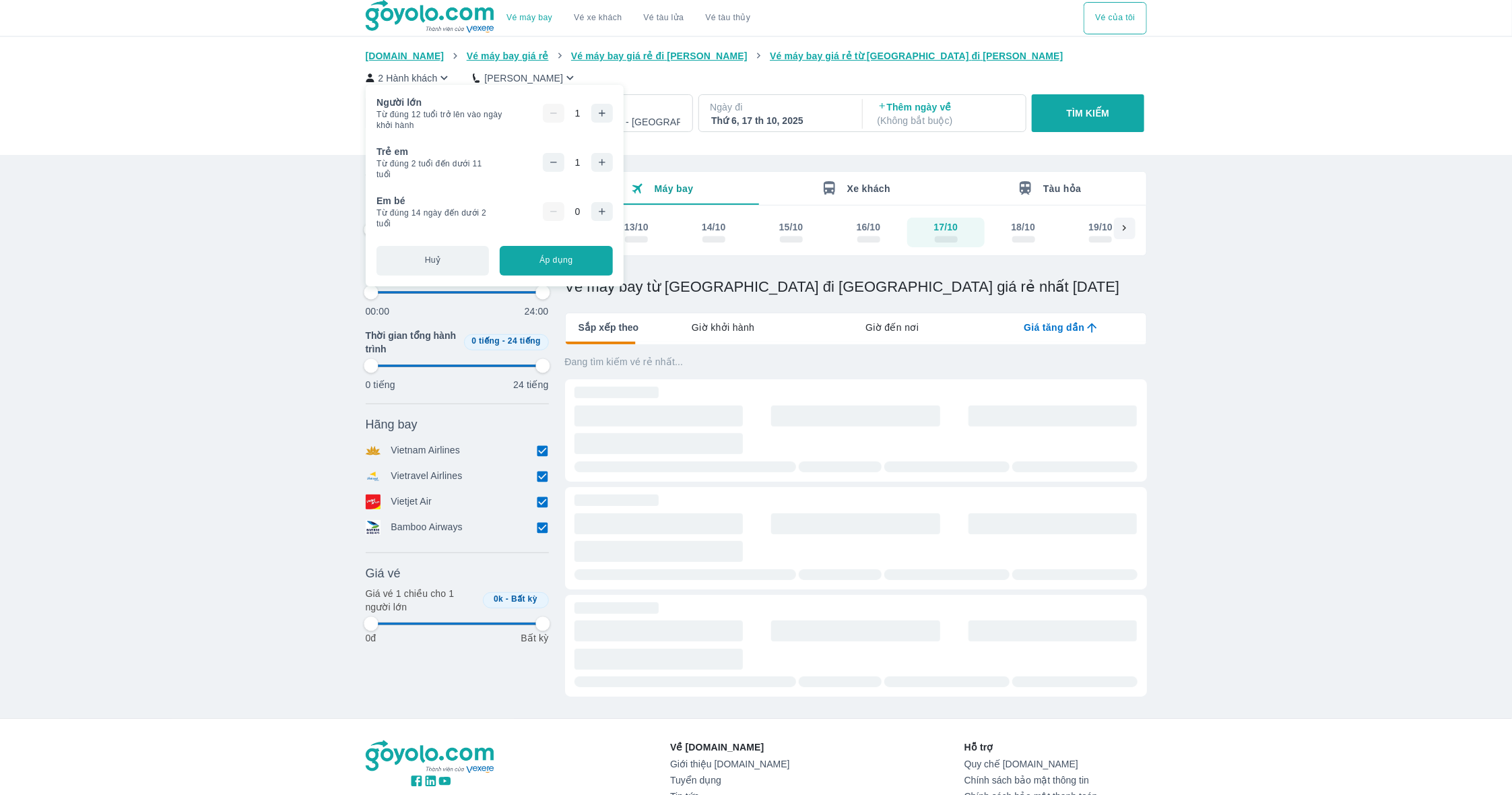
click at [419, 85] on div "Người lớn Từ đúng 12 tuổi trở lên vào ngày khởi hành 1 Bạn chỉ có thể đặt 9 hàn…" at bounding box center [495, 185] width 258 height 202
click at [280, 142] on div "[DOMAIN_NAME] Vé máy bay giá rẻ Vé máy bay giá rẻ đi [GEOGRAPHIC_DATA] Vé máy b…" at bounding box center [756, 96] width 1512 height 118
